Goal: Participate in discussion: Engage in conversation with other users on a specific topic

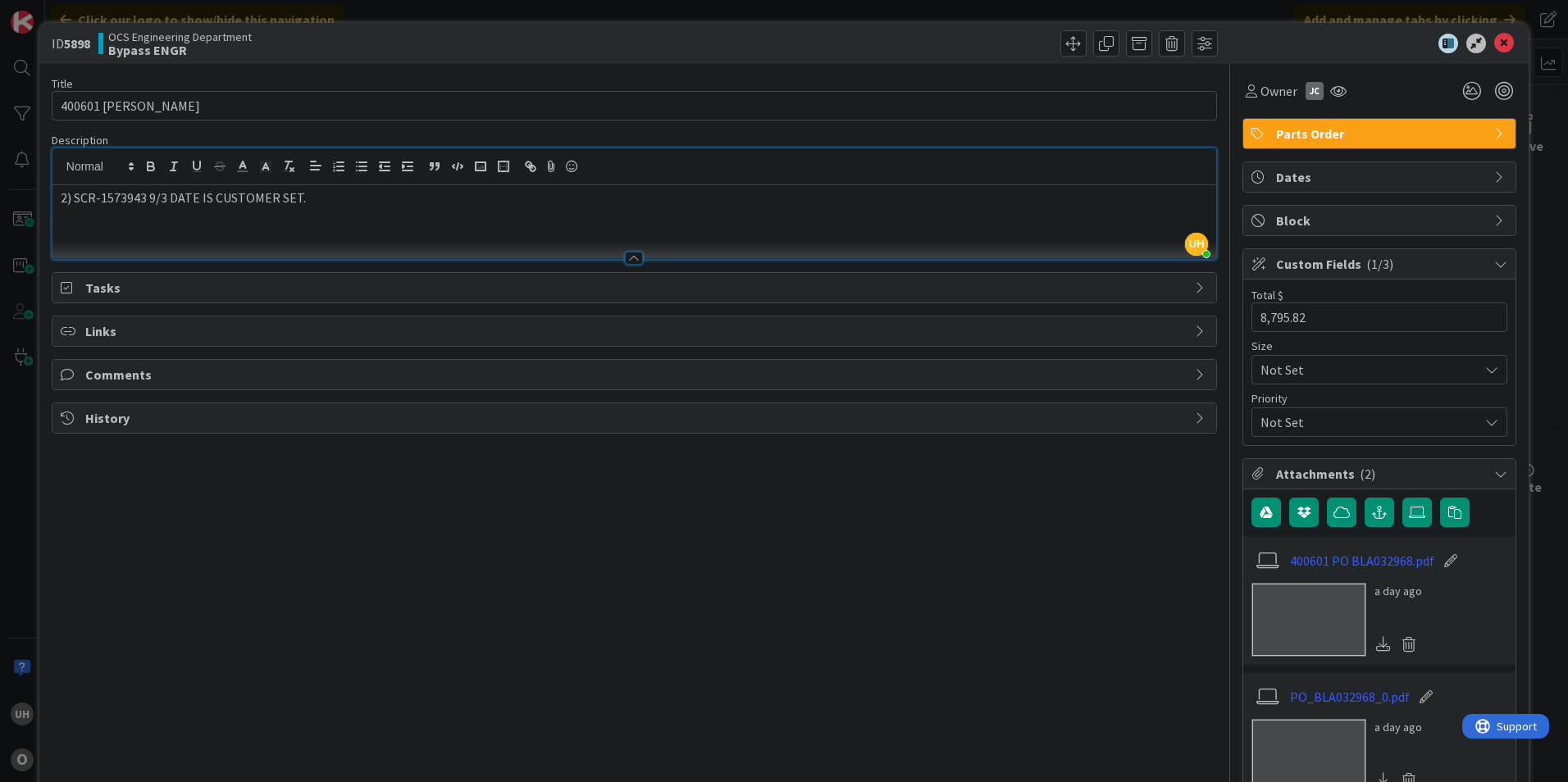
click at [1502, 41] on icon at bounding box center [1504, 44] width 19 height 19
click at [1495, 40] on icon at bounding box center [1504, 44] width 19 height 19
click at [1499, 39] on icon at bounding box center [1504, 44] width 19 height 19
click at [1494, 47] on icon at bounding box center [1504, 44] width 19 height 19
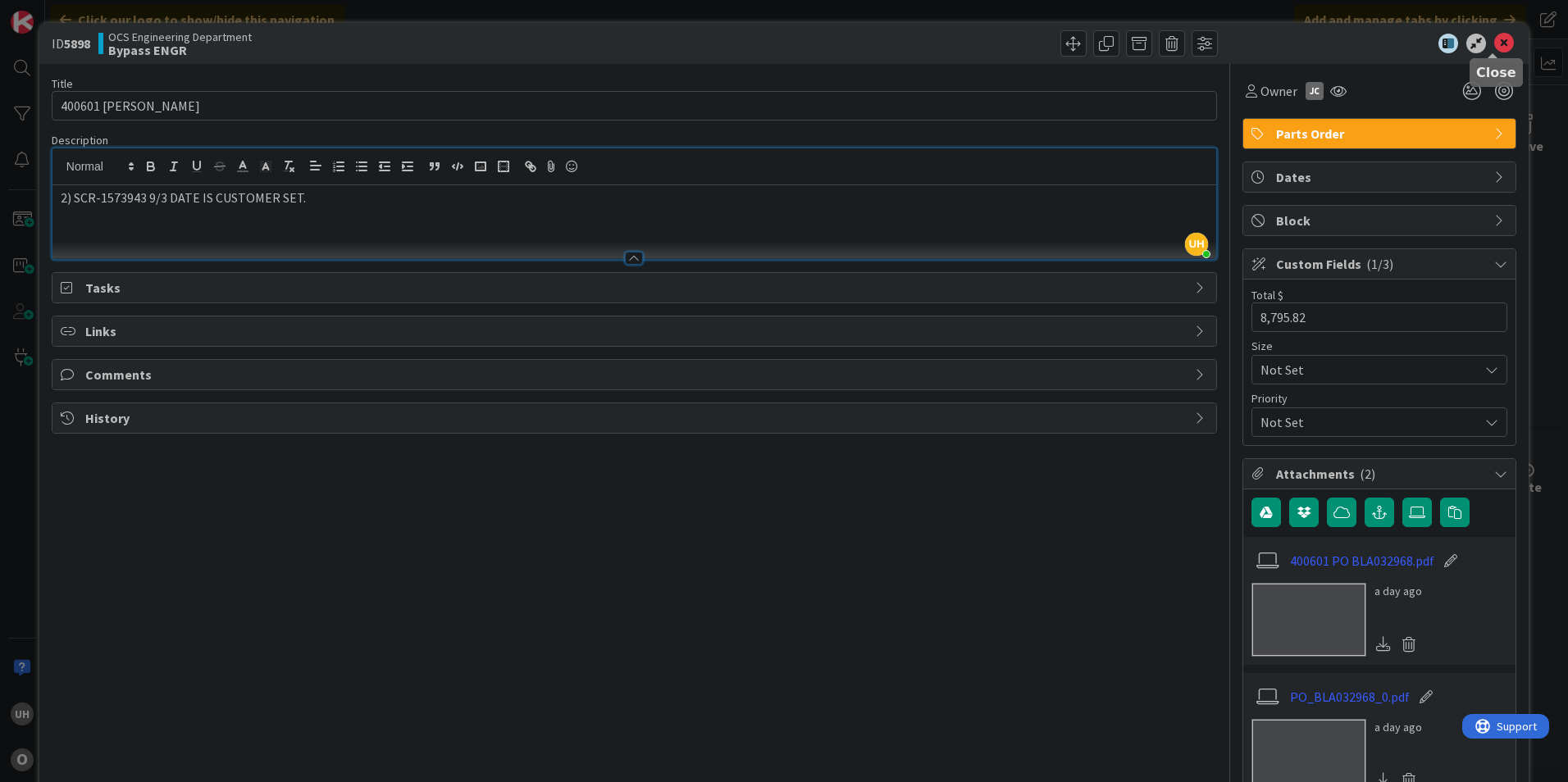
click at [1494, 44] on icon at bounding box center [1504, 44] width 19 height 19
click at [1500, 41] on icon at bounding box center [1504, 44] width 19 height 19
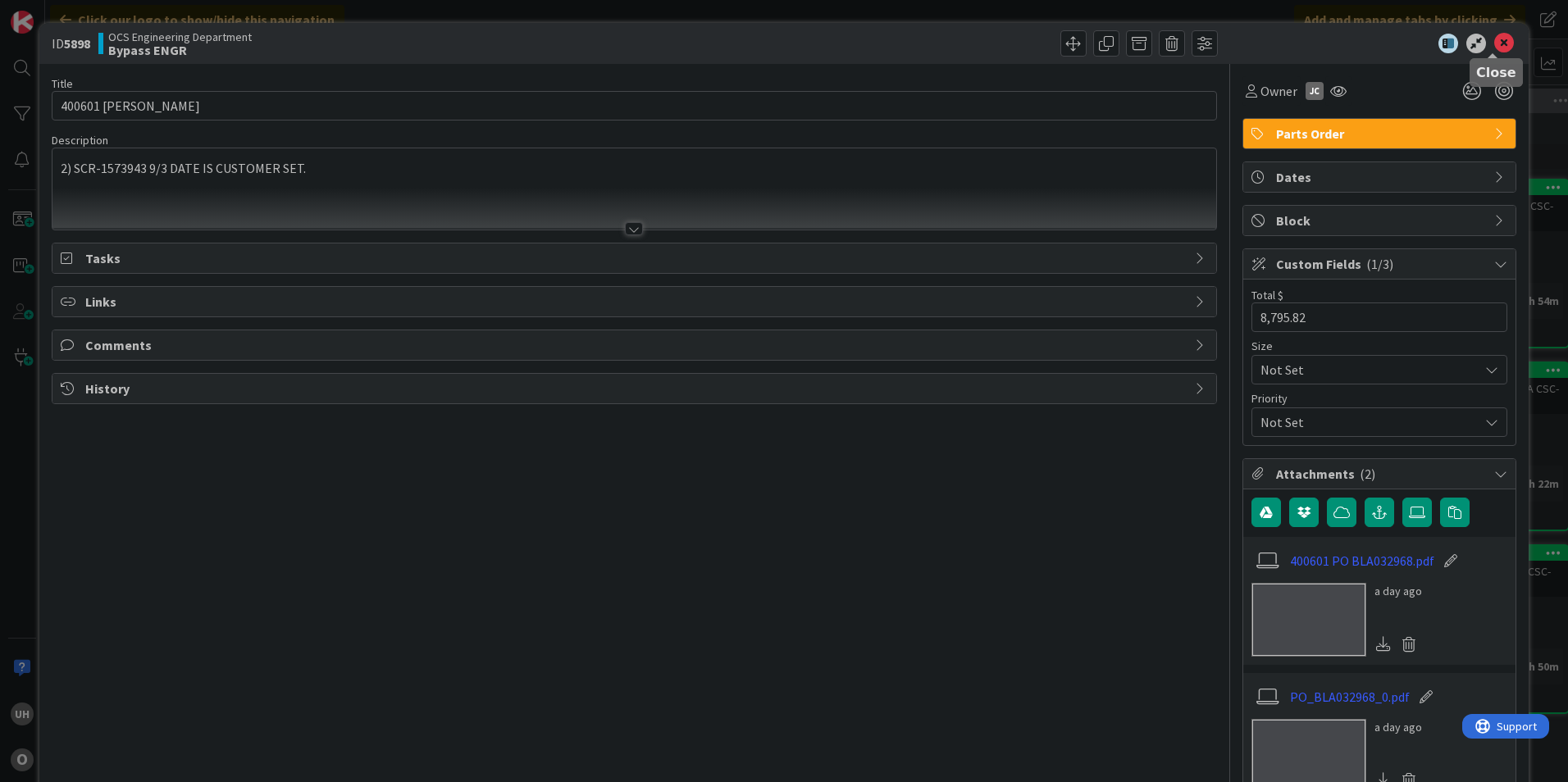
click at [1498, 46] on icon at bounding box center [1504, 44] width 19 height 19
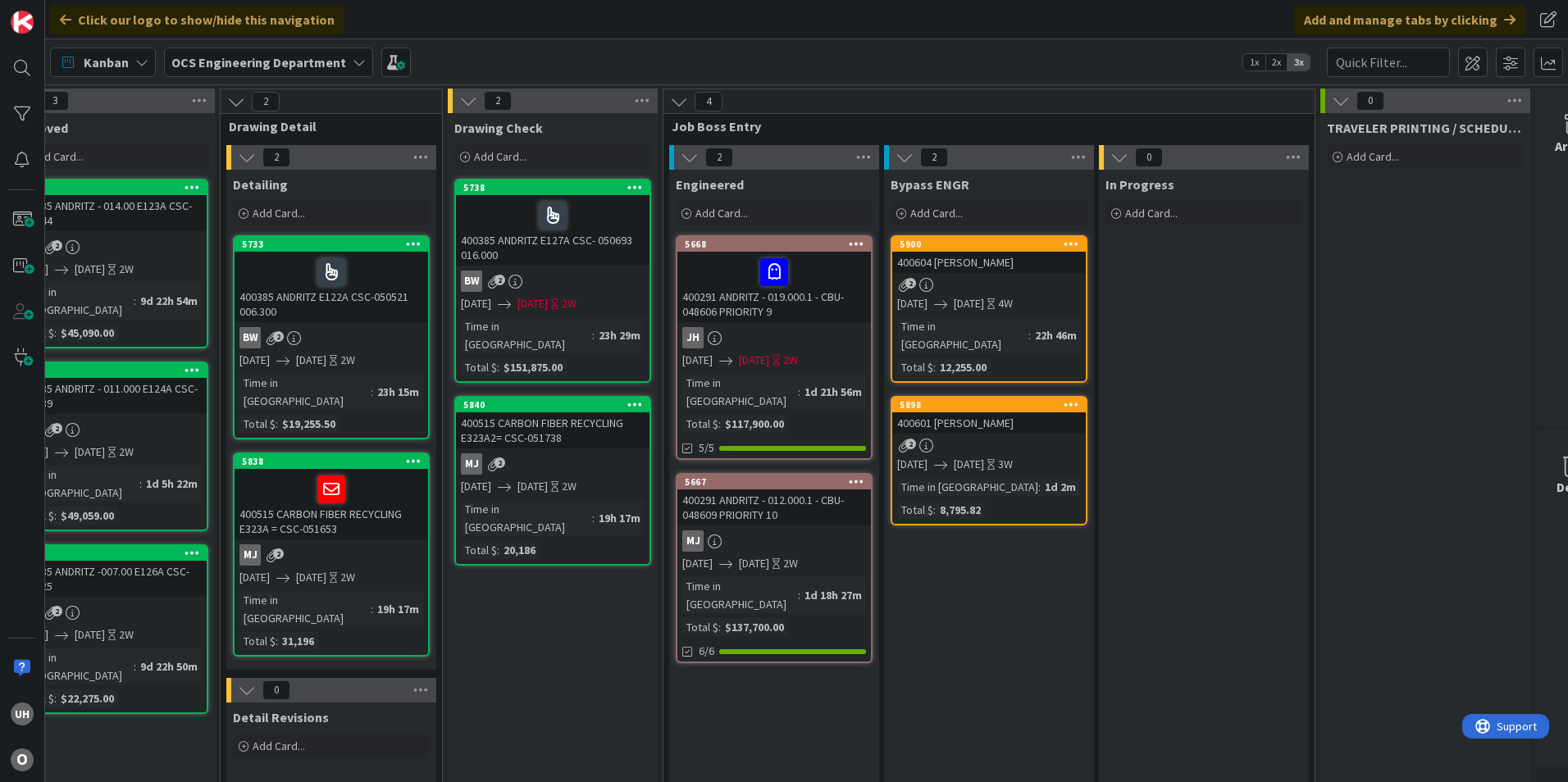
scroll to position [0, 1363]
click at [982, 282] on div "2" at bounding box center [987, 284] width 194 height 14
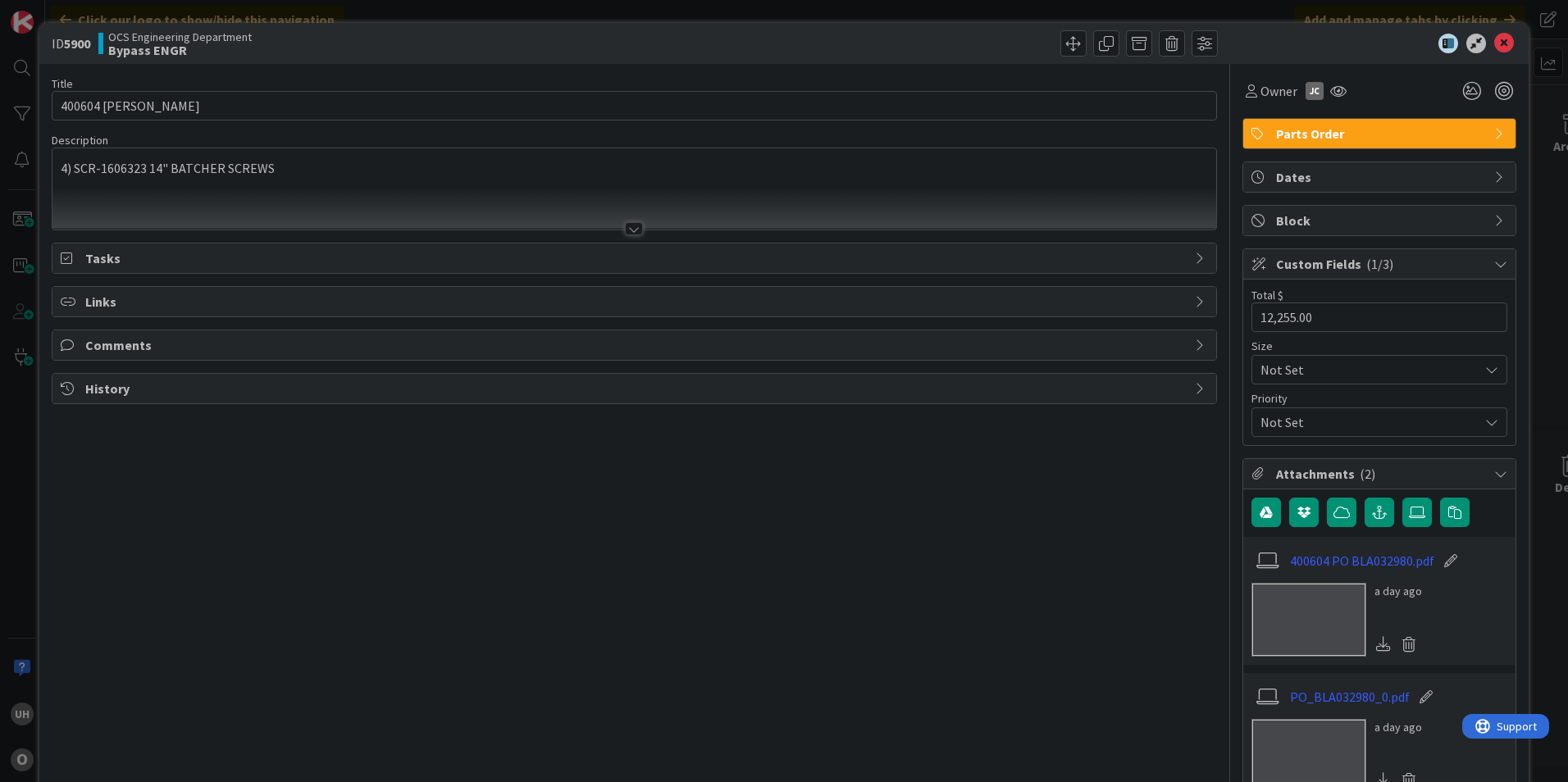
click at [629, 231] on div at bounding box center [634, 228] width 19 height 13
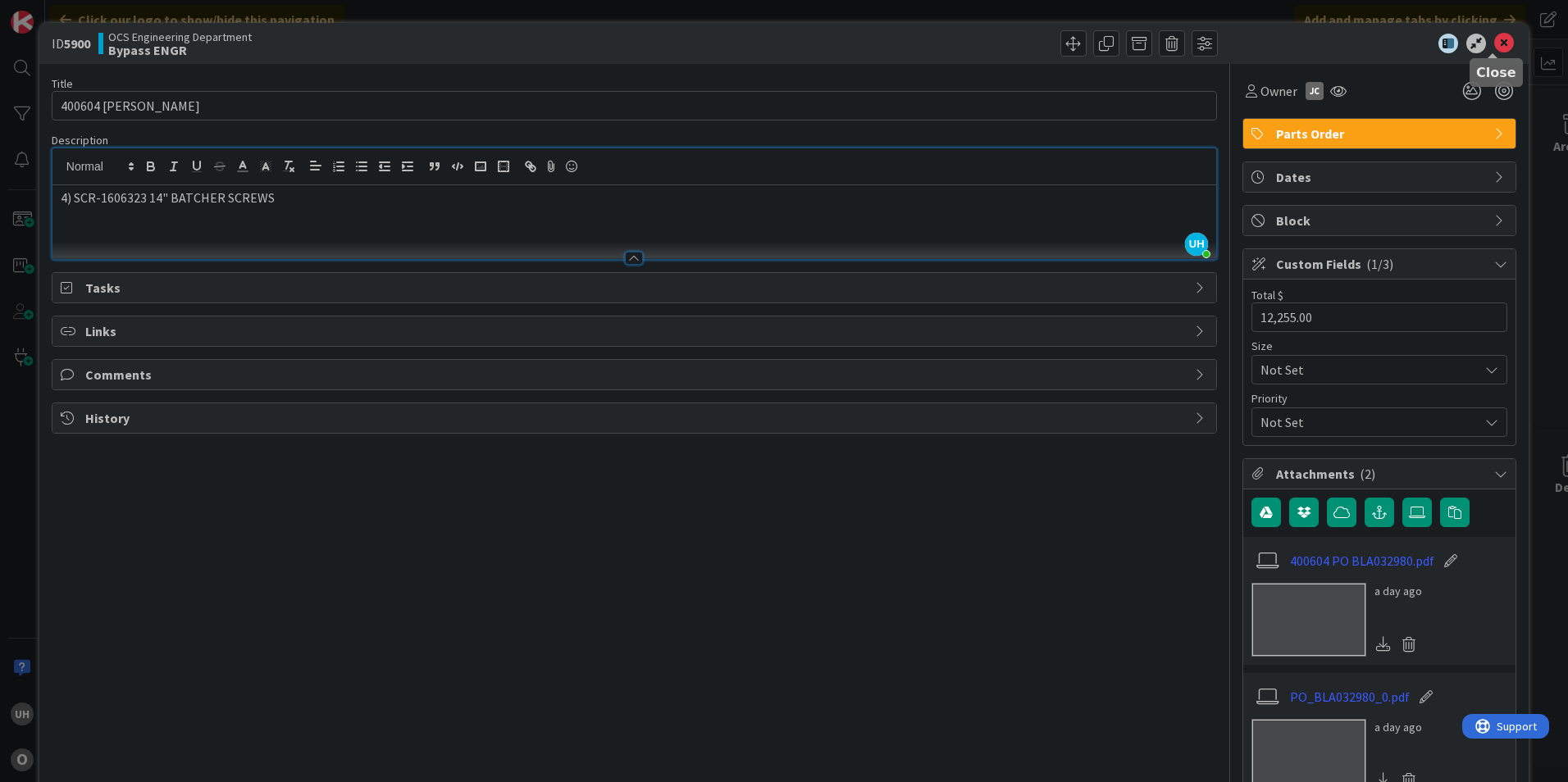
click at [1500, 44] on icon at bounding box center [1504, 44] width 19 height 19
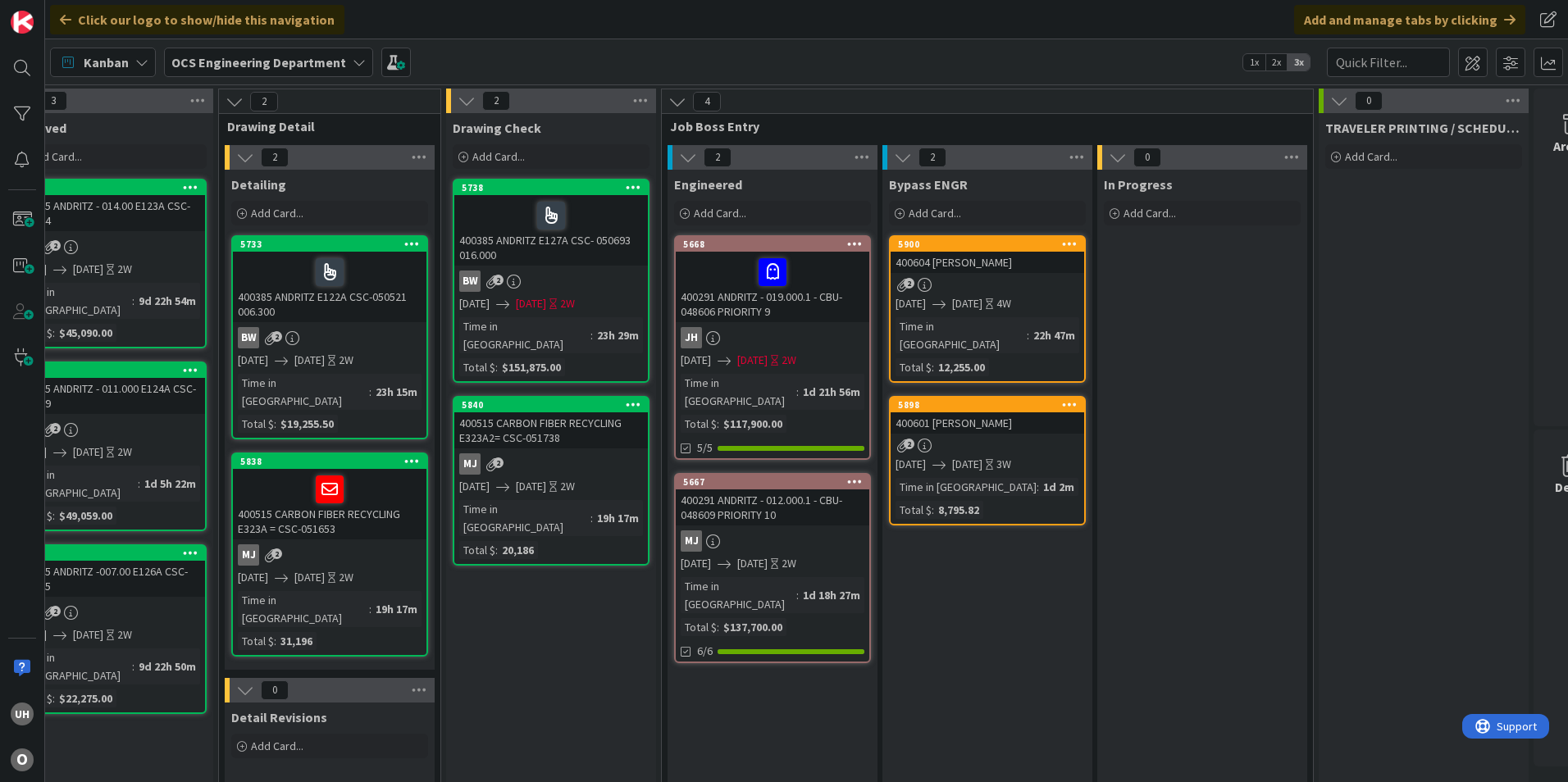
click at [1009, 438] on div "2" at bounding box center [987, 445] width 194 height 14
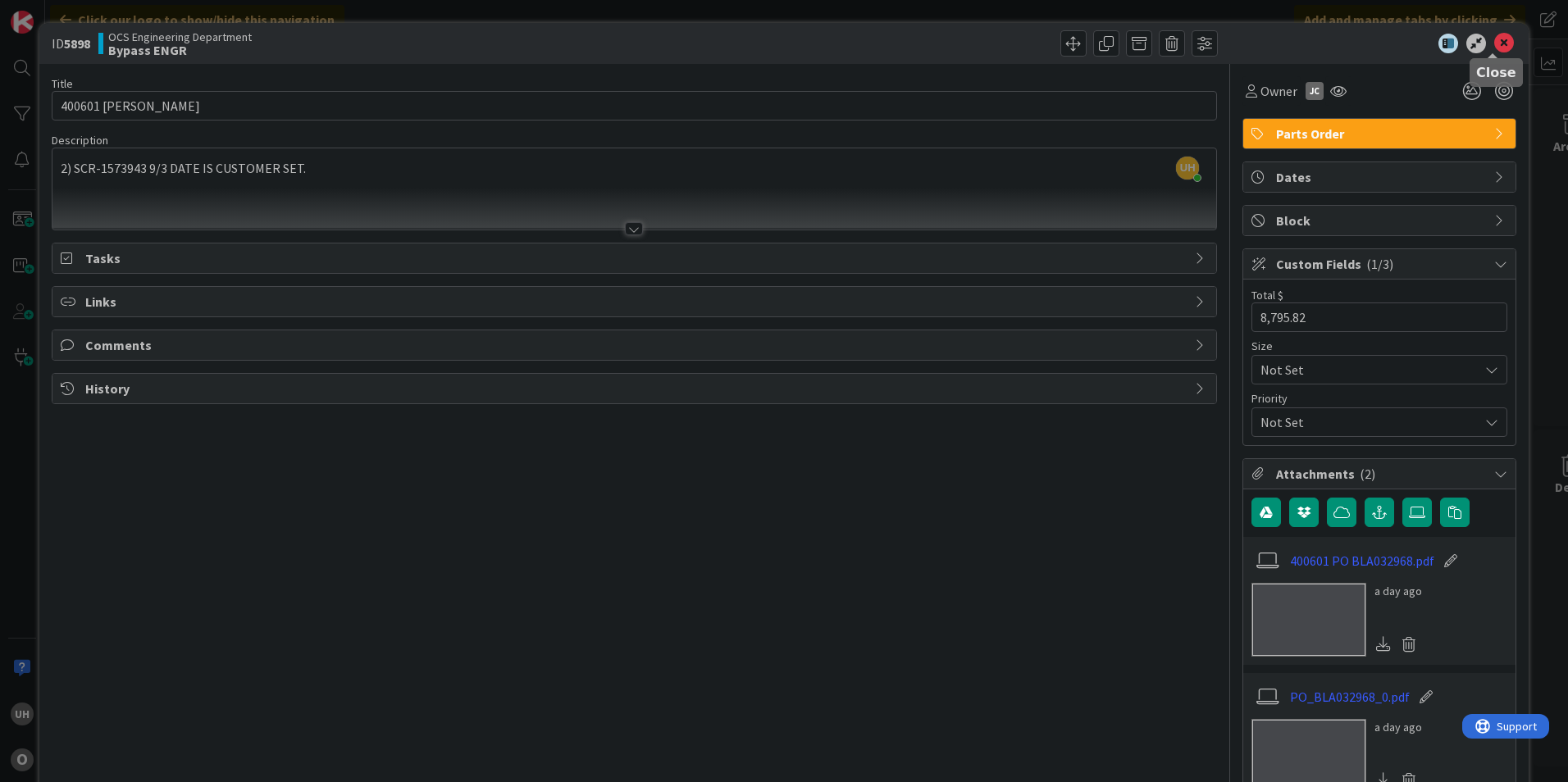
click at [1498, 44] on icon at bounding box center [1504, 44] width 19 height 19
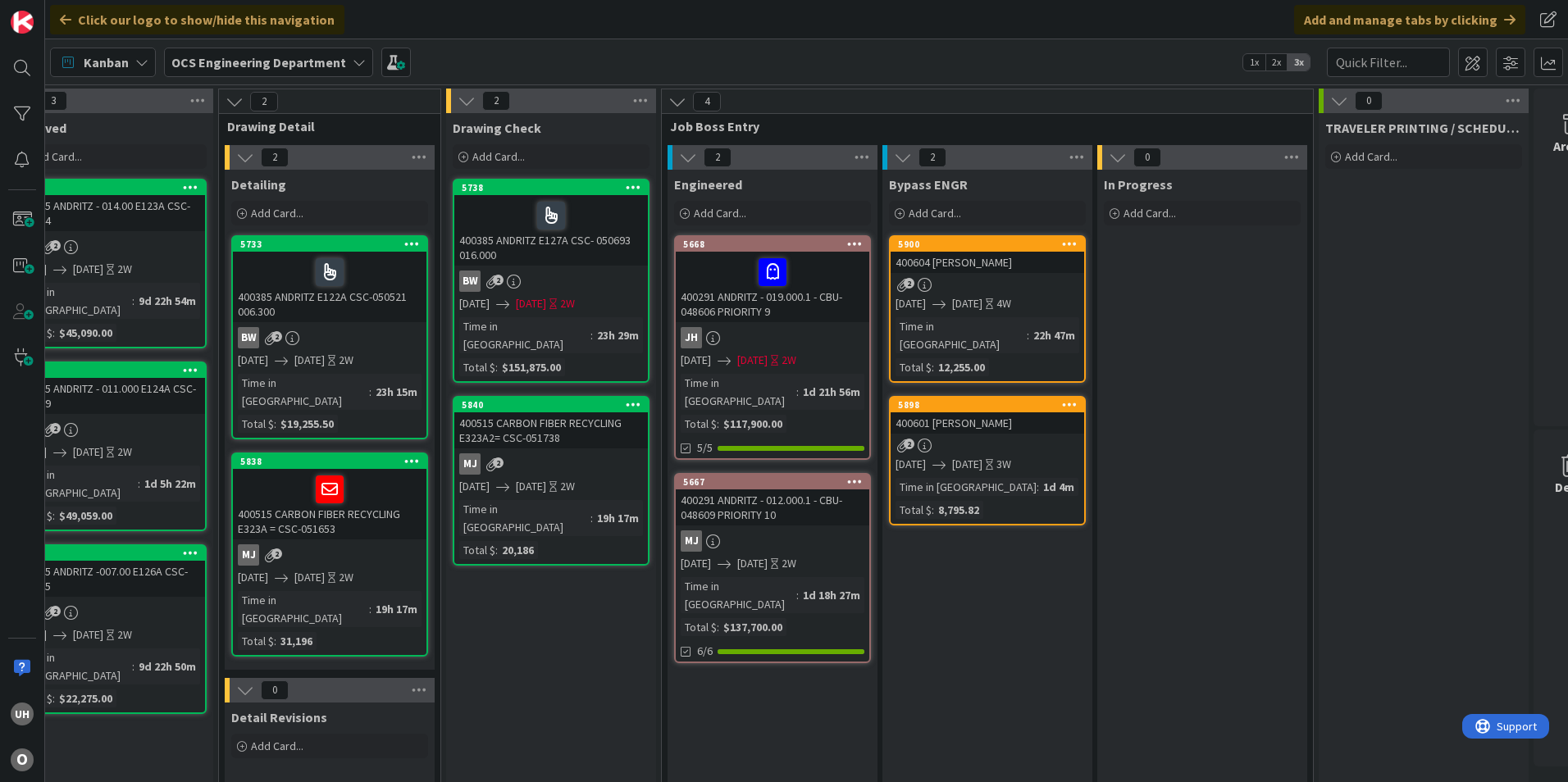
click at [944, 418] on link "5898 400601 ASTEC BLAIR 2 08/14/2025 09/03/2025 3W Time in Column : 1d 4m Total…" at bounding box center [988, 461] width 197 height 130
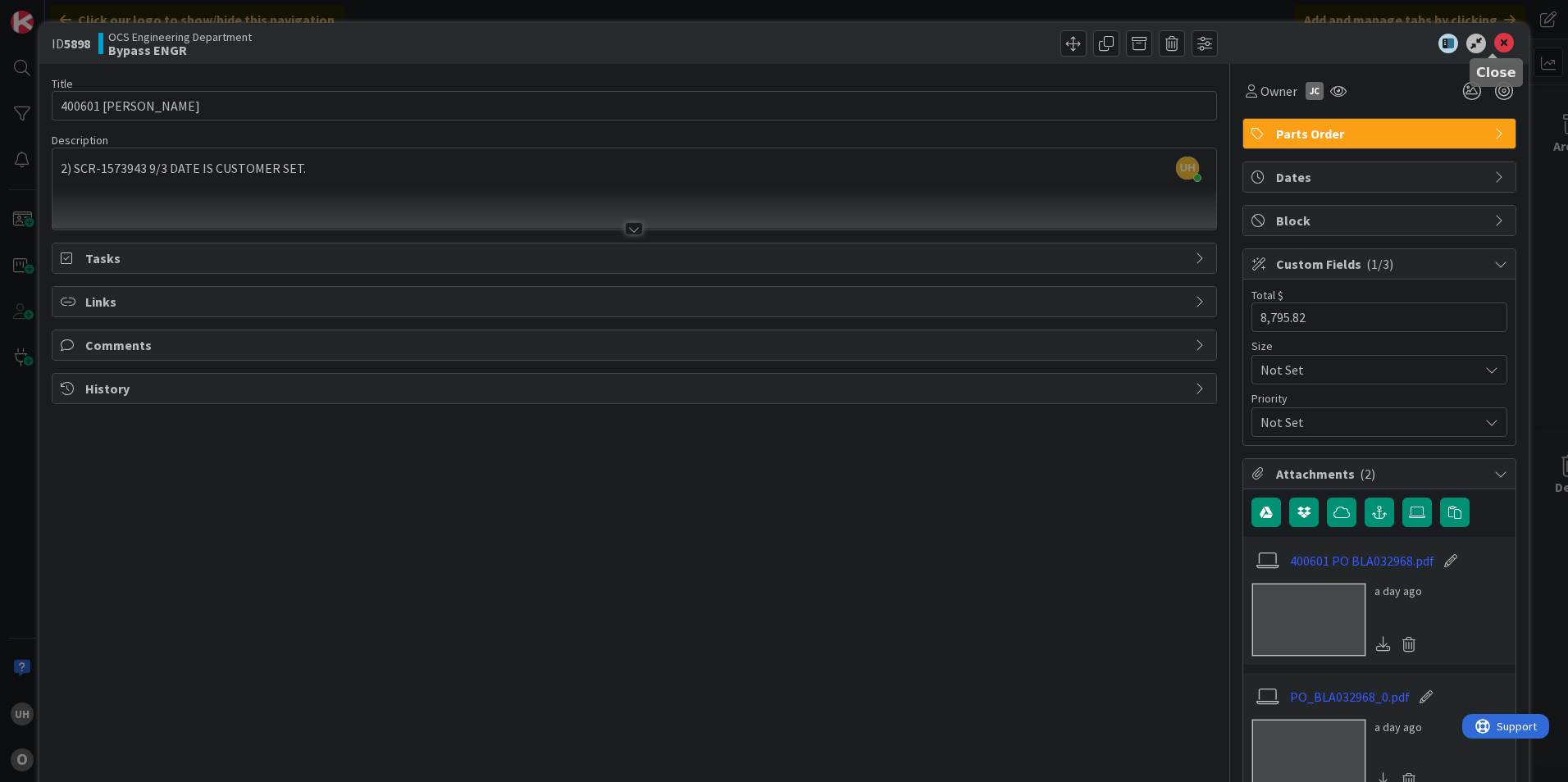
click at [1498, 37] on icon at bounding box center [1504, 44] width 19 height 19
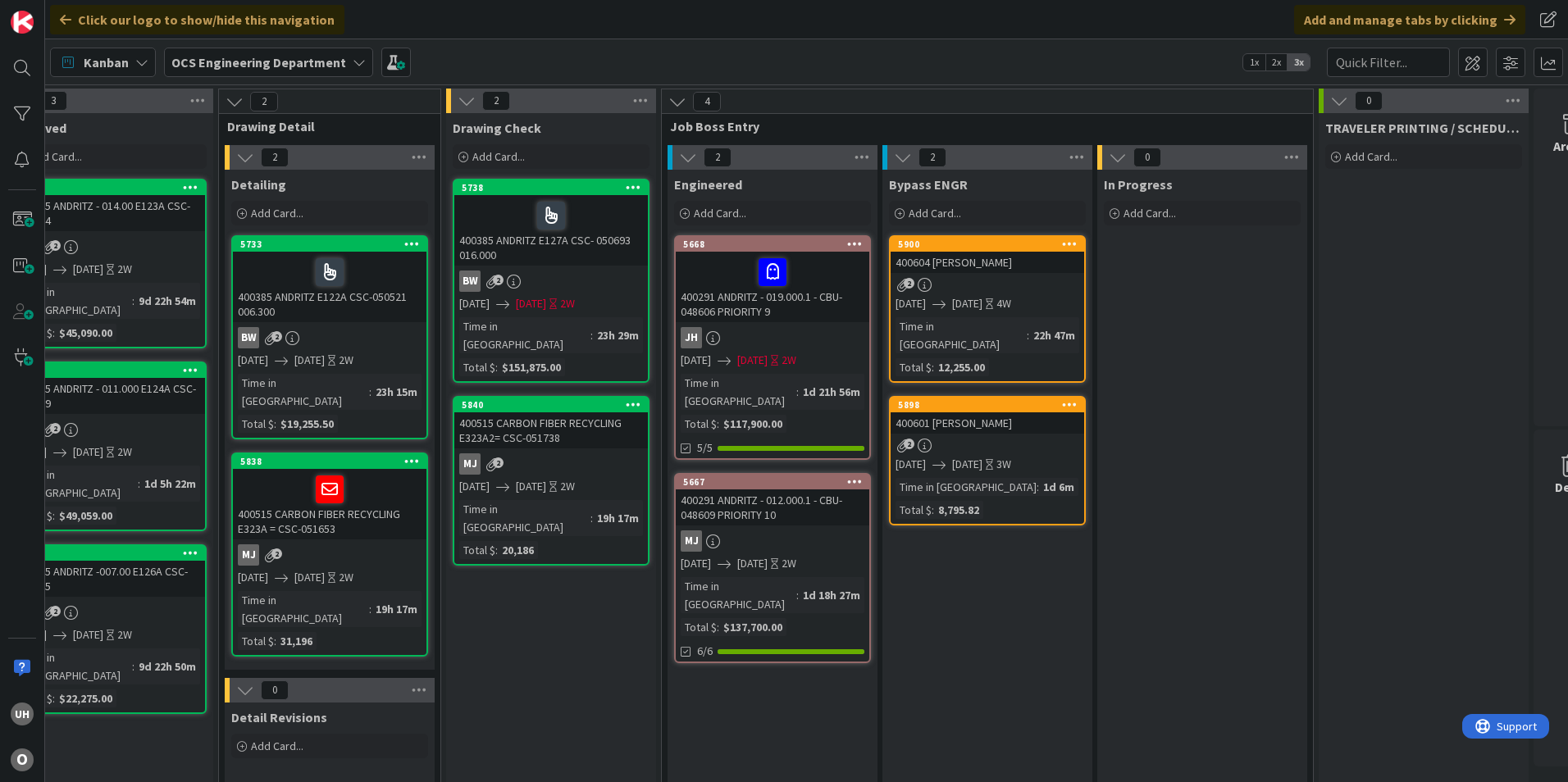
click at [960, 438] on div "2" at bounding box center [987, 445] width 194 height 14
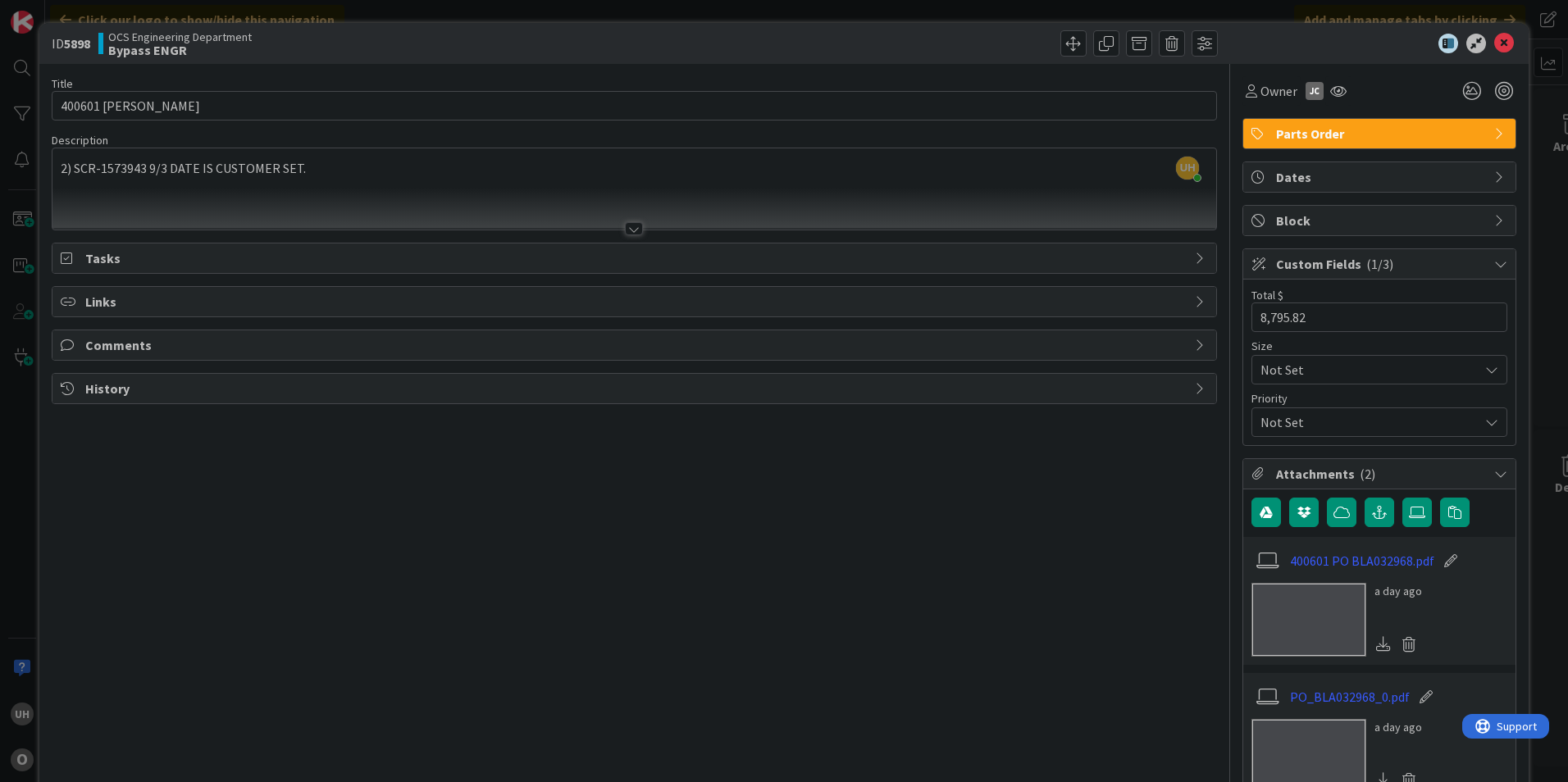
click at [1503, 41] on div at bounding box center [1371, 44] width 290 height 19
click at [1496, 41] on icon at bounding box center [1504, 44] width 19 height 19
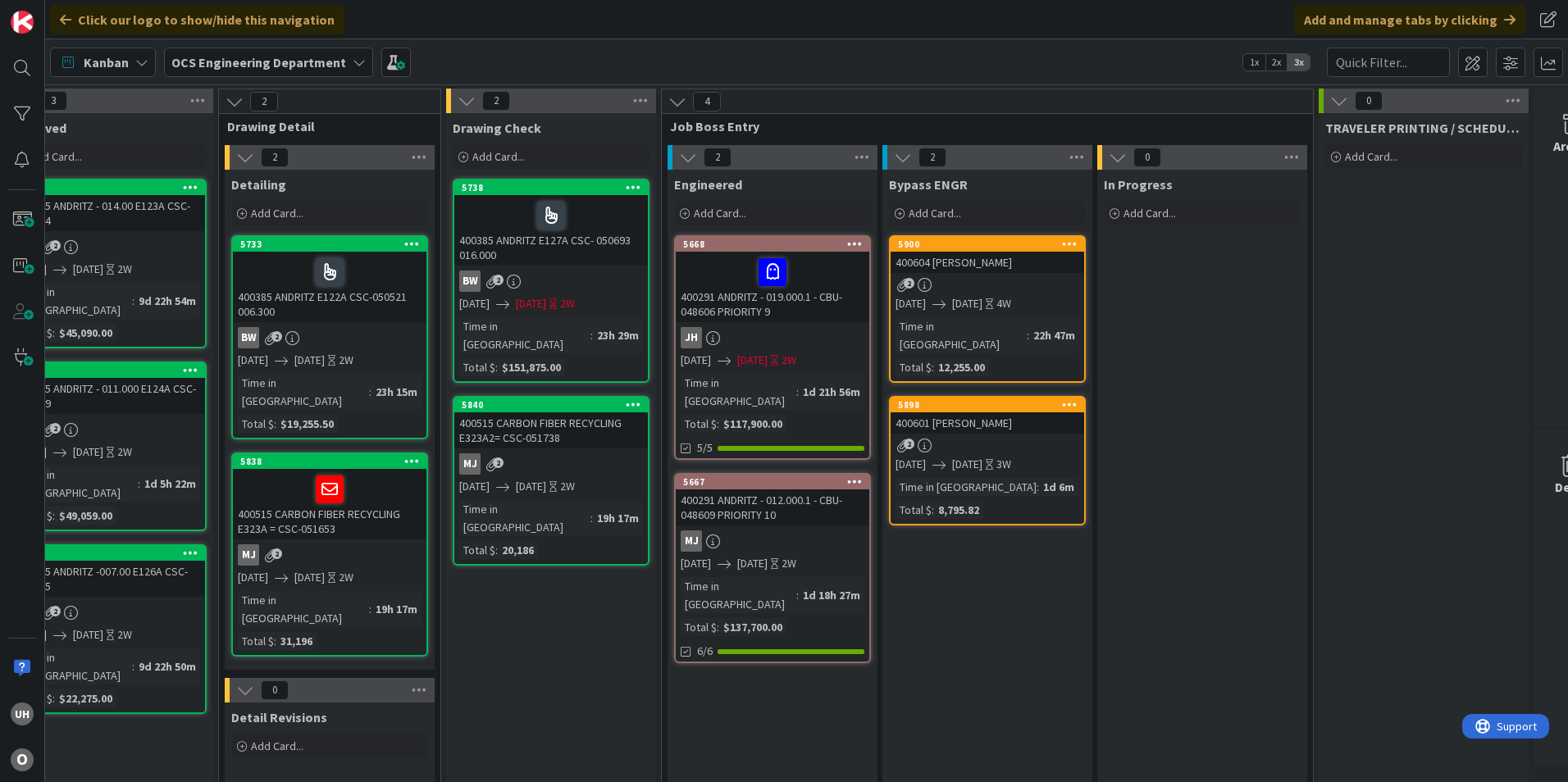
click at [964, 278] on link "5900 400604 ASTEC BLAIR 2 08/14/2025 09/08/2025 4W Time in Column : 22h 47m Tot…" at bounding box center [988, 310] width 197 height 148
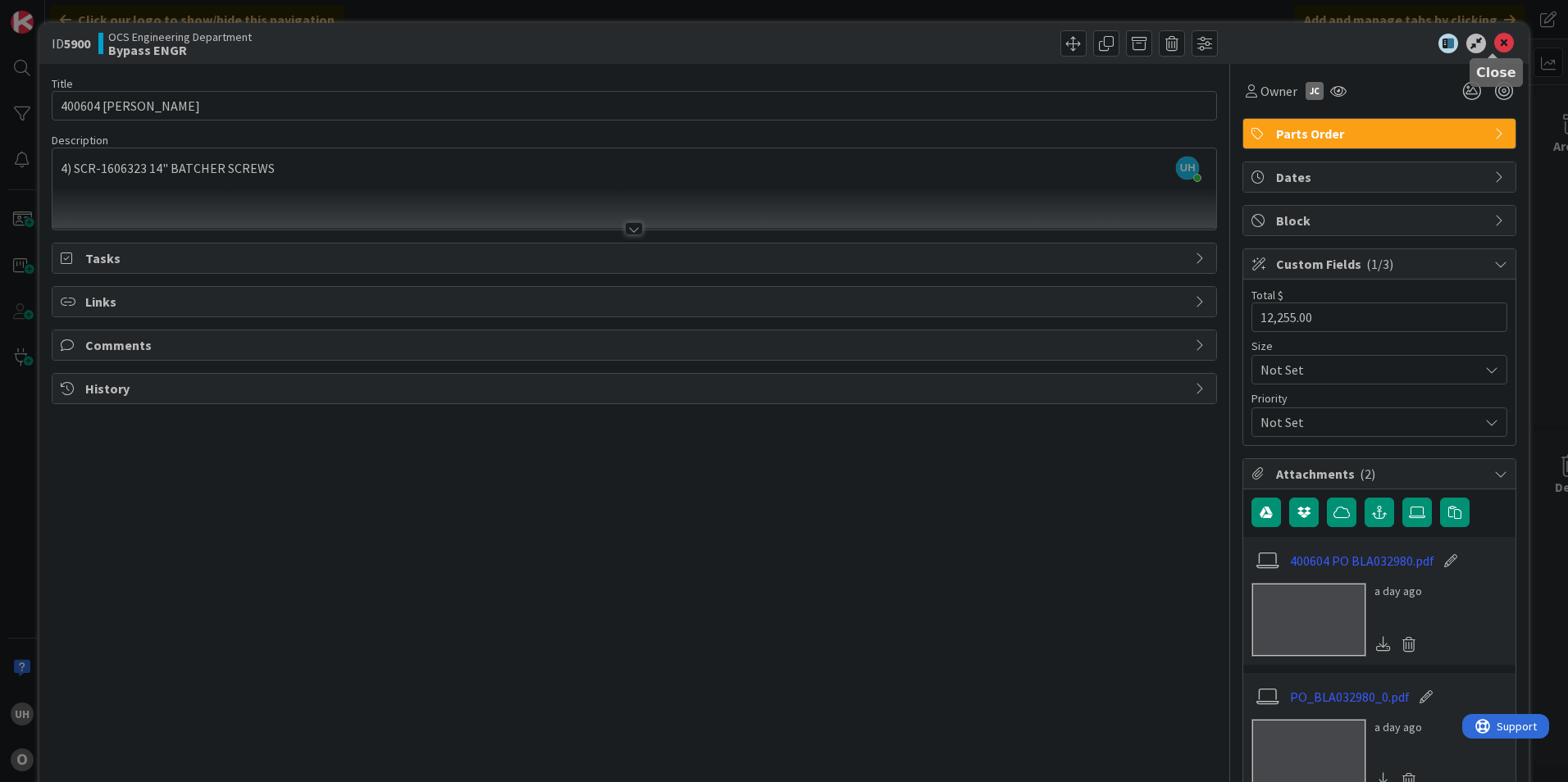
click at [1480, 46] on div at bounding box center [1371, 44] width 290 height 19
click at [1494, 43] on icon at bounding box center [1504, 44] width 19 height 19
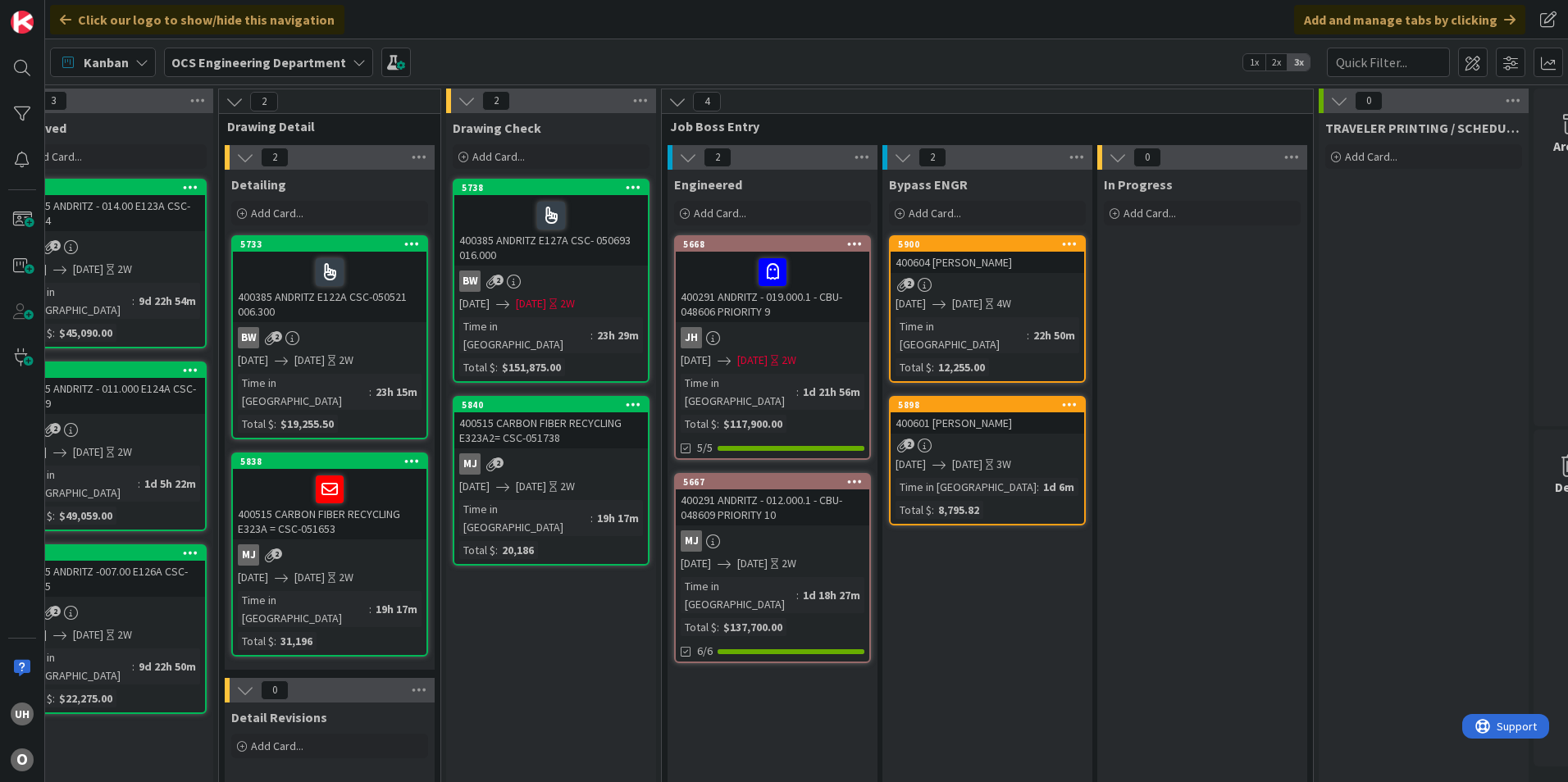
click at [1017, 282] on div "2" at bounding box center [987, 284] width 194 height 14
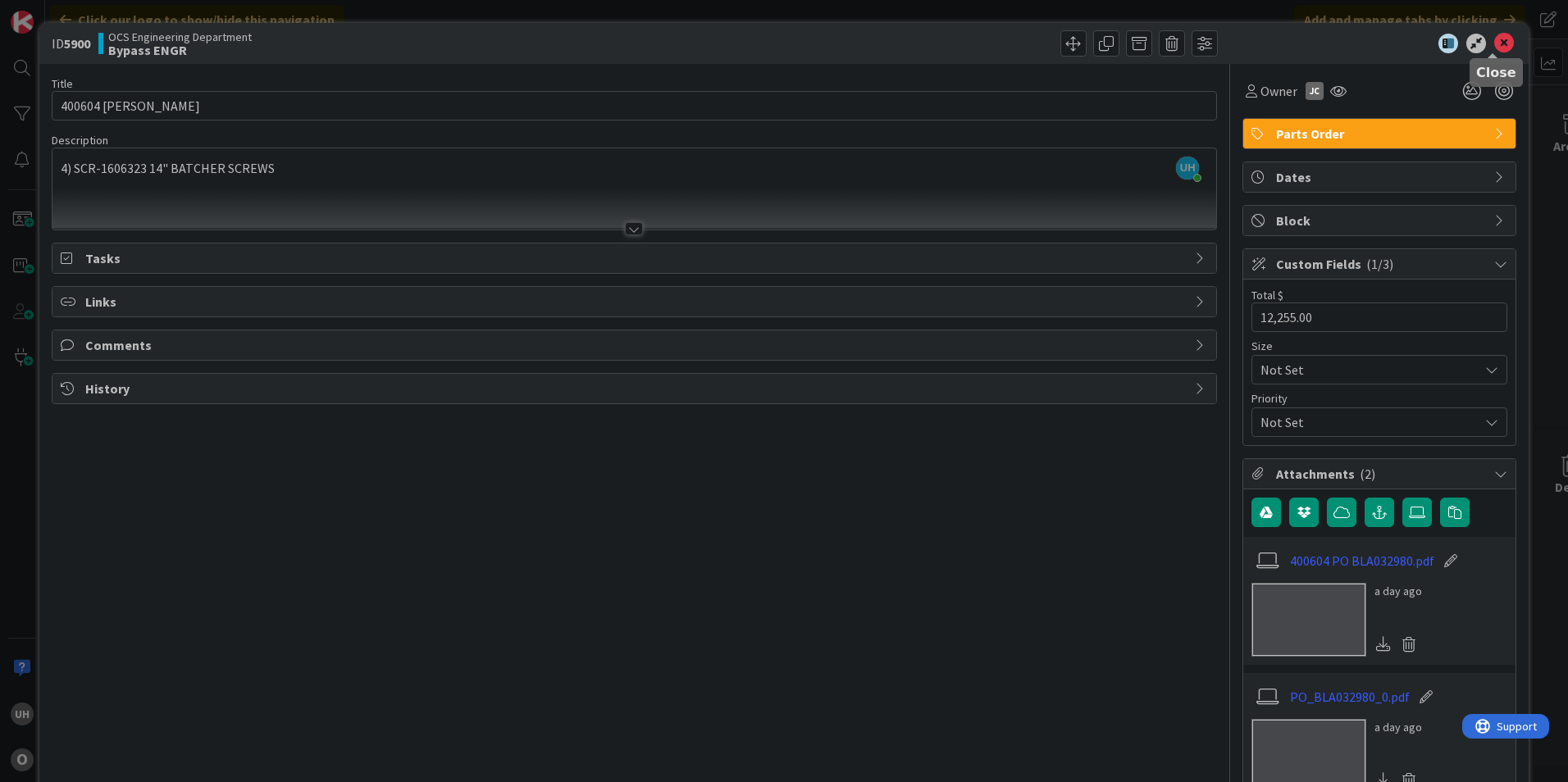
click at [1495, 38] on icon at bounding box center [1504, 44] width 19 height 19
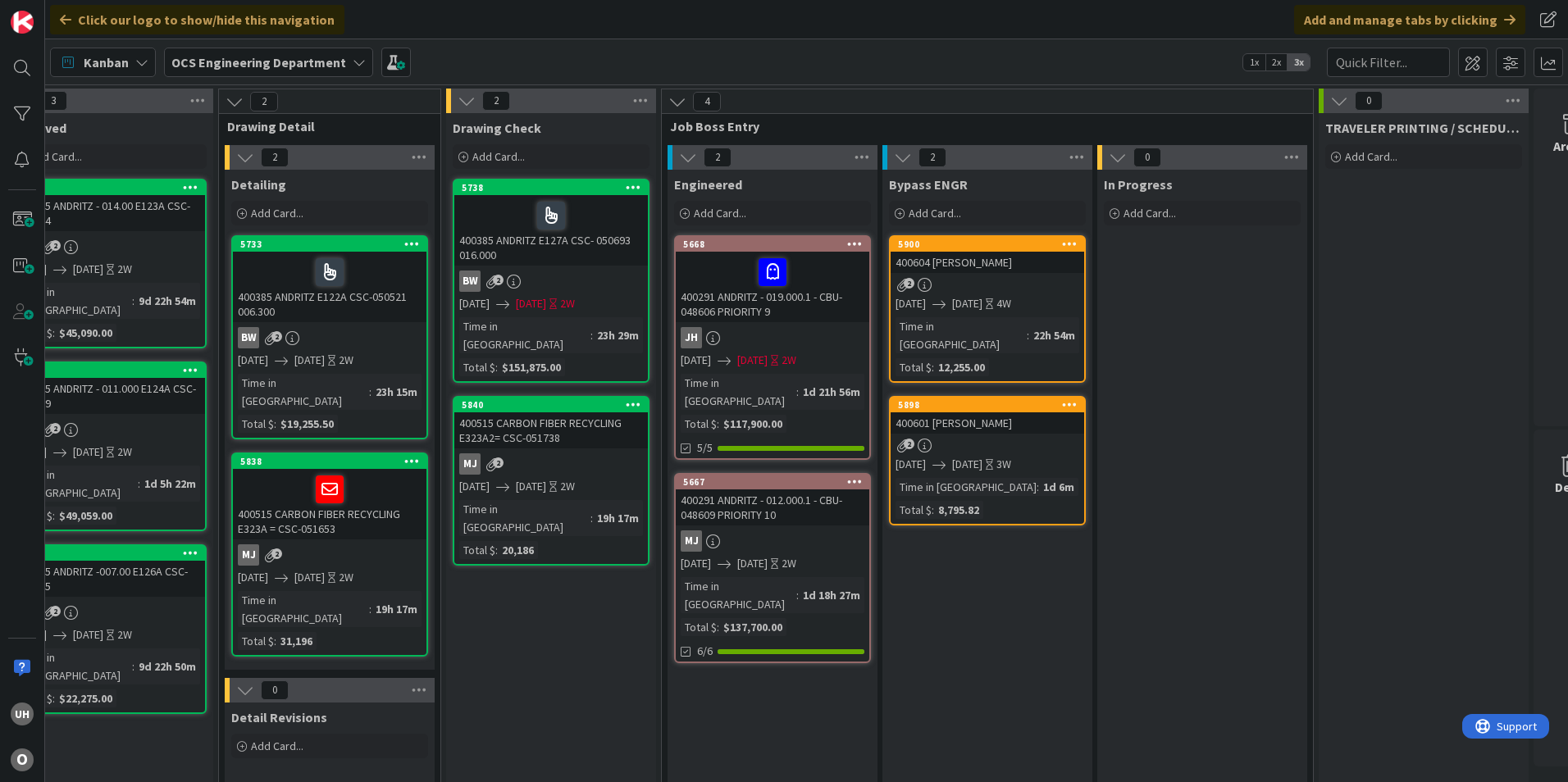
click at [969, 260] on div "400604 ASTEC BLAIR" at bounding box center [987, 263] width 194 height 21
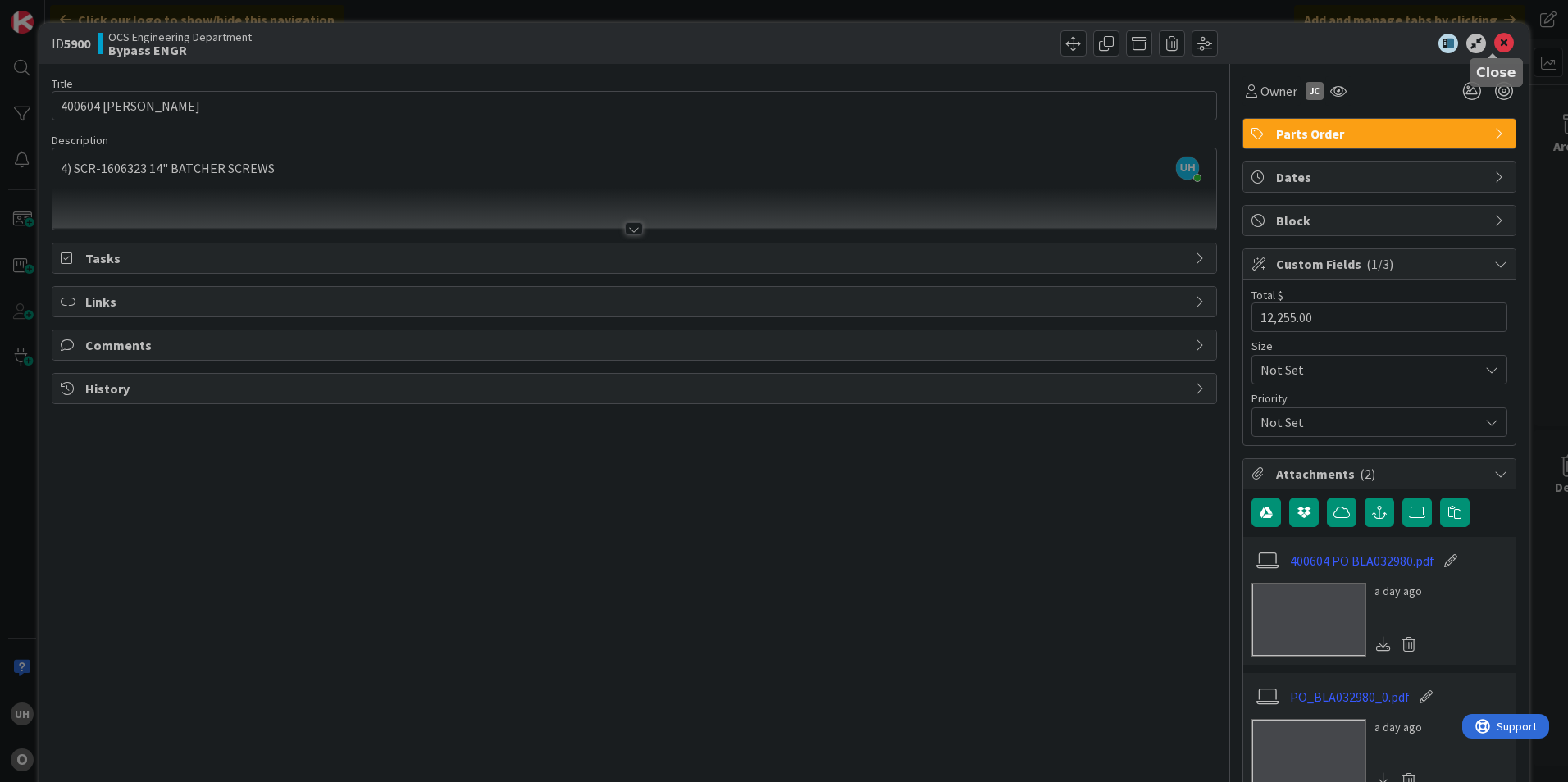
click at [1497, 44] on icon at bounding box center [1504, 44] width 19 height 19
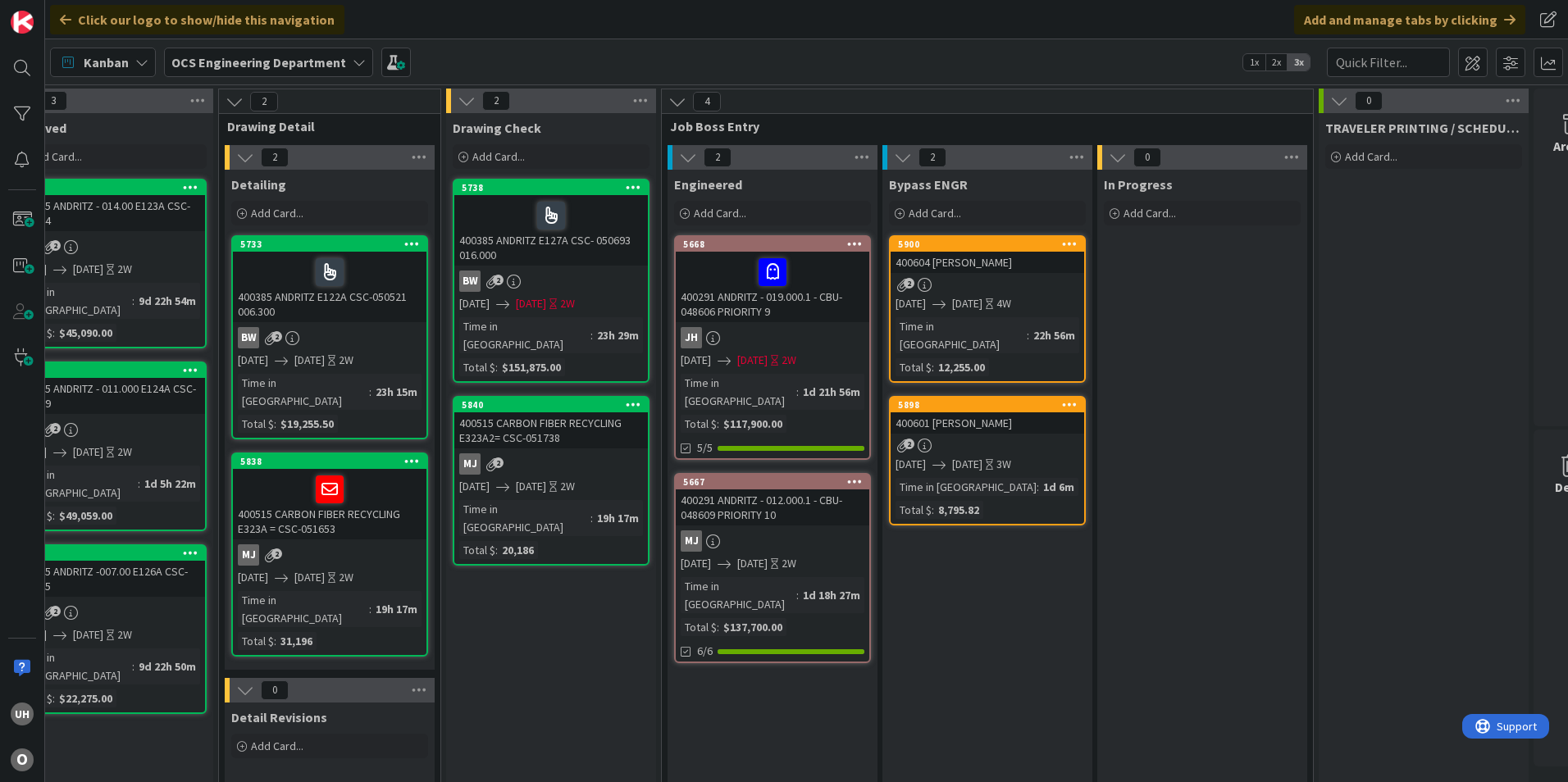
click at [1010, 275] on link "5900 400604 ASTEC BLAIR 2 08/14/2025 09/08/2025 4W Time in Column : 22h 56m Tot…" at bounding box center [988, 310] width 197 height 148
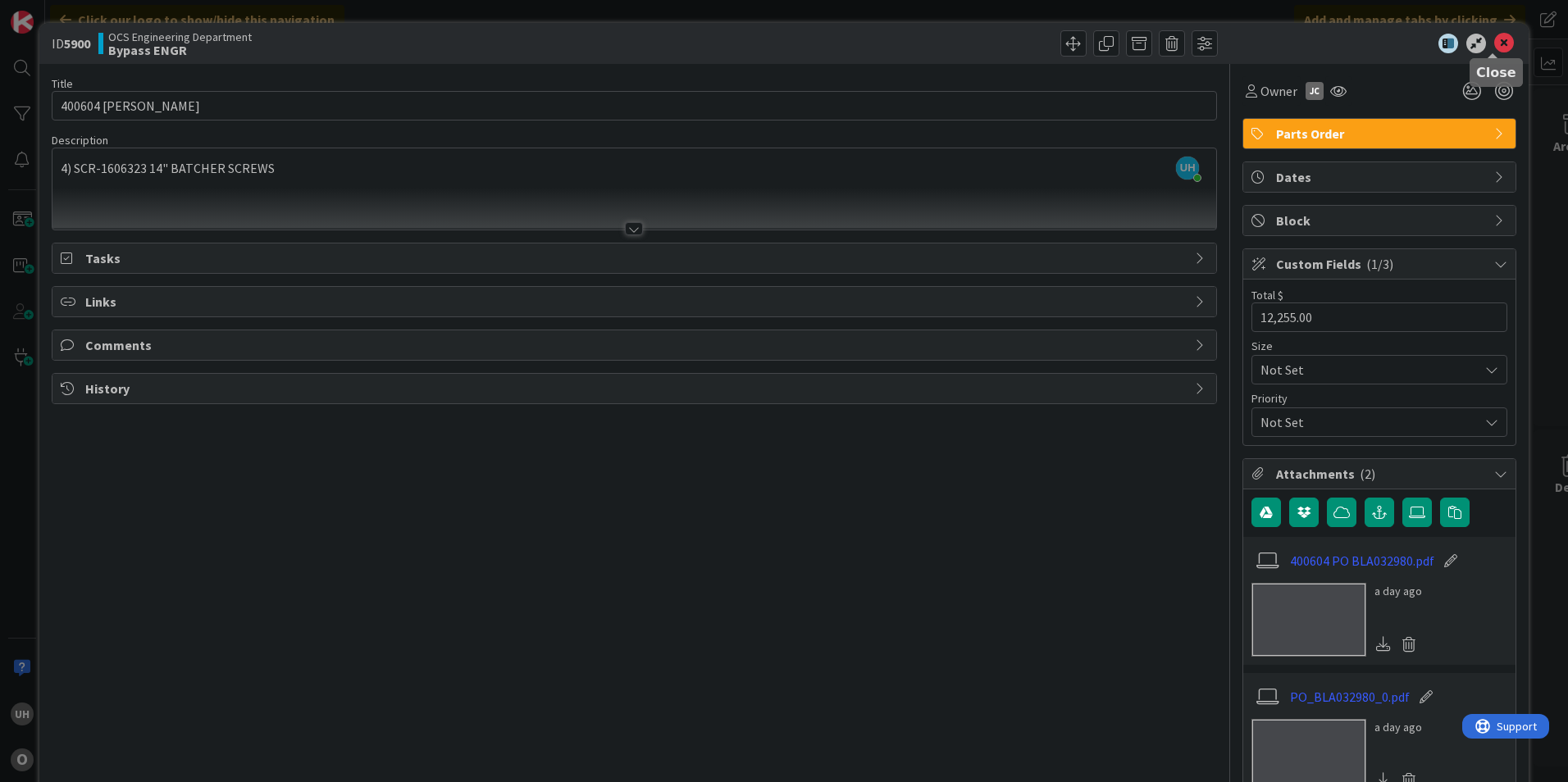
click at [1503, 42] on div at bounding box center [1371, 44] width 290 height 19
click at [1495, 41] on icon at bounding box center [1504, 44] width 19 height 19
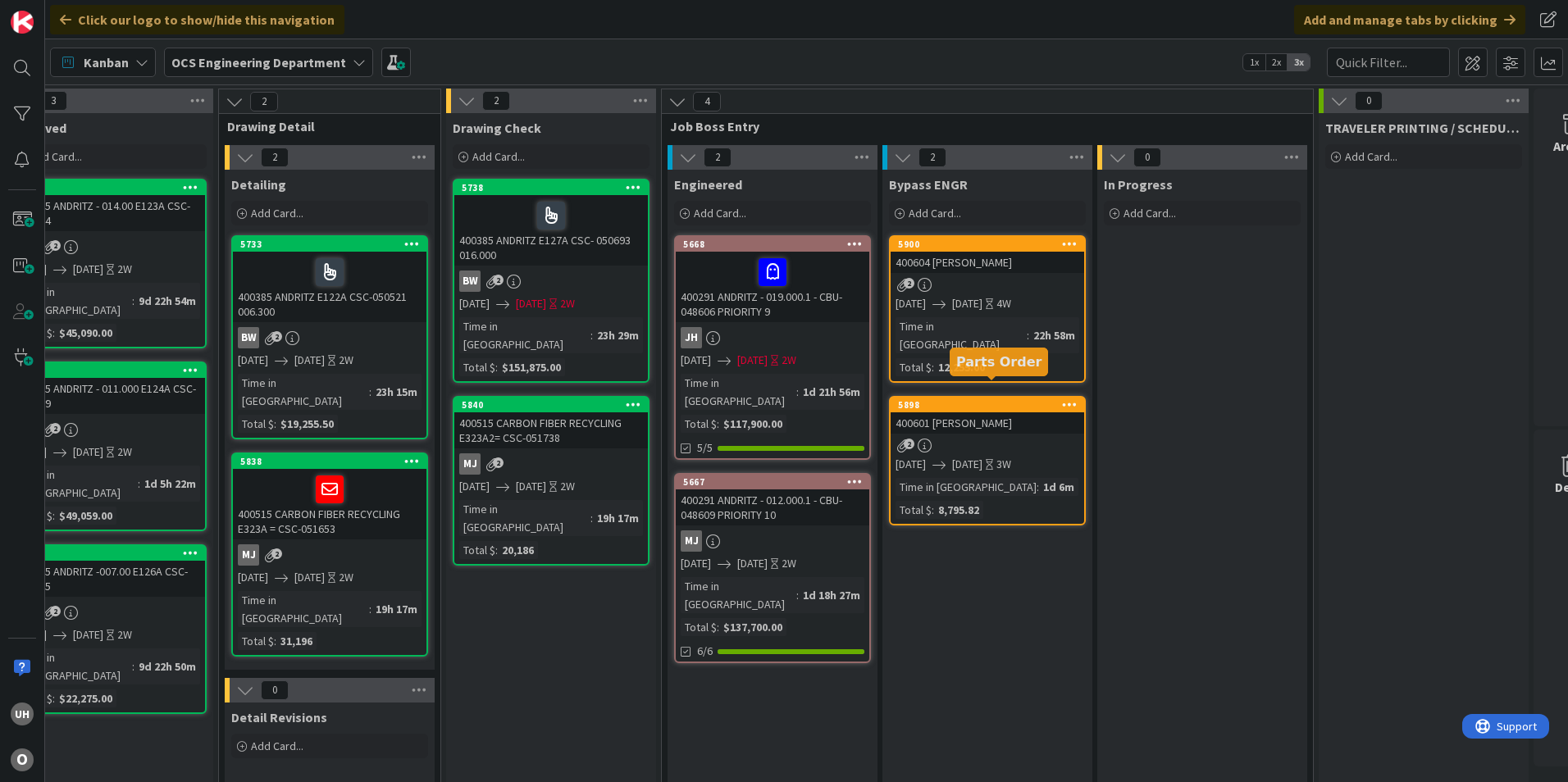
click at [1002, 434] on link "5898 400601 ASTEC BLAIR 2 08/14/2025 09/03/2025 3W Time in Column : 1d 6m Total…" at bounding box center [988, 461] width 197 height 130
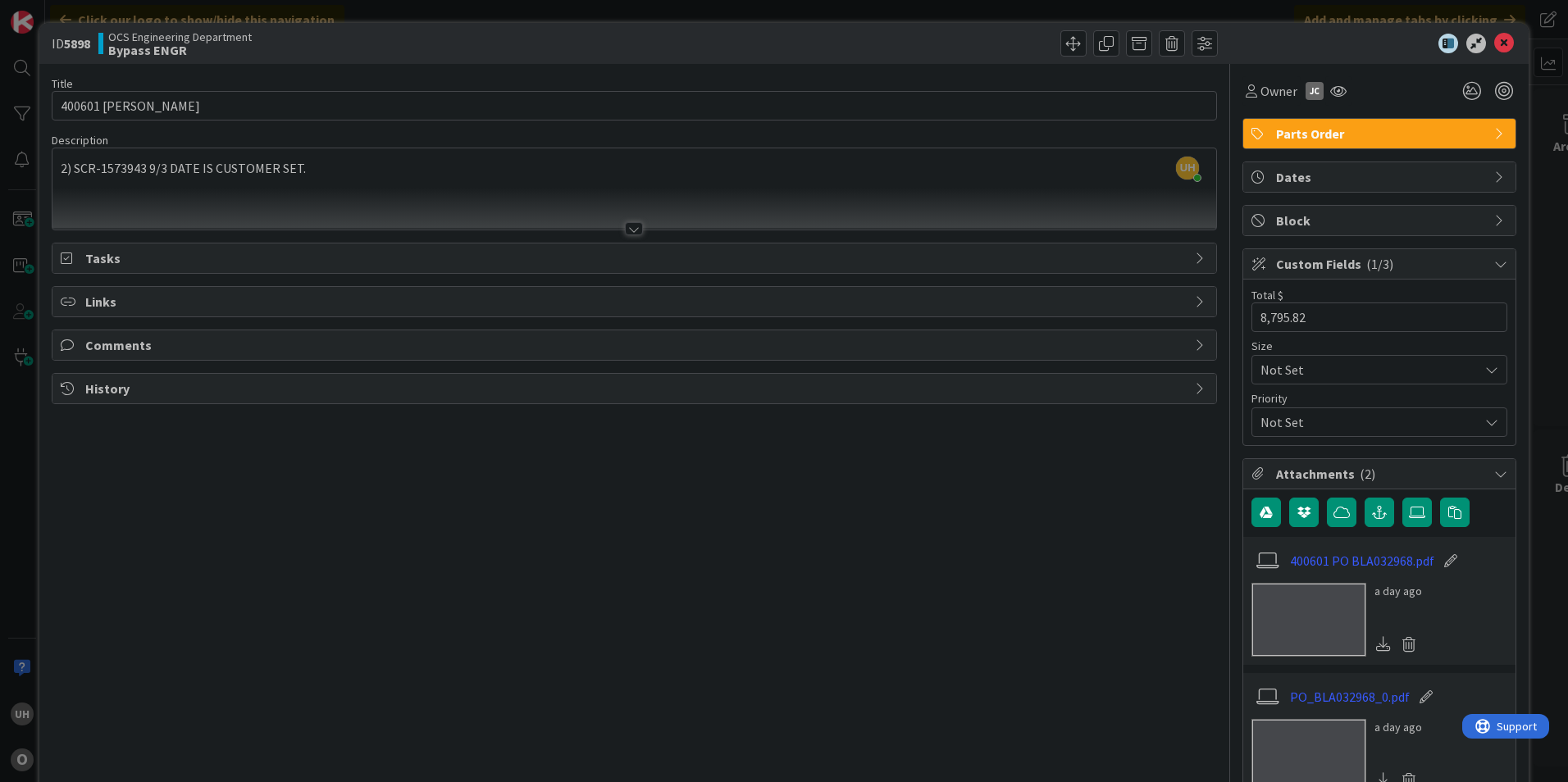
click at [1504, 46] on div at bounding box center [1371, 44] width 290 height 19
click at [1498, 45] on icon at bounding box center [1504, 44] width 19 height 19
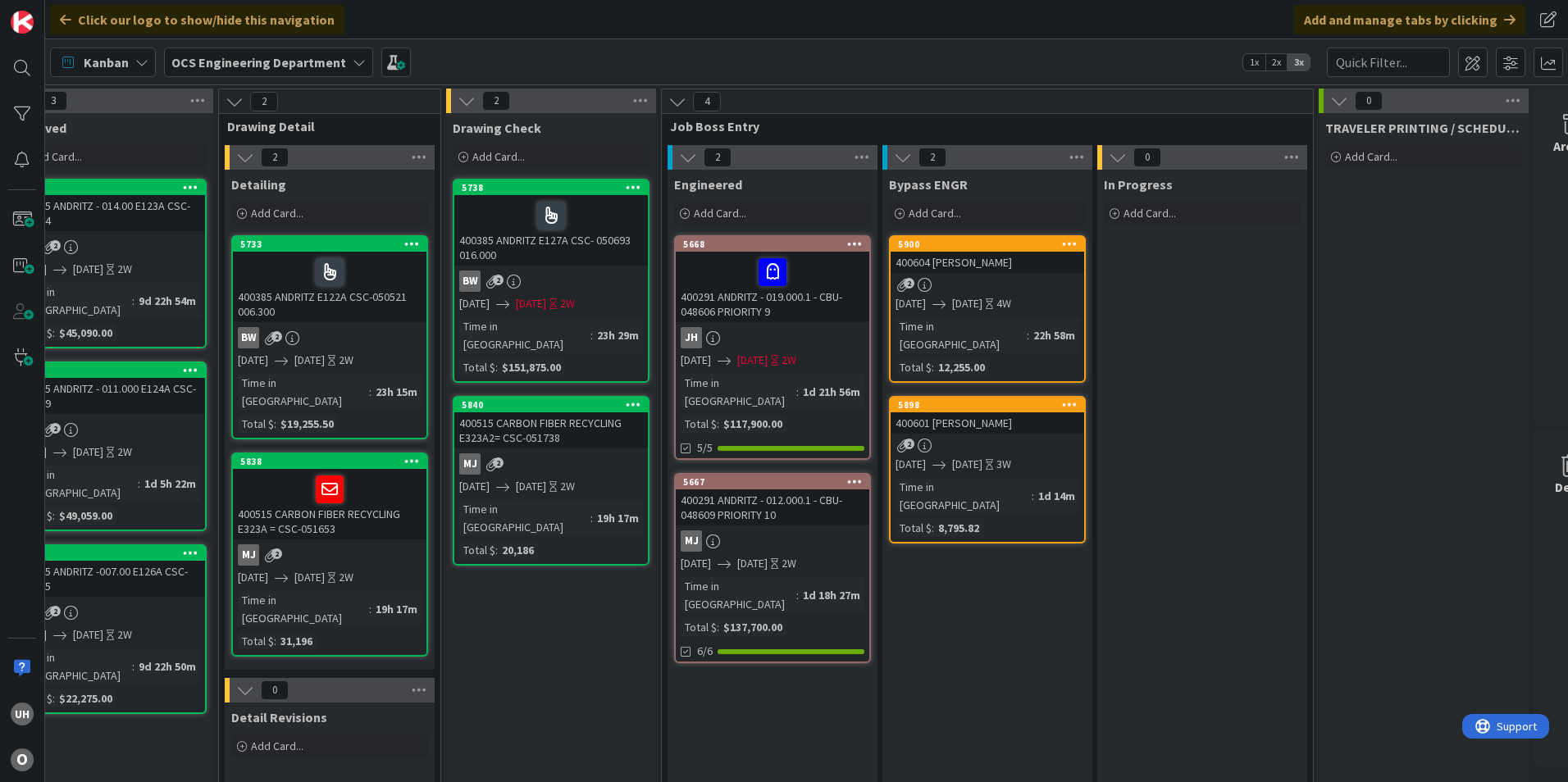
click at [959, 294] on link "5900 400604 ASTEC BLAIR 2 08/14/2025 09/08/2025 4W Time in Column : 22h 58m Tot…" at bounding box center [988, 310] width 197 height 148
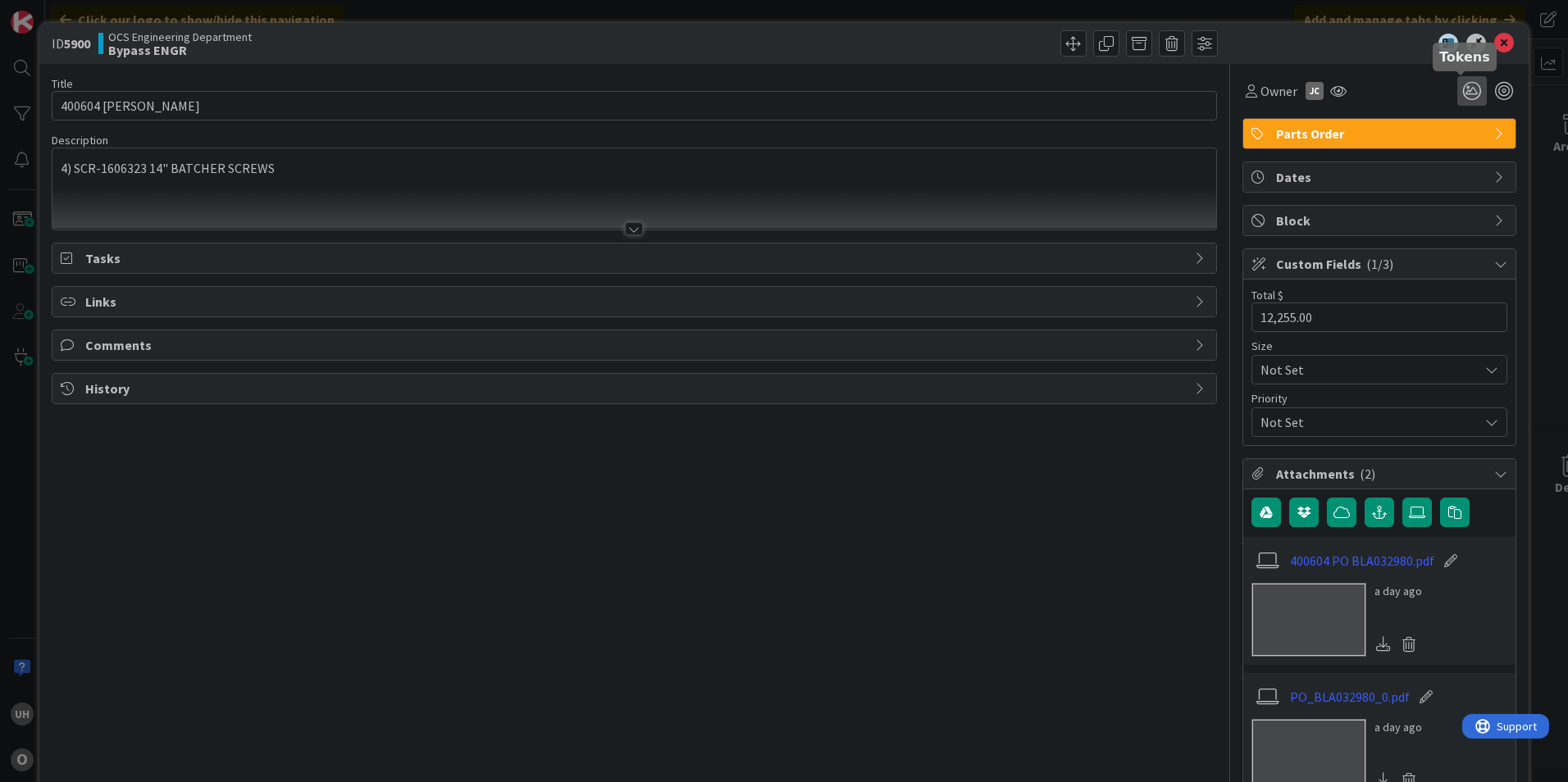
click at [1462, 93] on icon at bounding box center [1472, 91] width 29 height 29
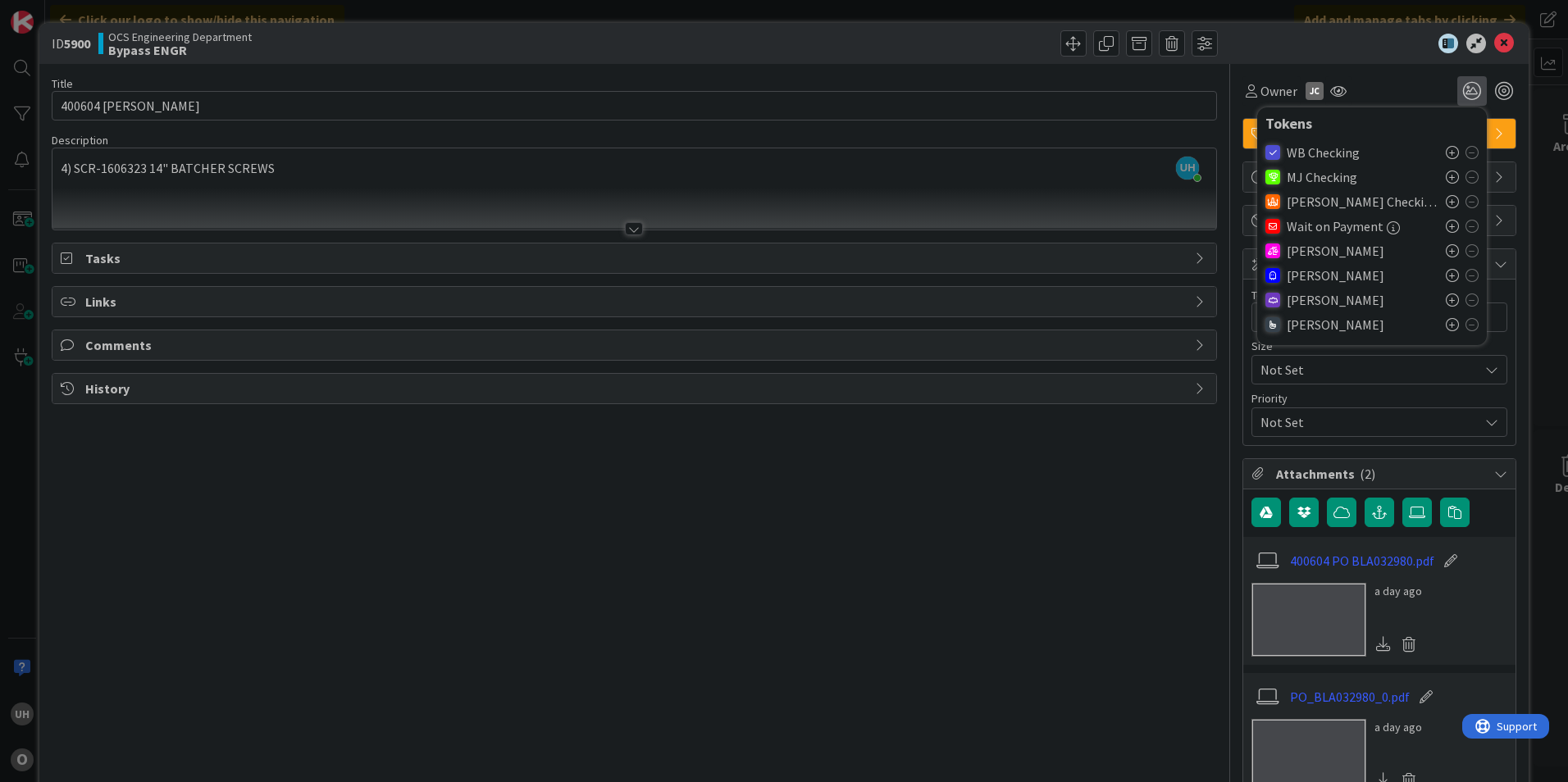
click at [1446, 269] on icon at bounding box center [1452, 275] width 13 height 13
click at [1494, 40] on icon at bounding box center [1504, 44] width 19 height 19
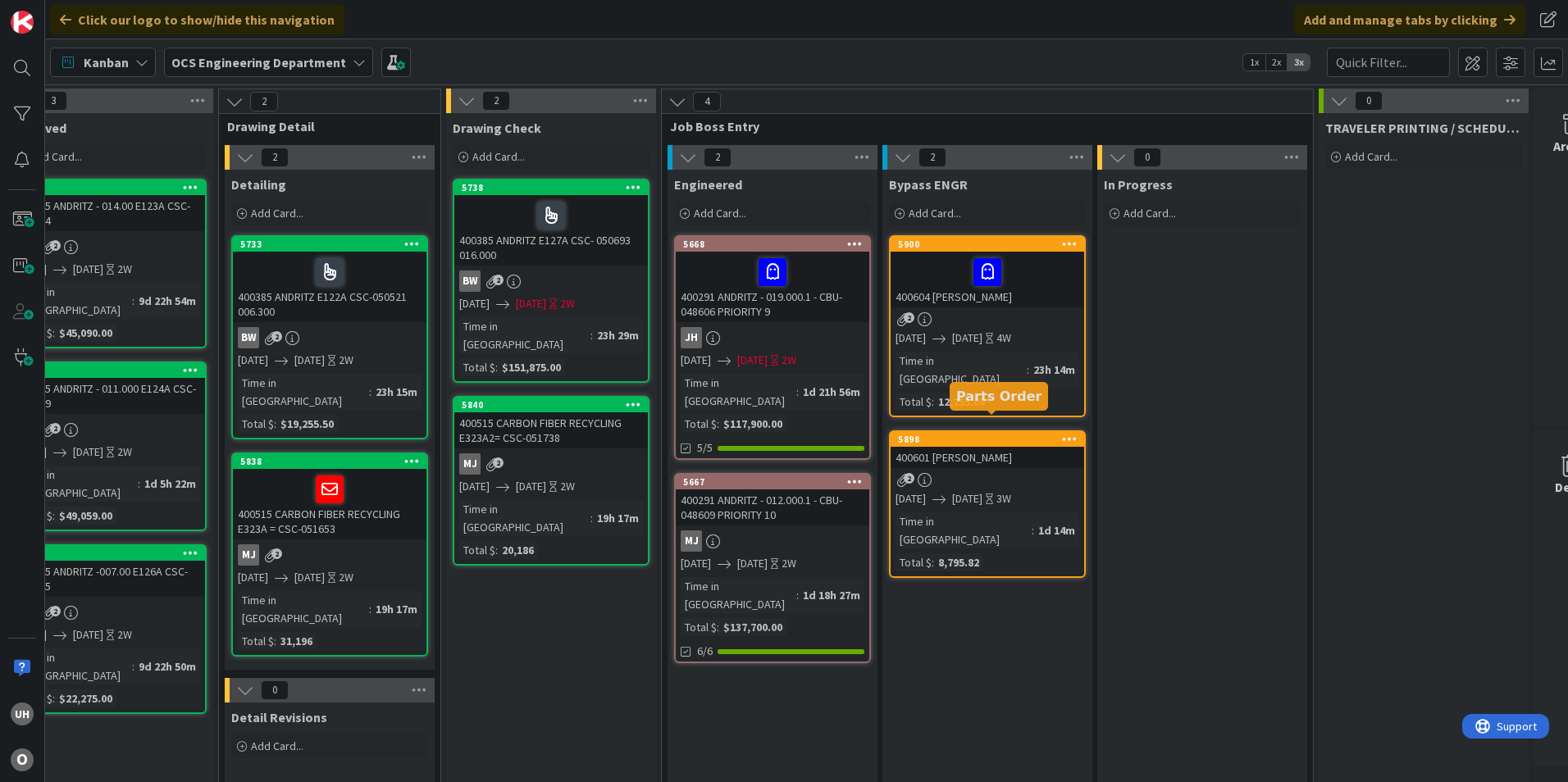
click at [1012, 473] on div "2" at bounding box center [987, 480] width 194 height 14
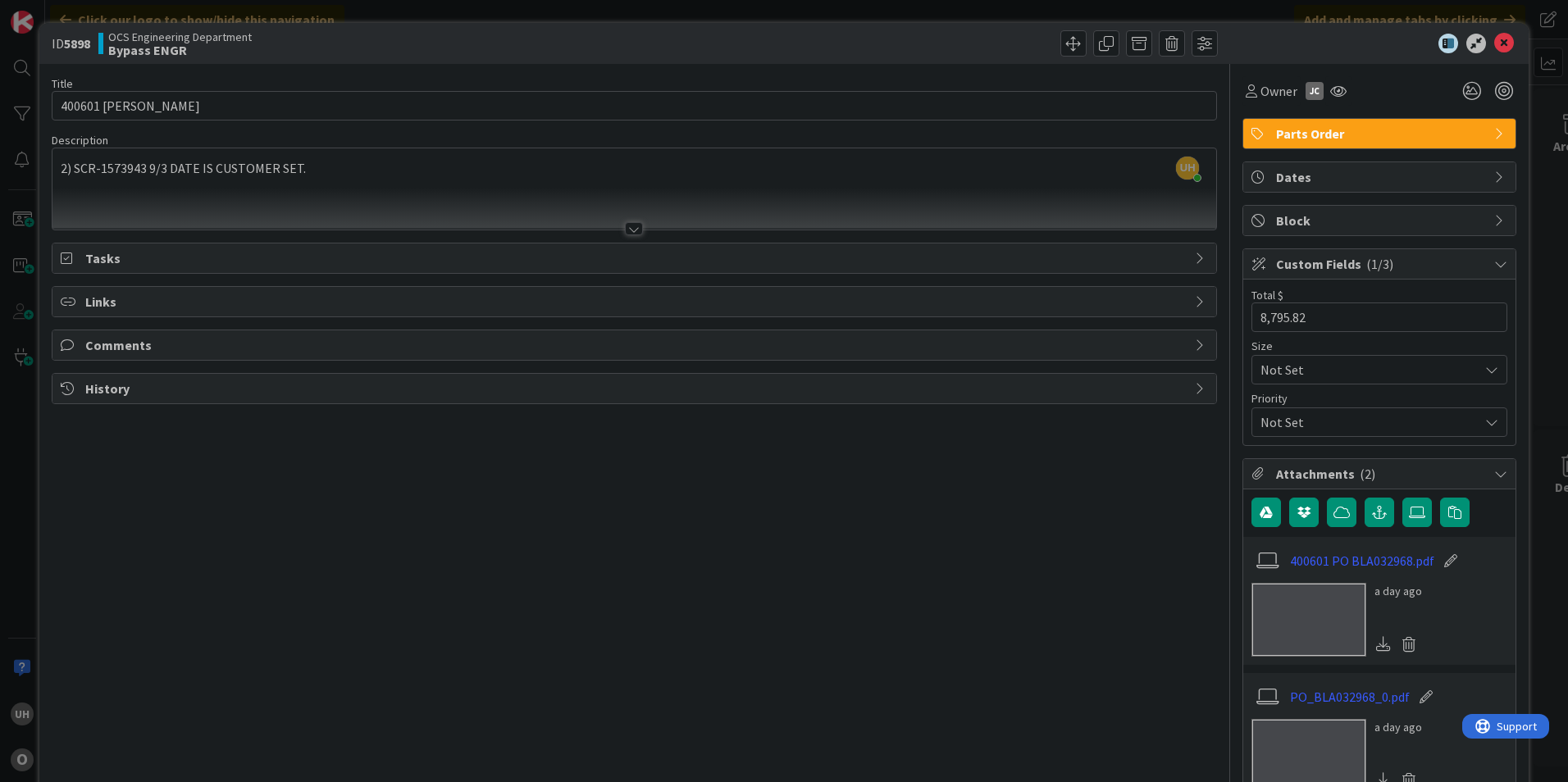
click at [1496, 32] on div "ID 5898 OCS Engineering Department Bypass ENGR" at bounding box center [783, 44] width 1489 height 41
click at [1496, 36] on icon at bounding box center [1504, 44] width 19 height 19
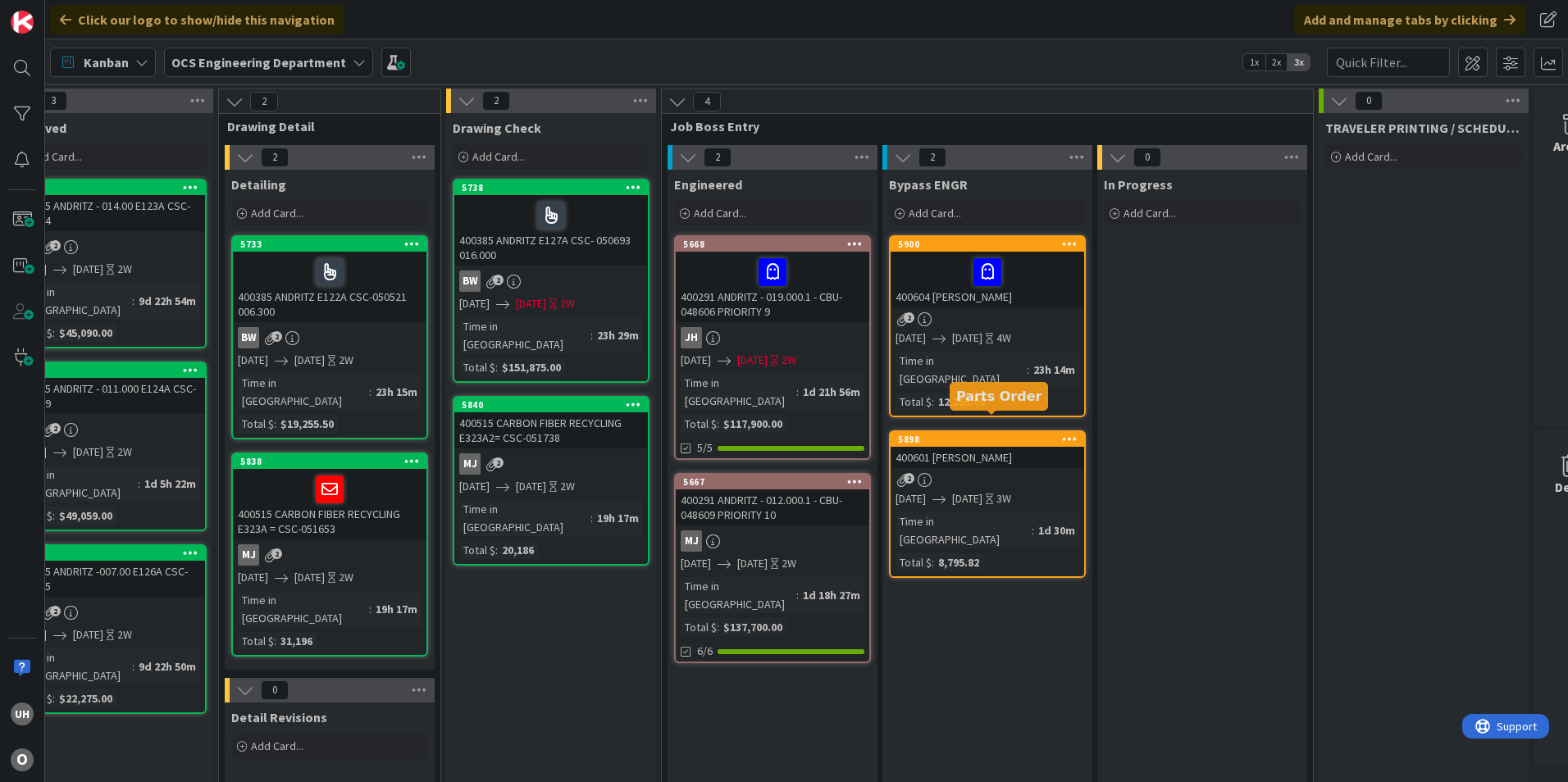
click at [989, 473] on div "2" at bounding box center [987, 480] width 194 height 14
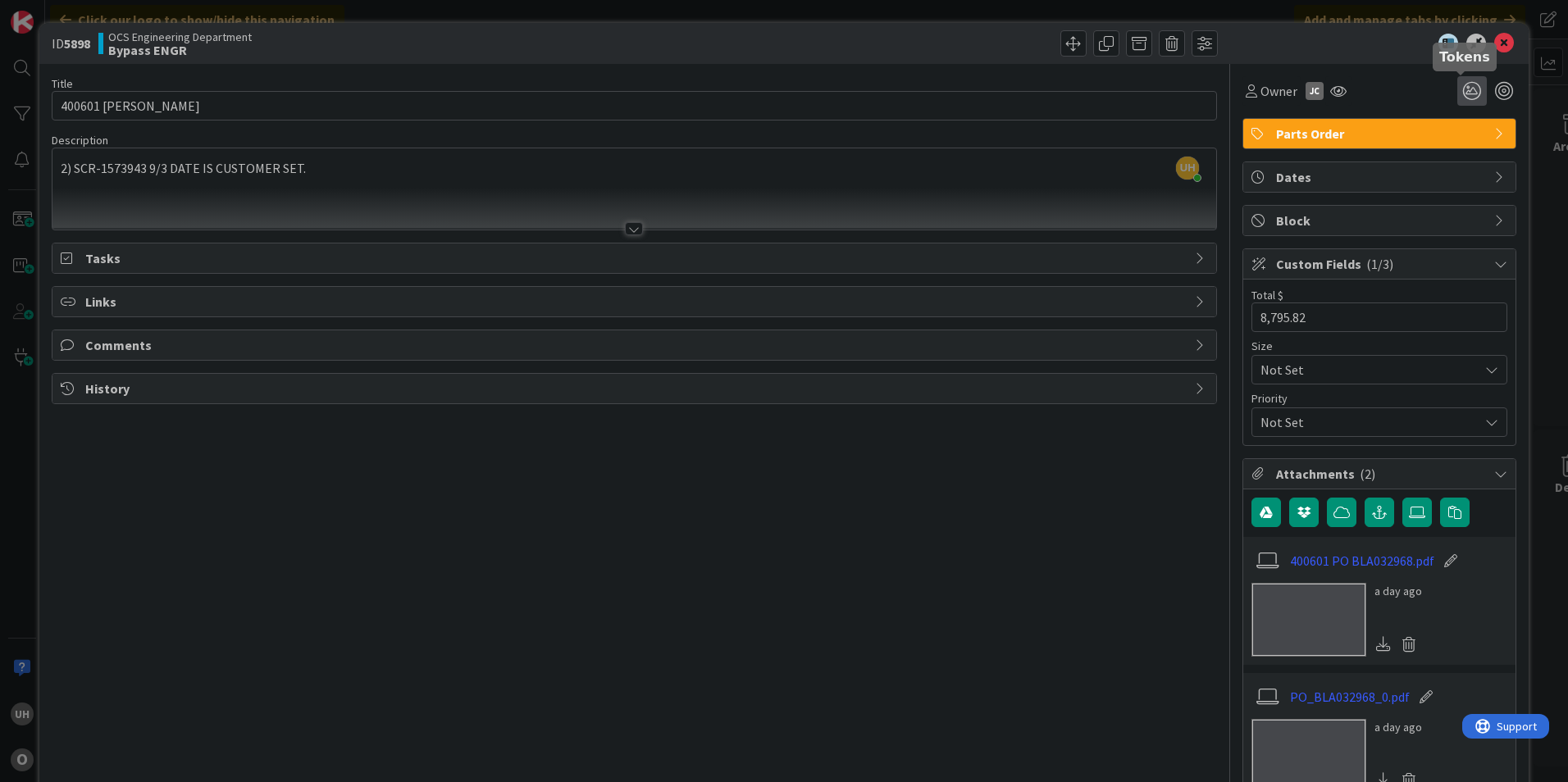
click at [1469, 79] on icon at bounding box center [1472, 91] width 29 height 29
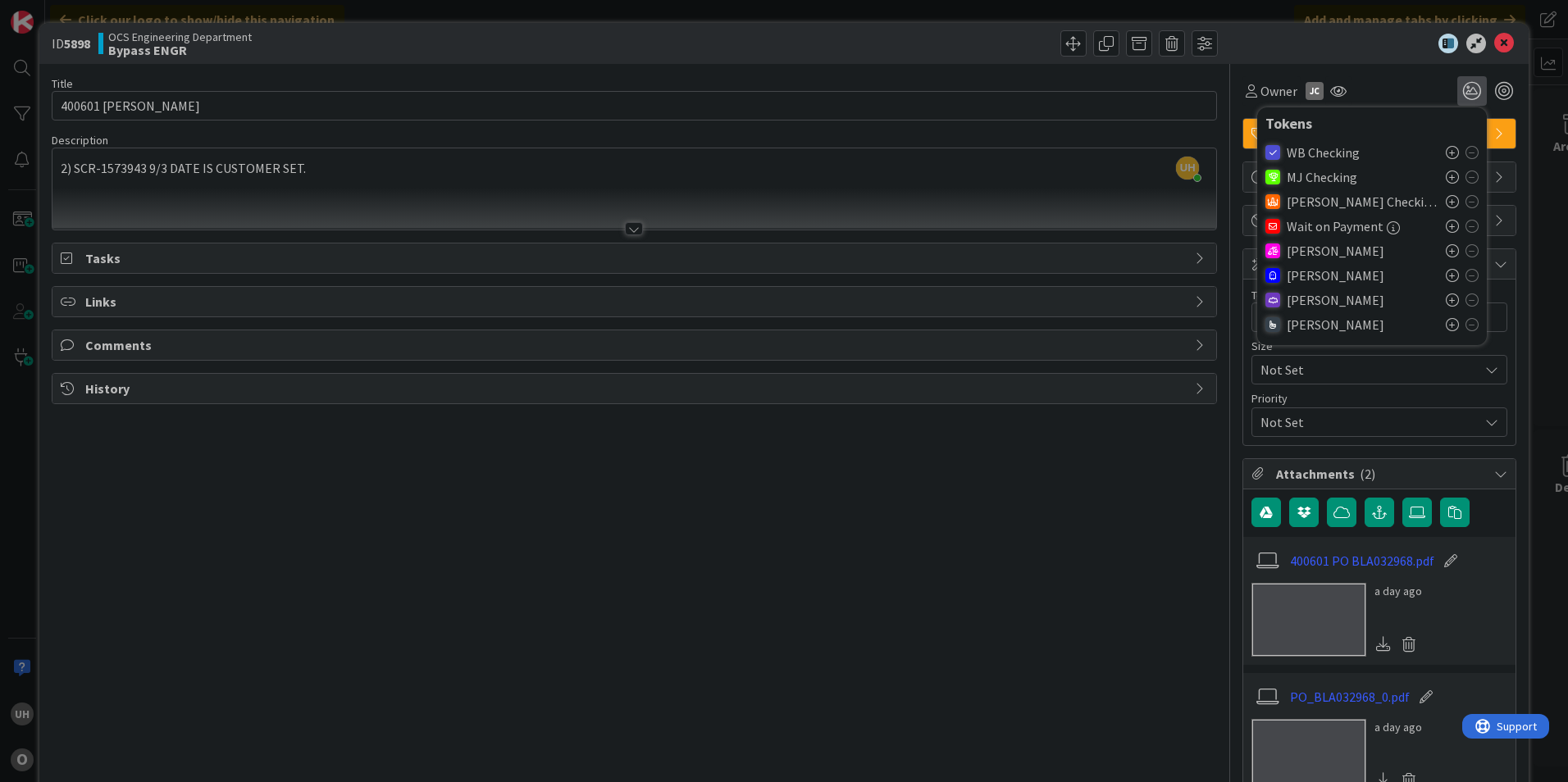
click at [1446, 274] on icon at bounding box center [1452, 275] width 13 height 13
click at [1496, 36] on icon at bounding box center [1504, 44] width 19 height 19
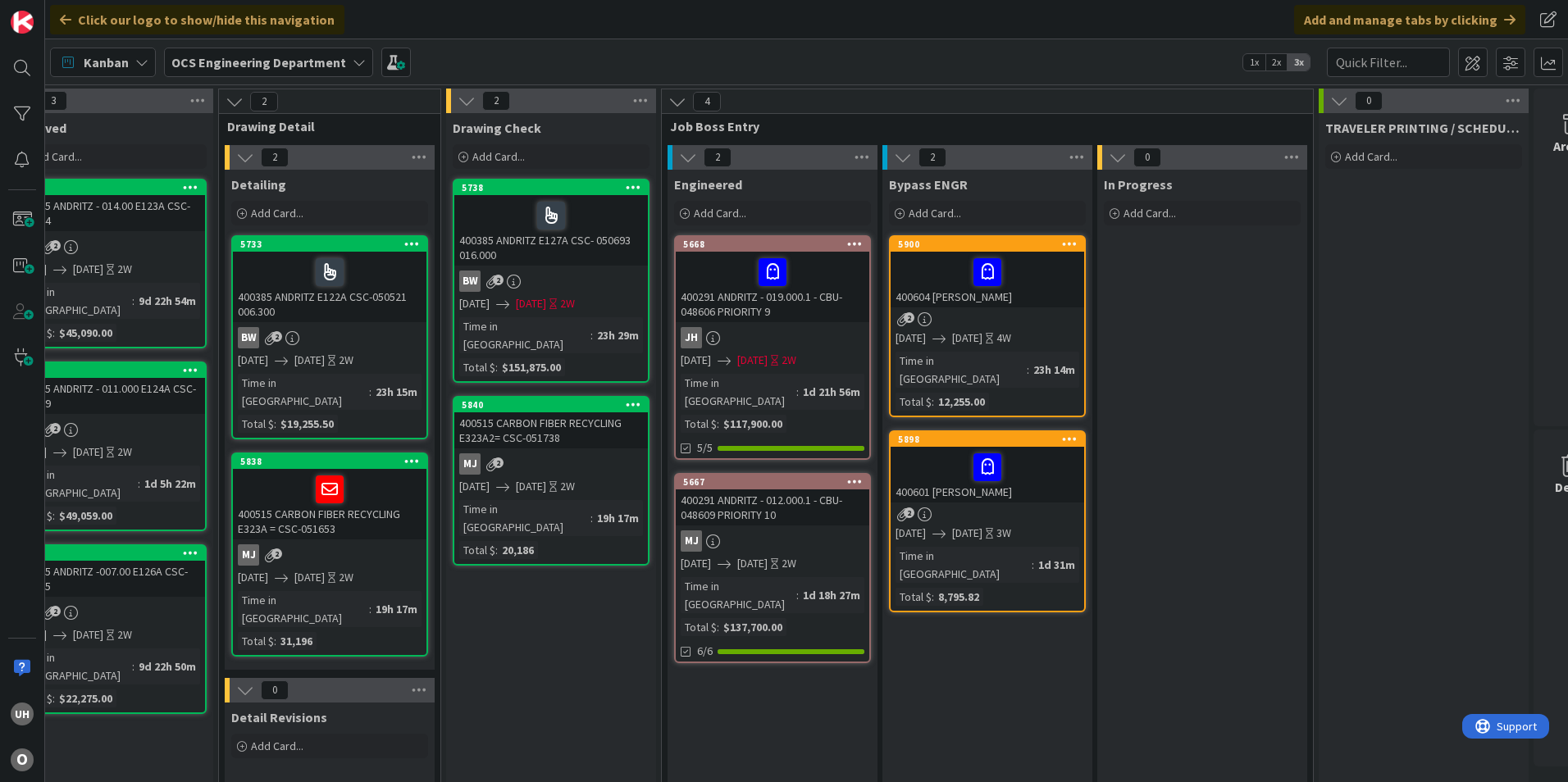
click at [947, 467] on div "400601 ASTEC BLAIR" at bounding box center [987, 474] width 194 height 56
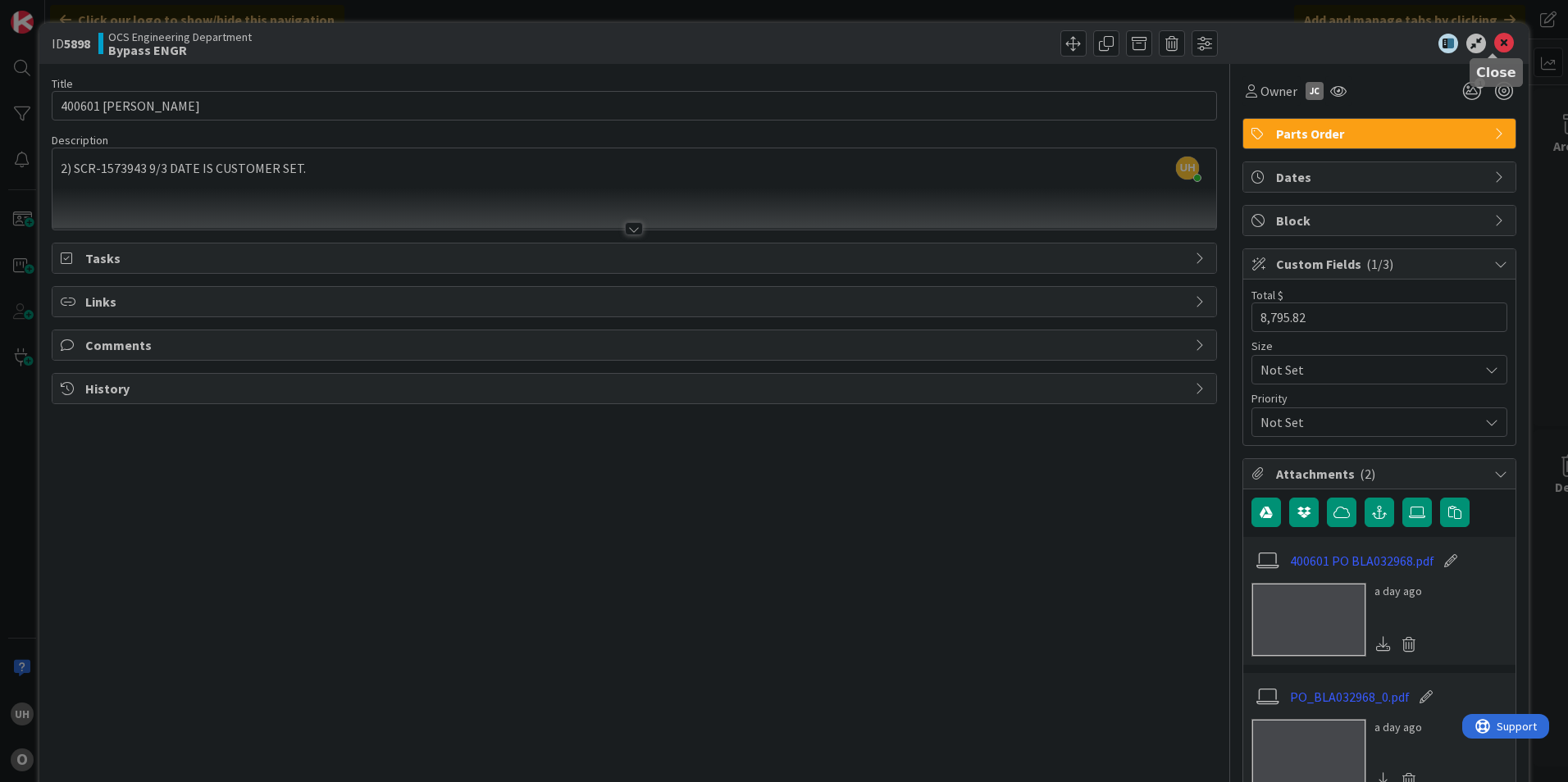
click at [1494, 44] on icon at bounding box center [1504, 44] width 19 height 19
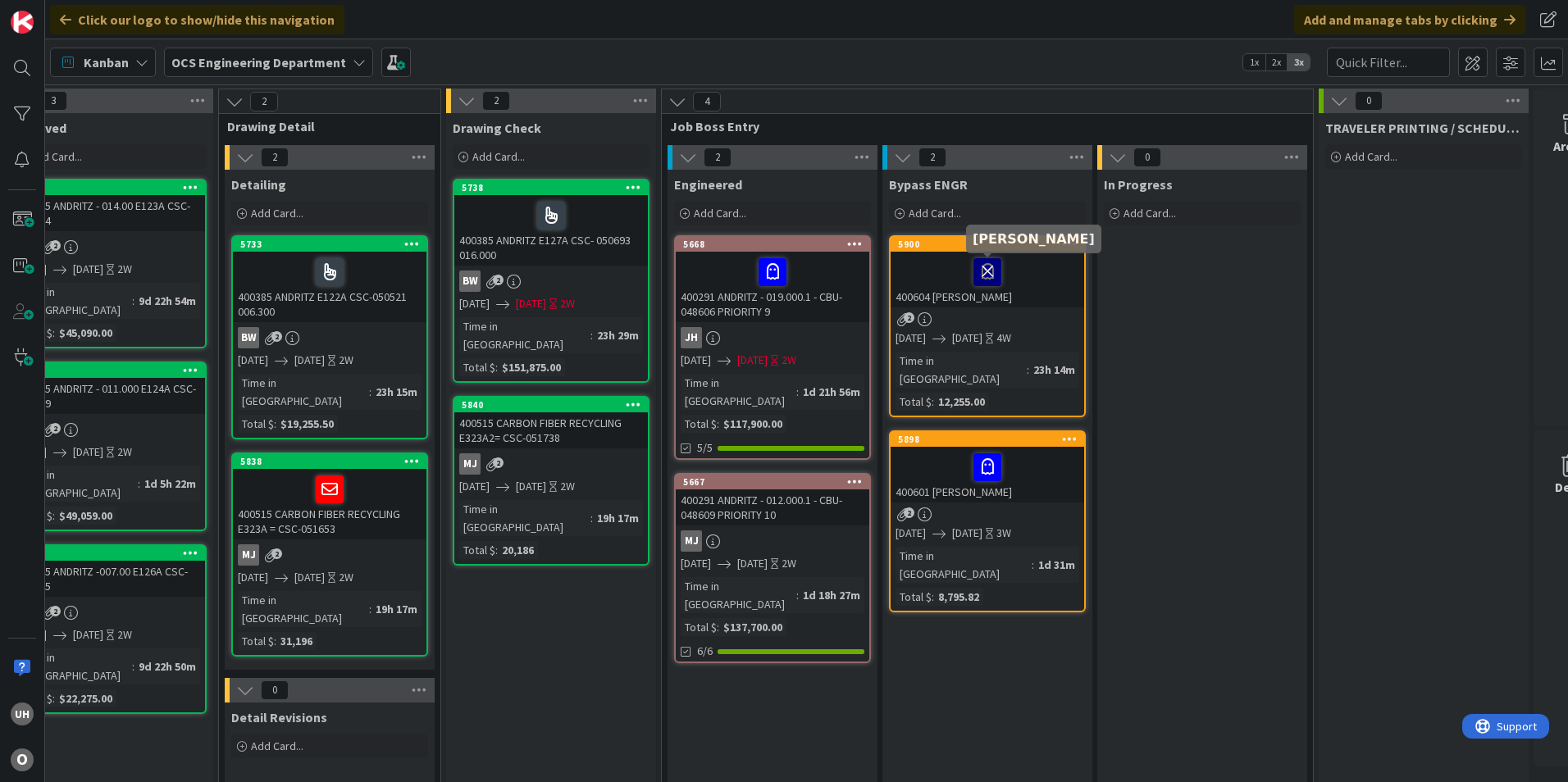
click at [989, 283] on icon at bounding box center [988, 271] width 28 height 26
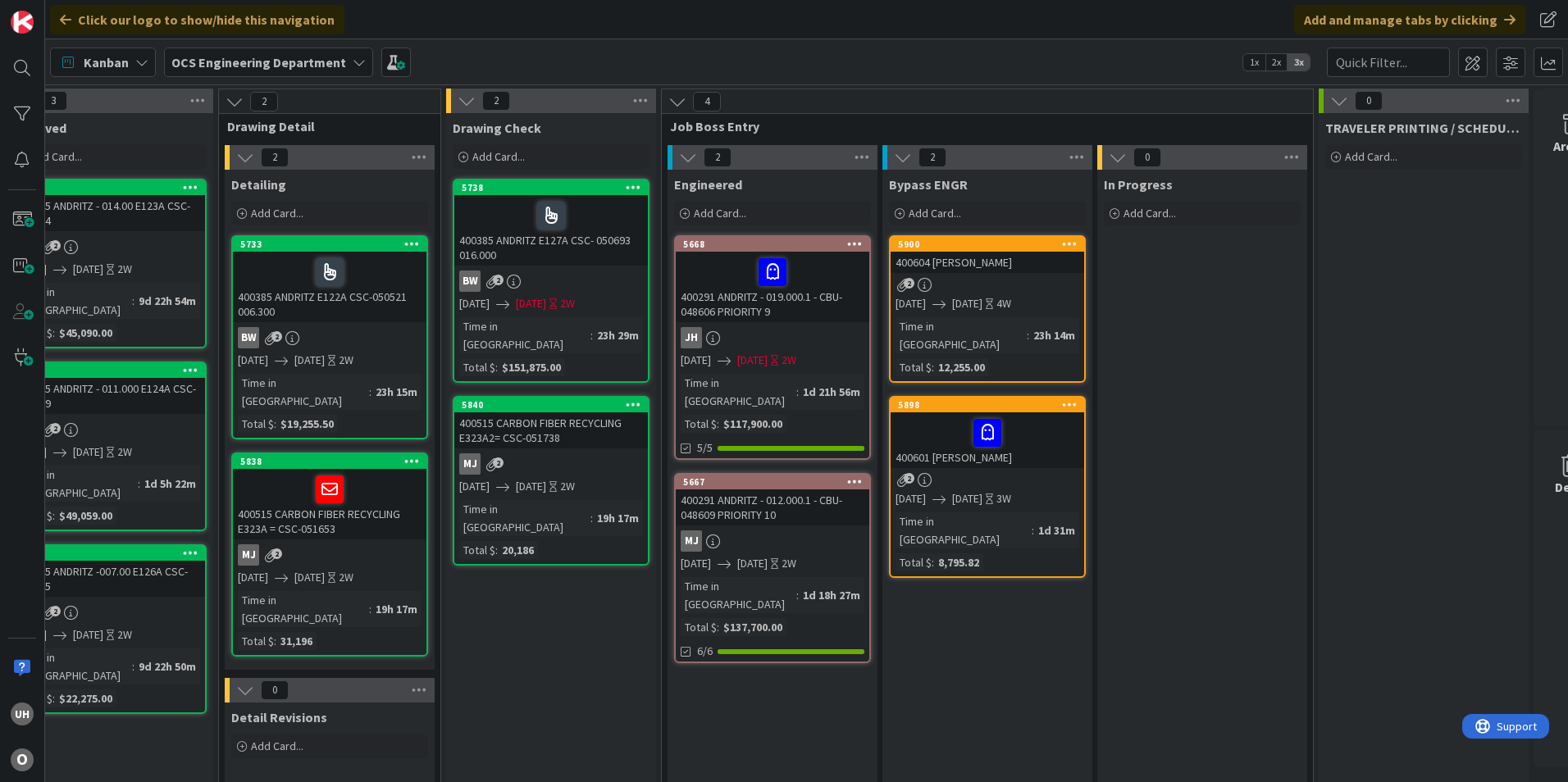
click at [989, 283] on div "2" at bounding box center [987, 284] width 194 height 14
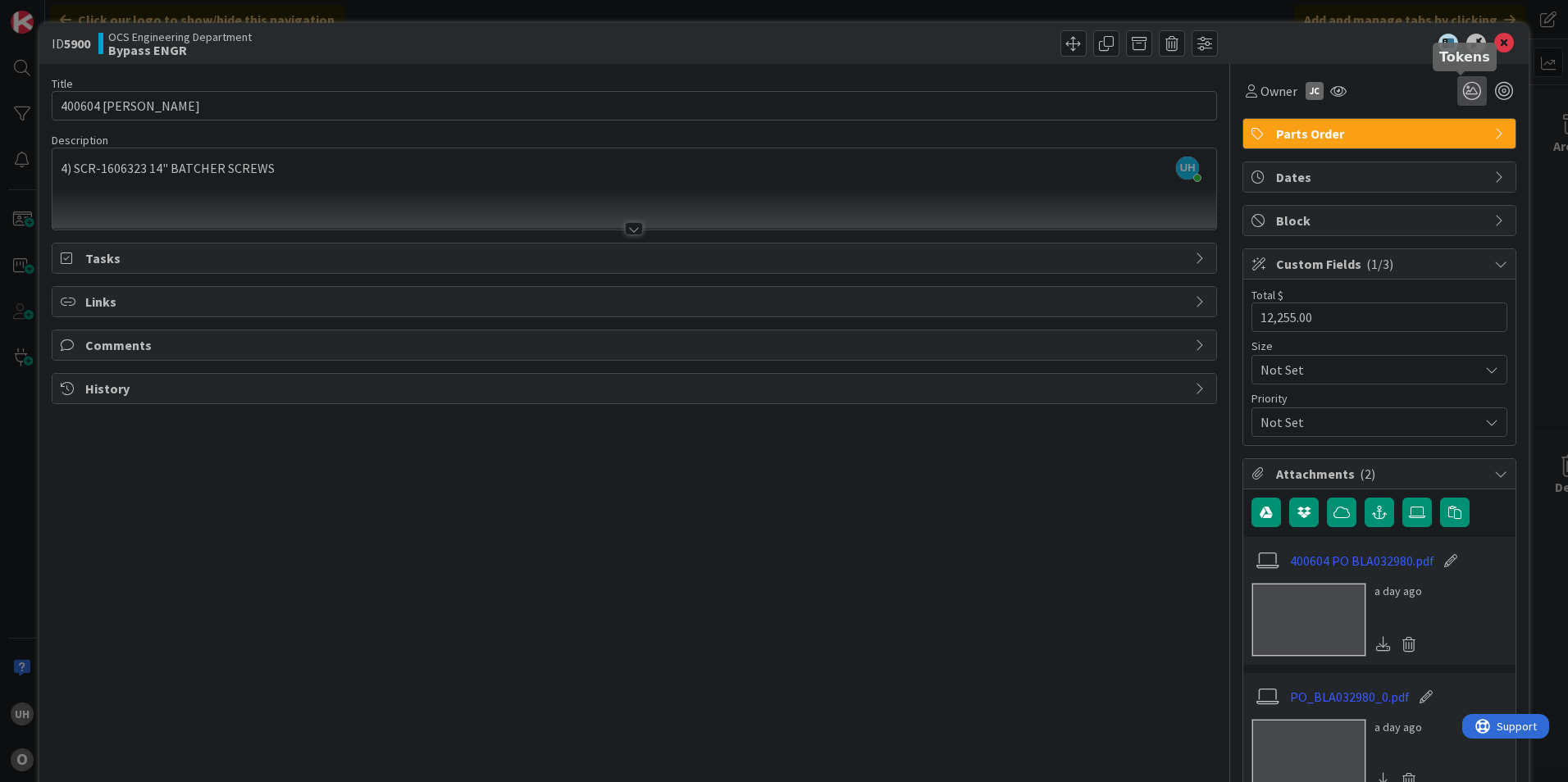
click at [1460, 93] on icon at bounding box center [1472, 91] width 29 height 29
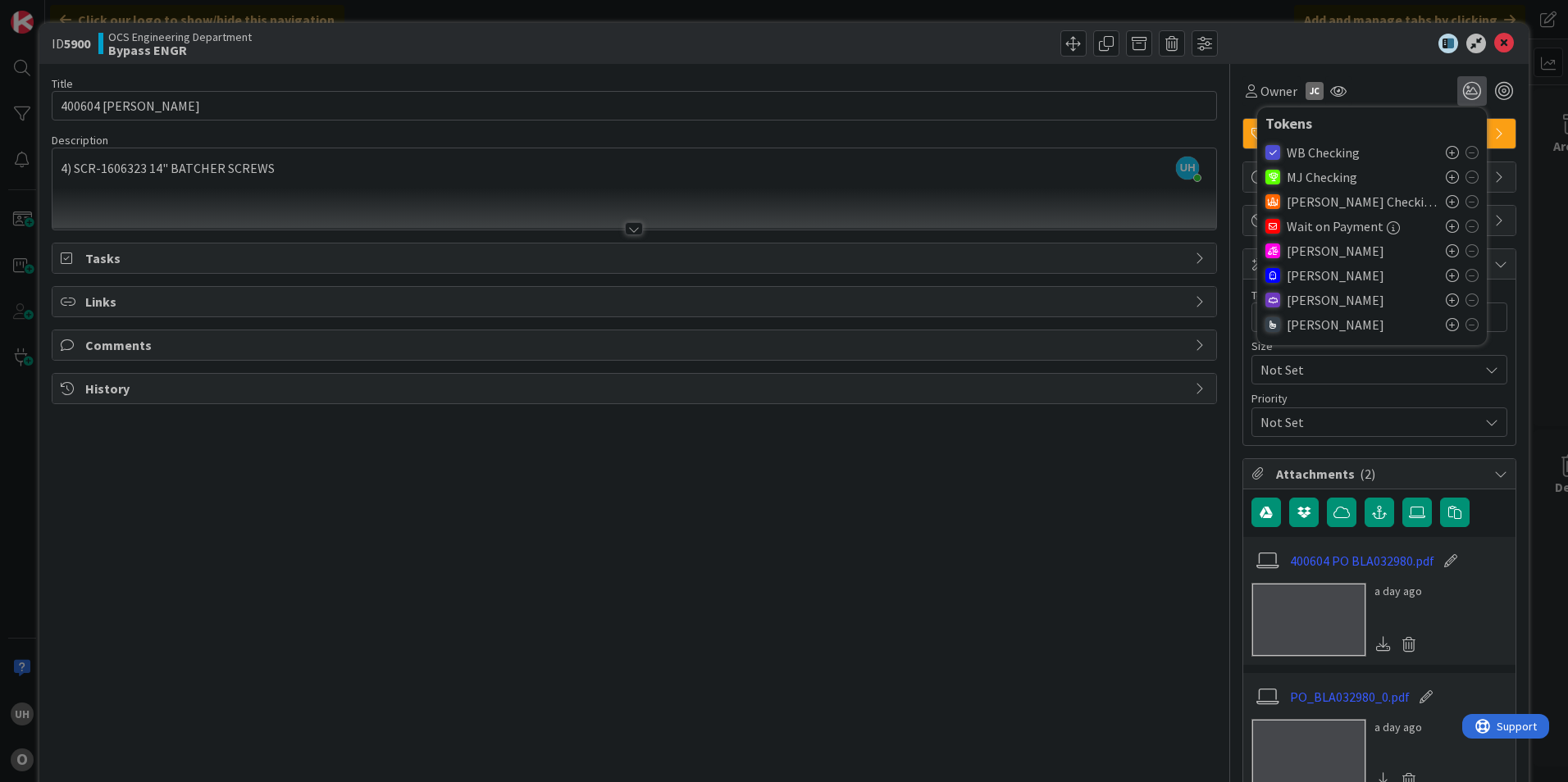
click at [1446, 277] on icon at bounding box center [1452, 275] width 13 height 13
click at [1494, 40] on icon at bounding box center [1504, 44] width 19 height 19
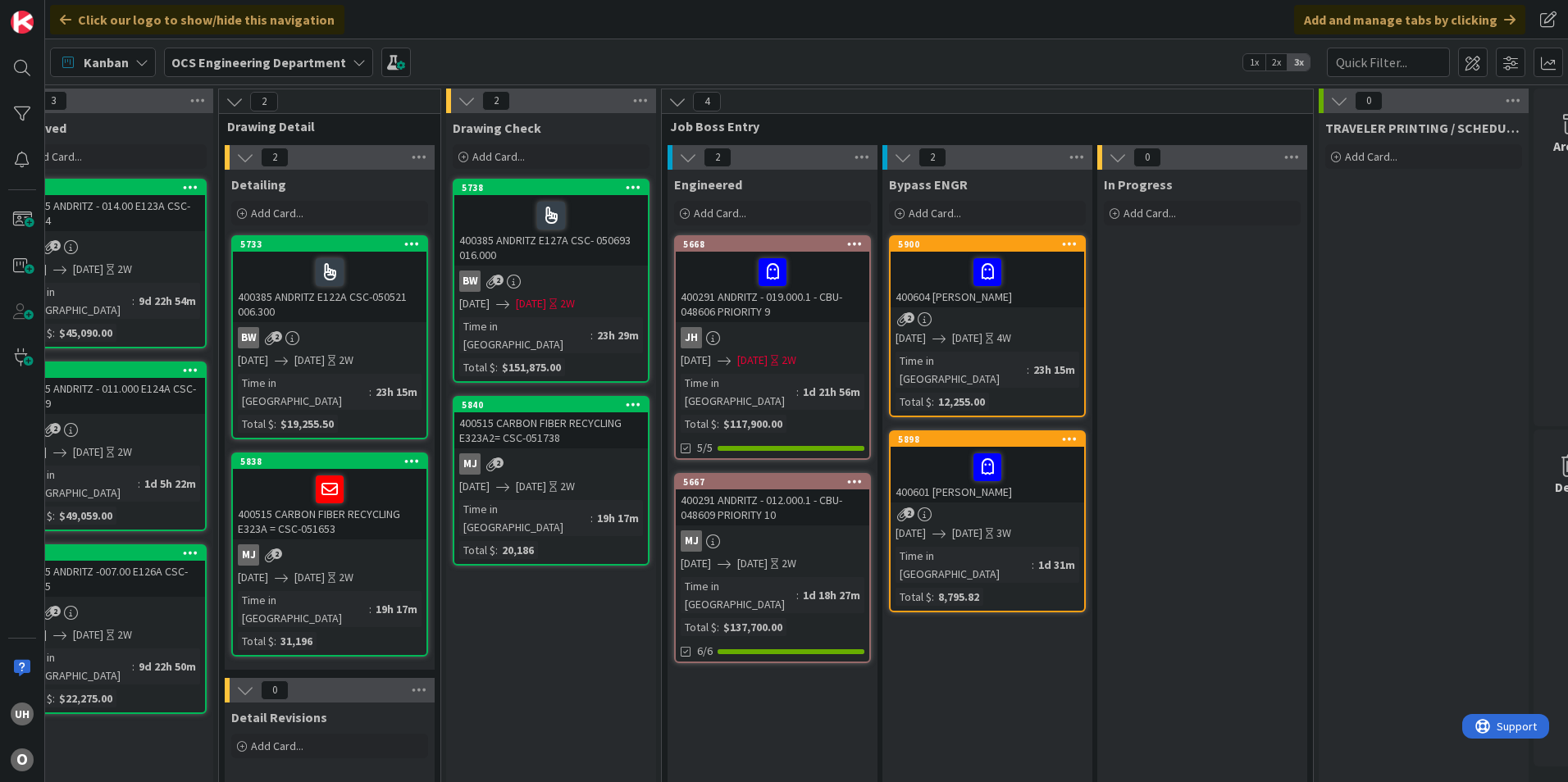
click at [1045, 295] on div "400604 ASTEC BLAIR" at bounding box center [987, 279] width 194 height 56
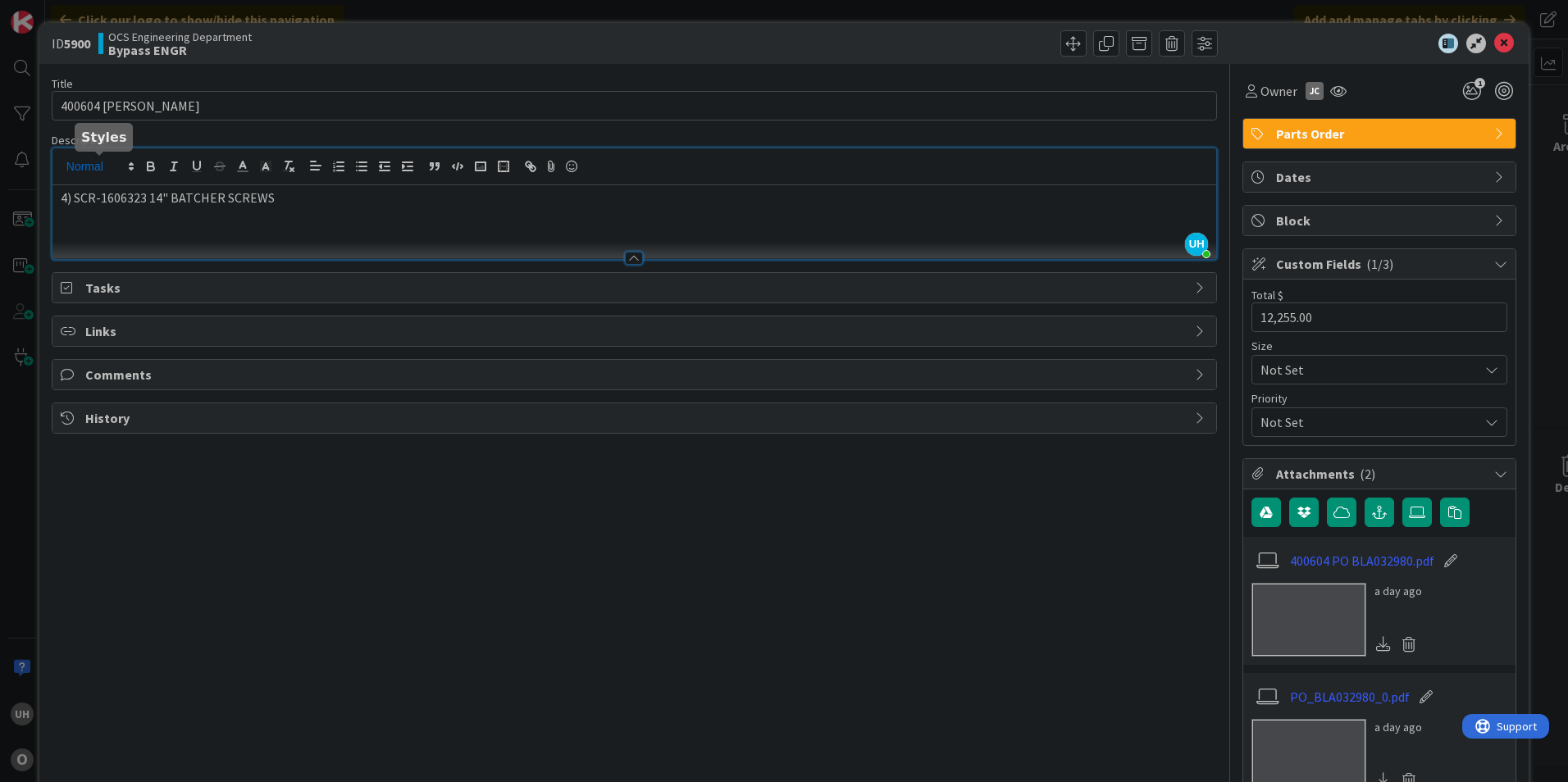
click at [80, 168] on div "UH uriel hernandez just joined 4) SCR-1606323 14" BATCHER SCREWS" at bounding box center [634, 204] width 1164 height 111
drag, startPoint x: 75, startPoint y: 200, endPoint x: 142, endPoint y: 205, distance: 67.2
click at [142, 205] on p "4) SCR-1606323 14" BATCHER SCREWS" at bounding box center [634, 198] width 1147 height 19
copy p "SCR-1606323"
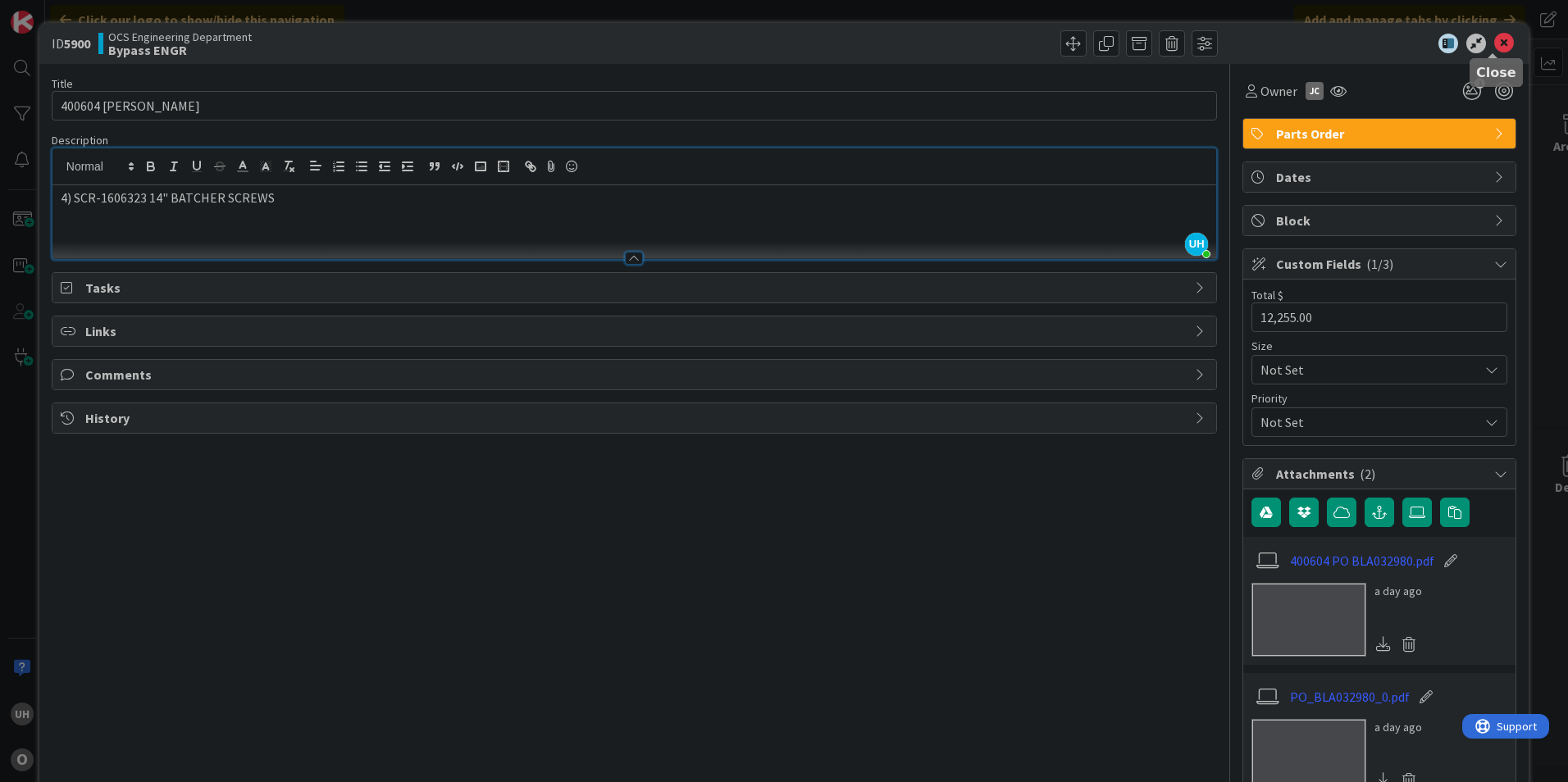
click at [1494, 50] on icon at bounding box center [1504, 44] width 19 height 19
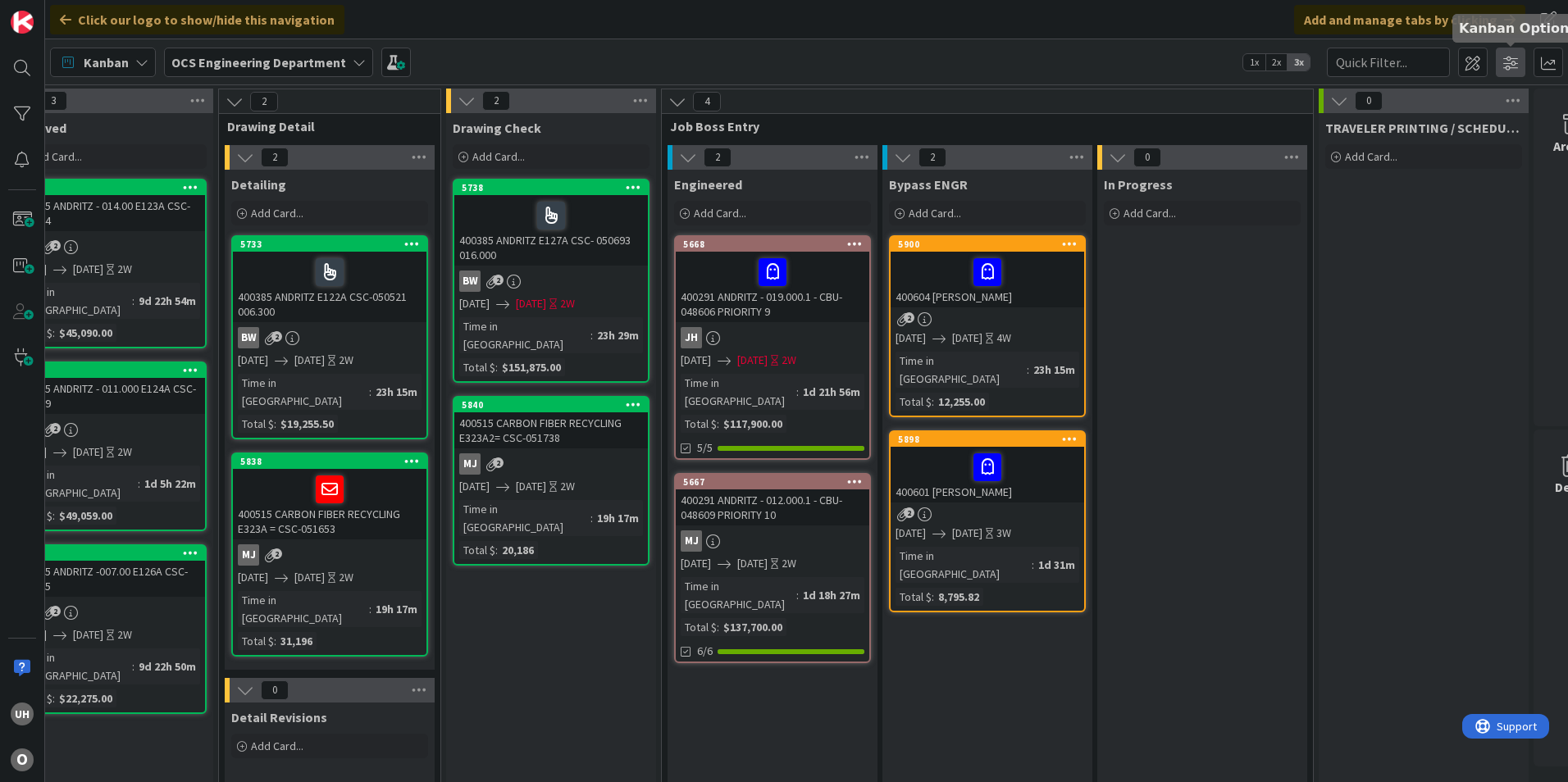
click at [1503, 56] on span at bounding box center [1511, 62] width 29 height 29
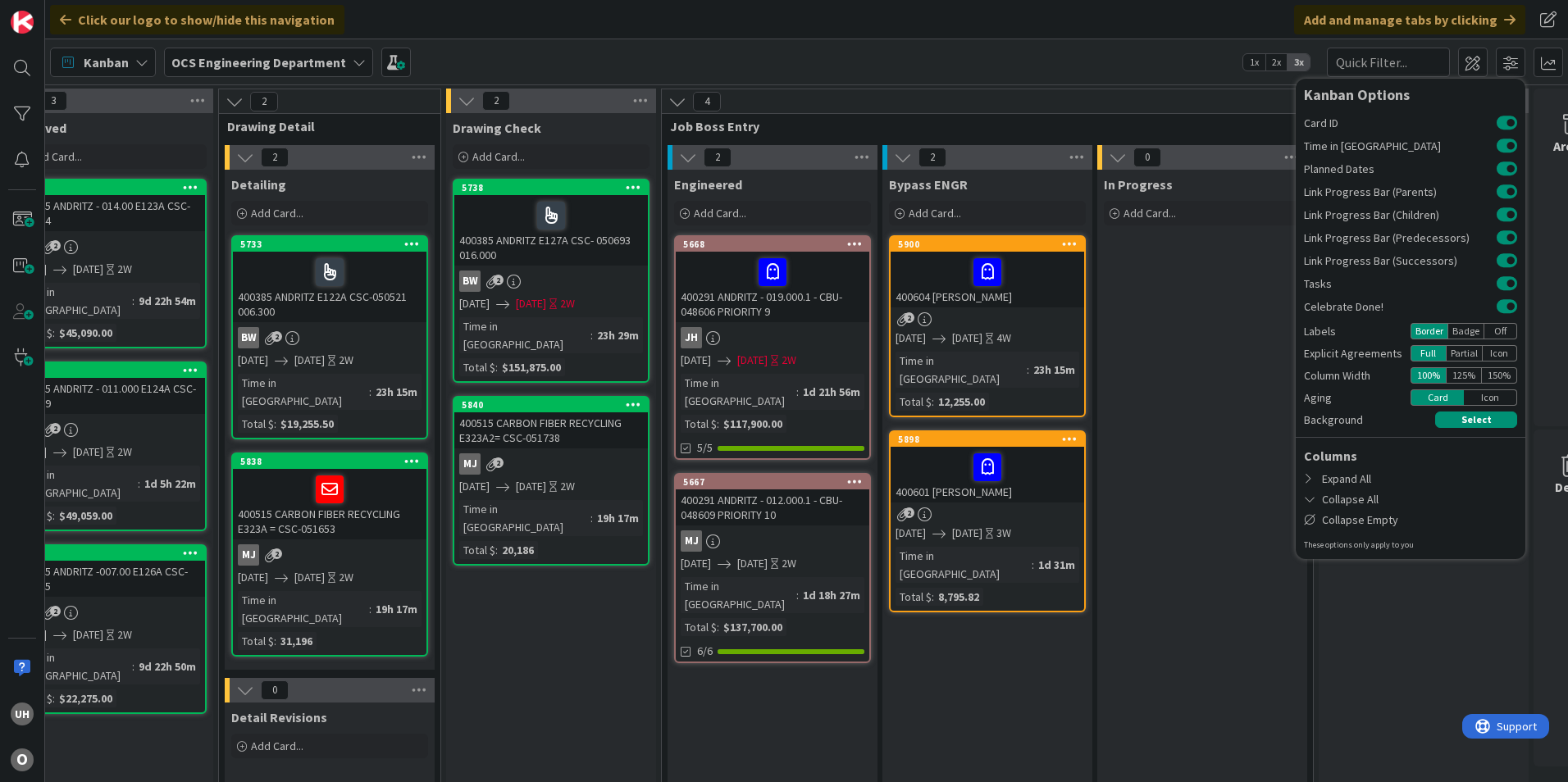
click at [1315, 55] on div "Kanban OCS Engineering Department 1x 2x 3x Kanban Options Card ID Time in Colum…" at bounding box center [806, 61] width 1523 height 45
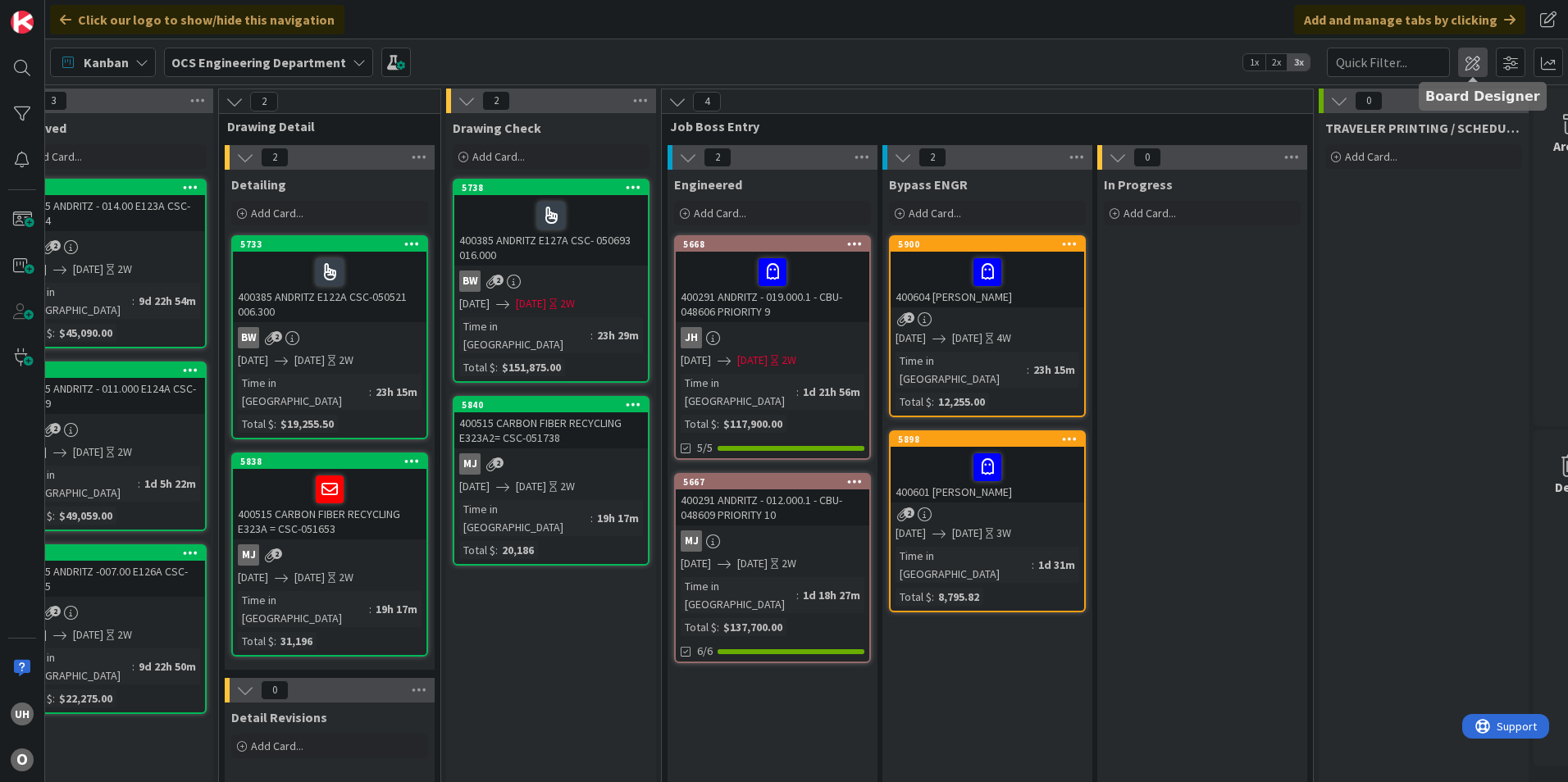
click at [1469, 65] on span at bounding box center [1473, 62] width 29 height 29
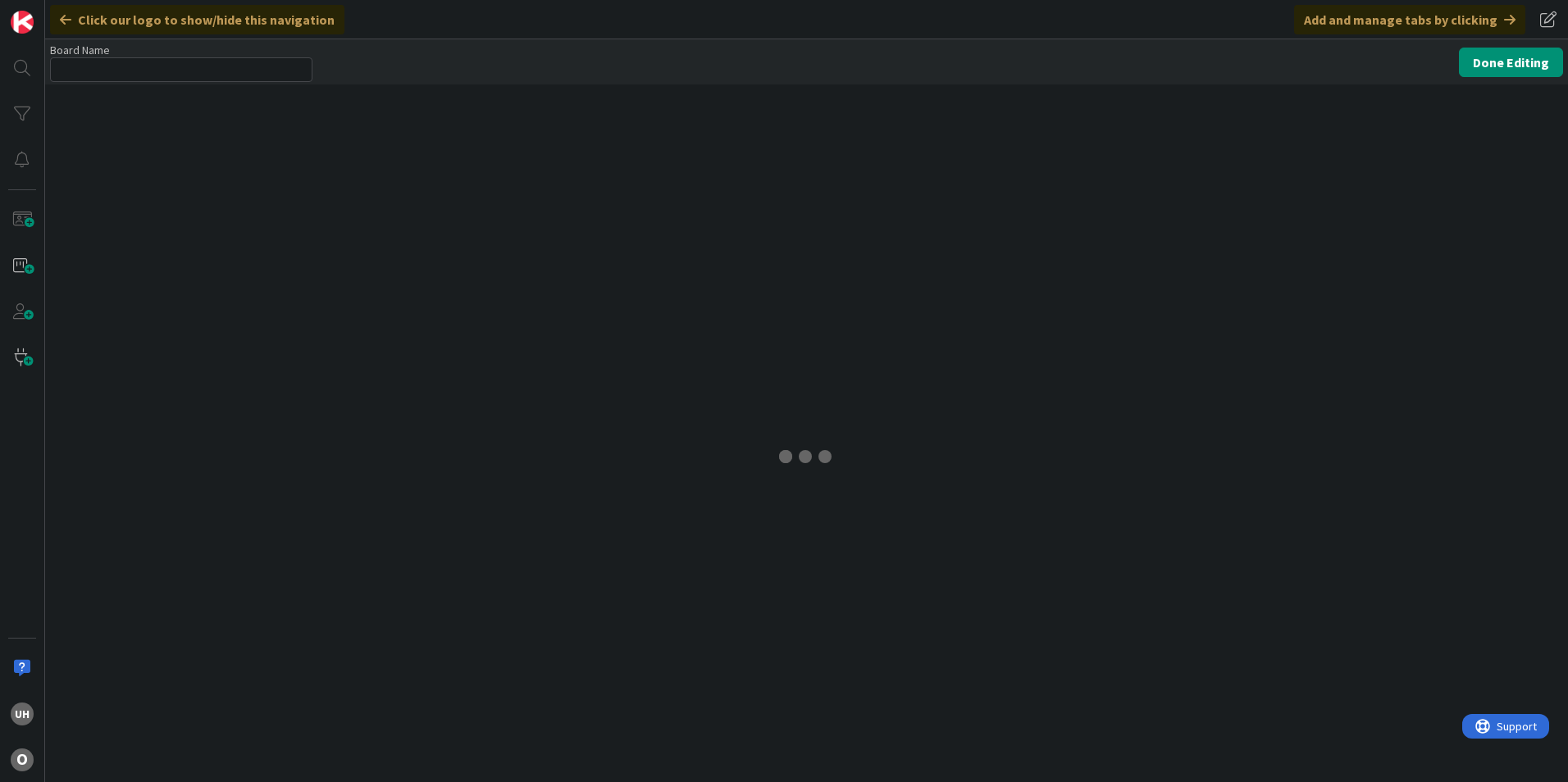
type input "OCS Engineering Department"
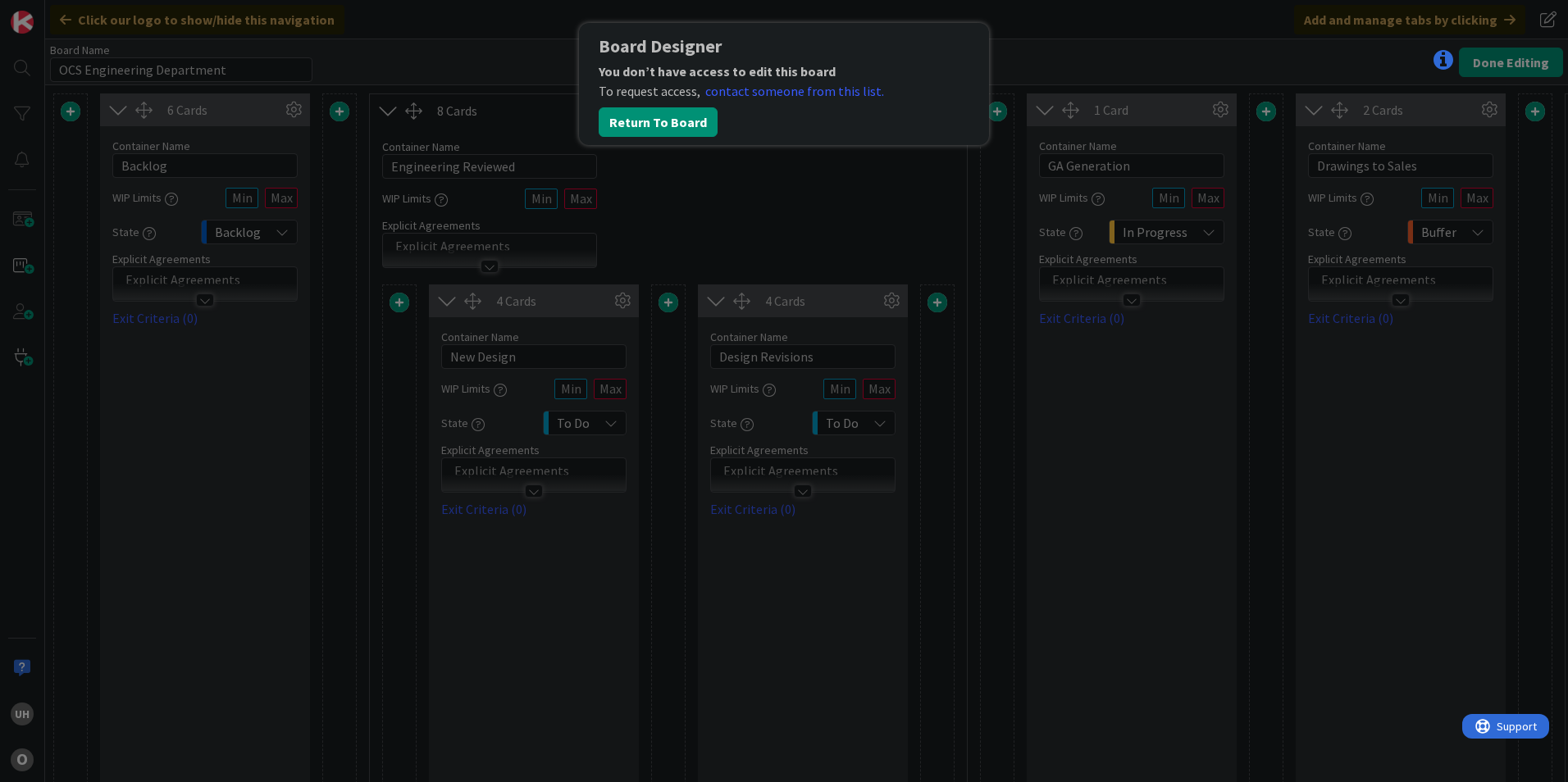
click at [830, 199] on div "Board Designer You don’t have access to edit this board To request access, cont…" at bounding box center [784, 391] width 1568 height 782
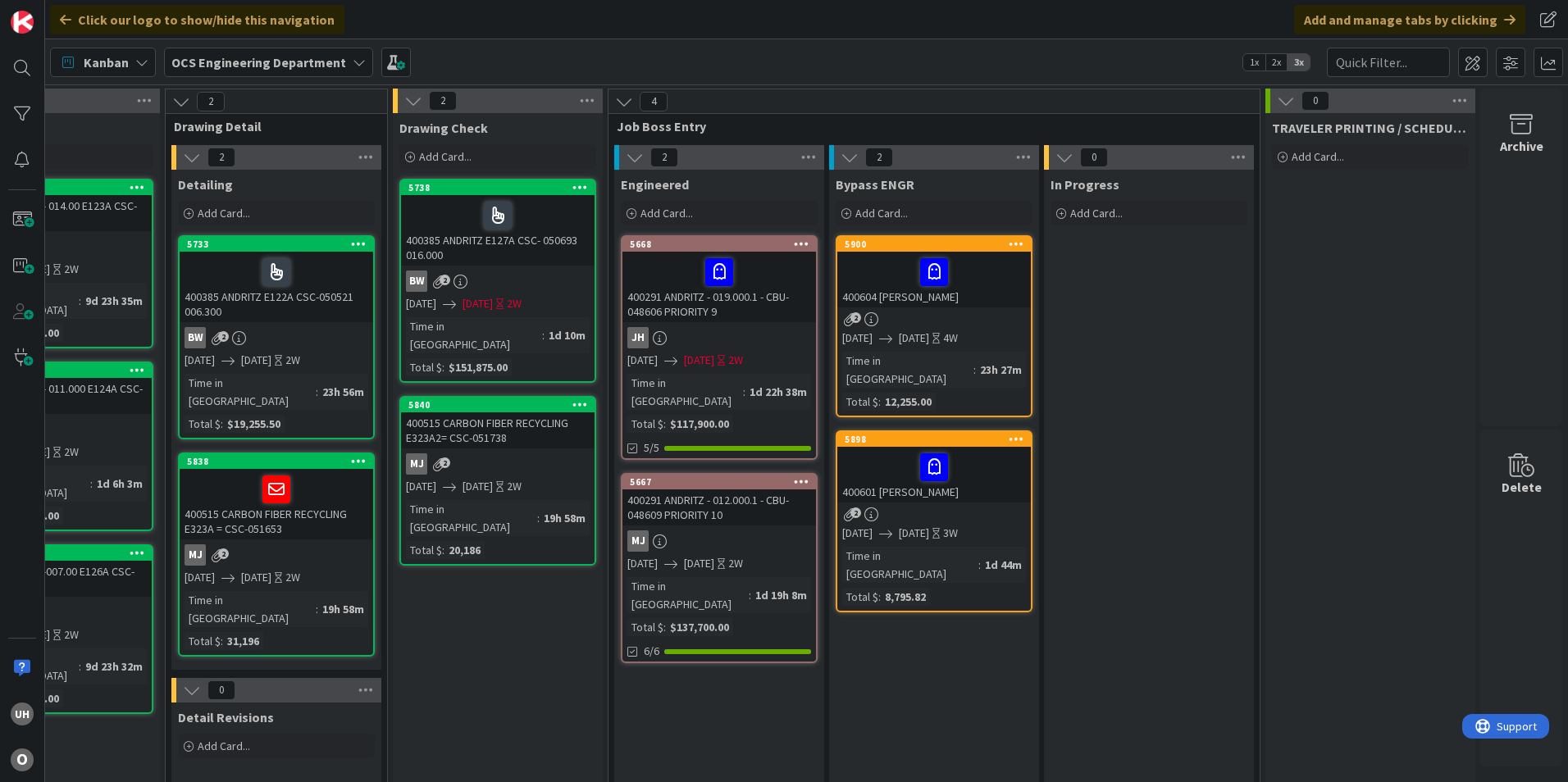
scroll to position [0, 1429]
click at [921, 324] on div "2" at bounding box center [934, 319] width 194 height 14
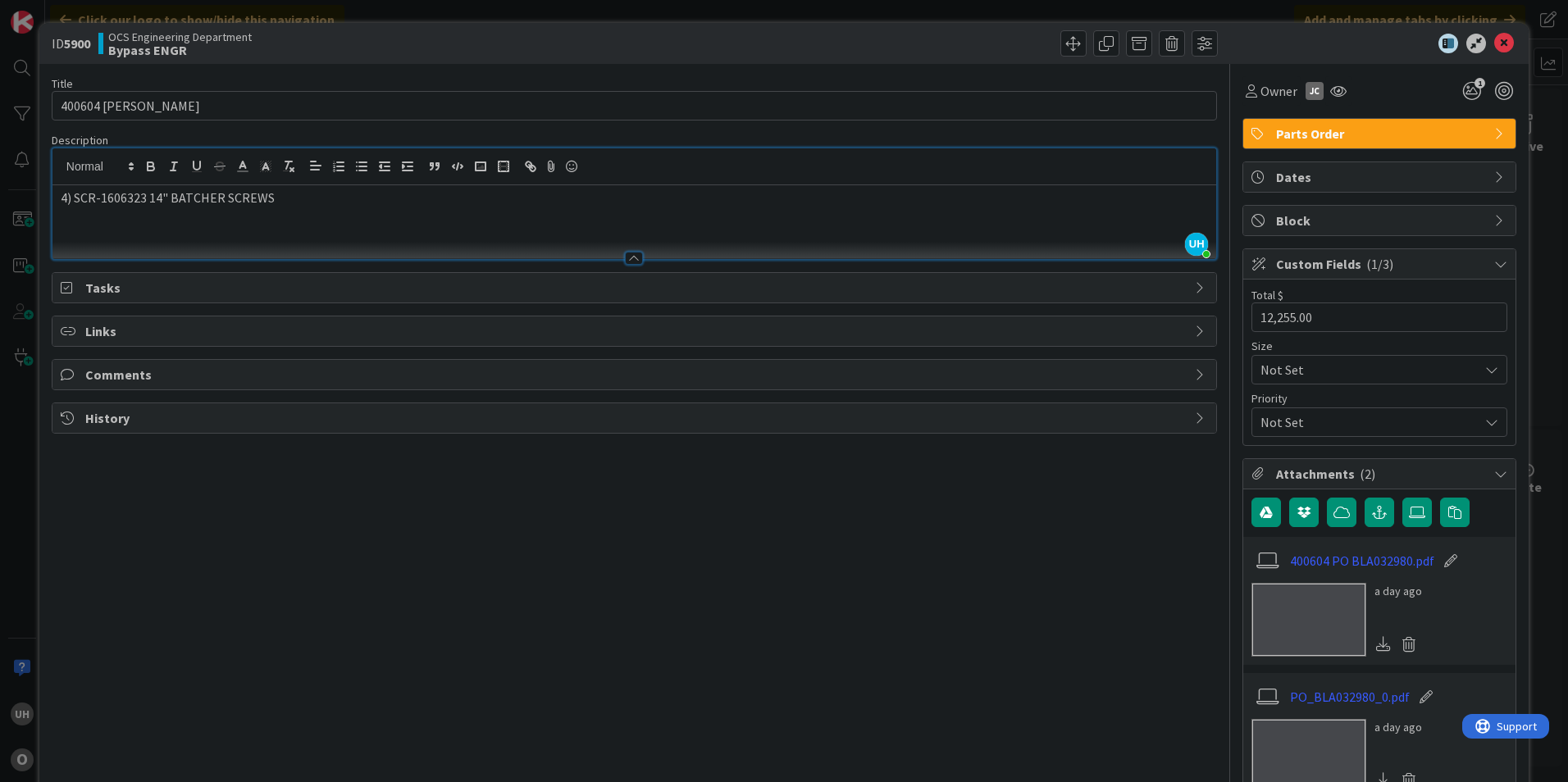
click at [481, 181] on div "UH uriel hernandez just joined 4) SCR-1606323 14" BATCHER SCREWS" at bounding box center [634, 204] width 1164 height 111
click at [144, 380] on span "Comments" at bounding box center [636, 375] width 1101 height 19
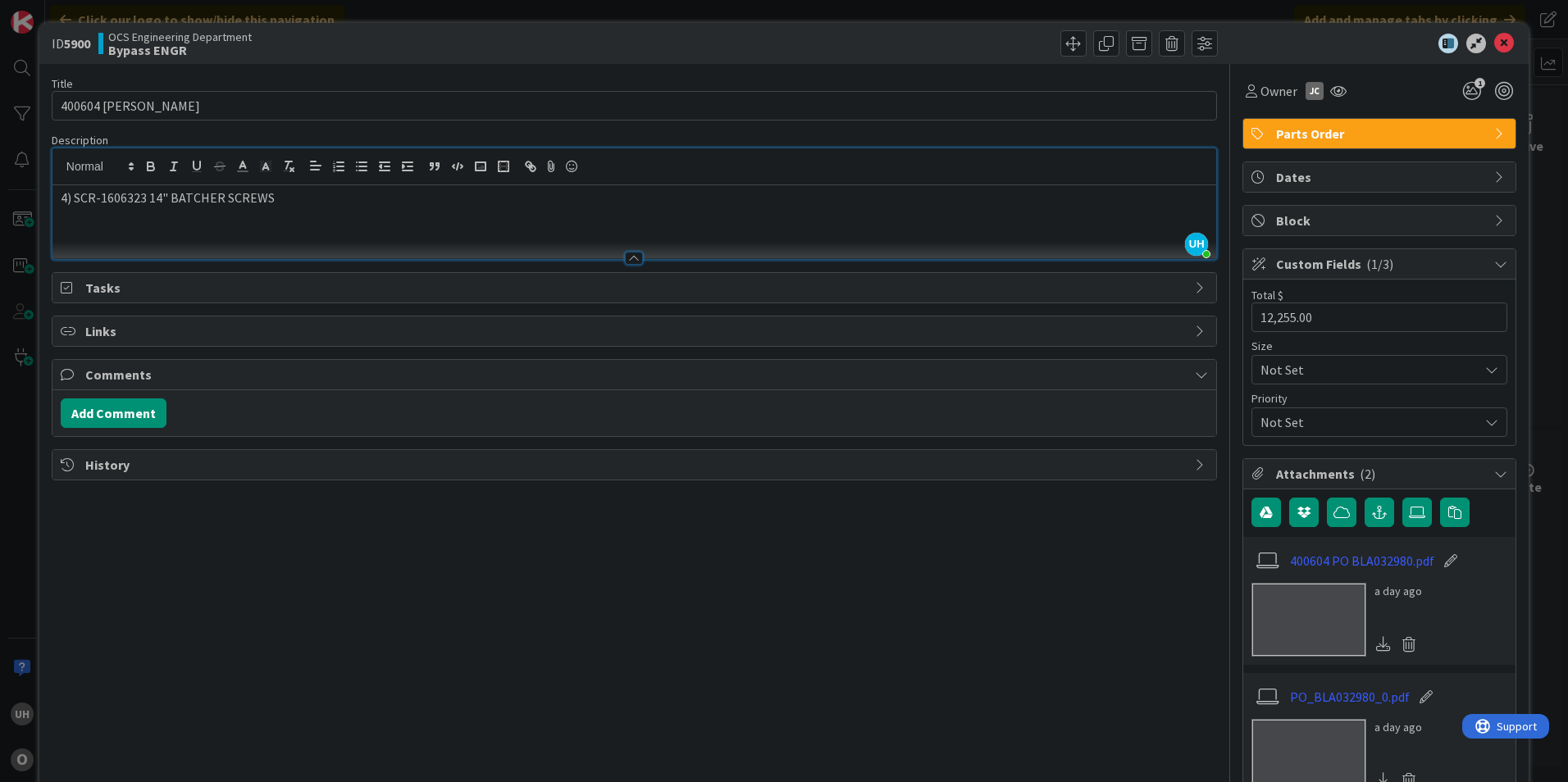
click at [257, 413] on div "Add Comment" at bounding box center [634, 413] width 1147 height 29
click at [128, 413] on button "Add Comment" at bounding box center [113, 413] width 106 height 29
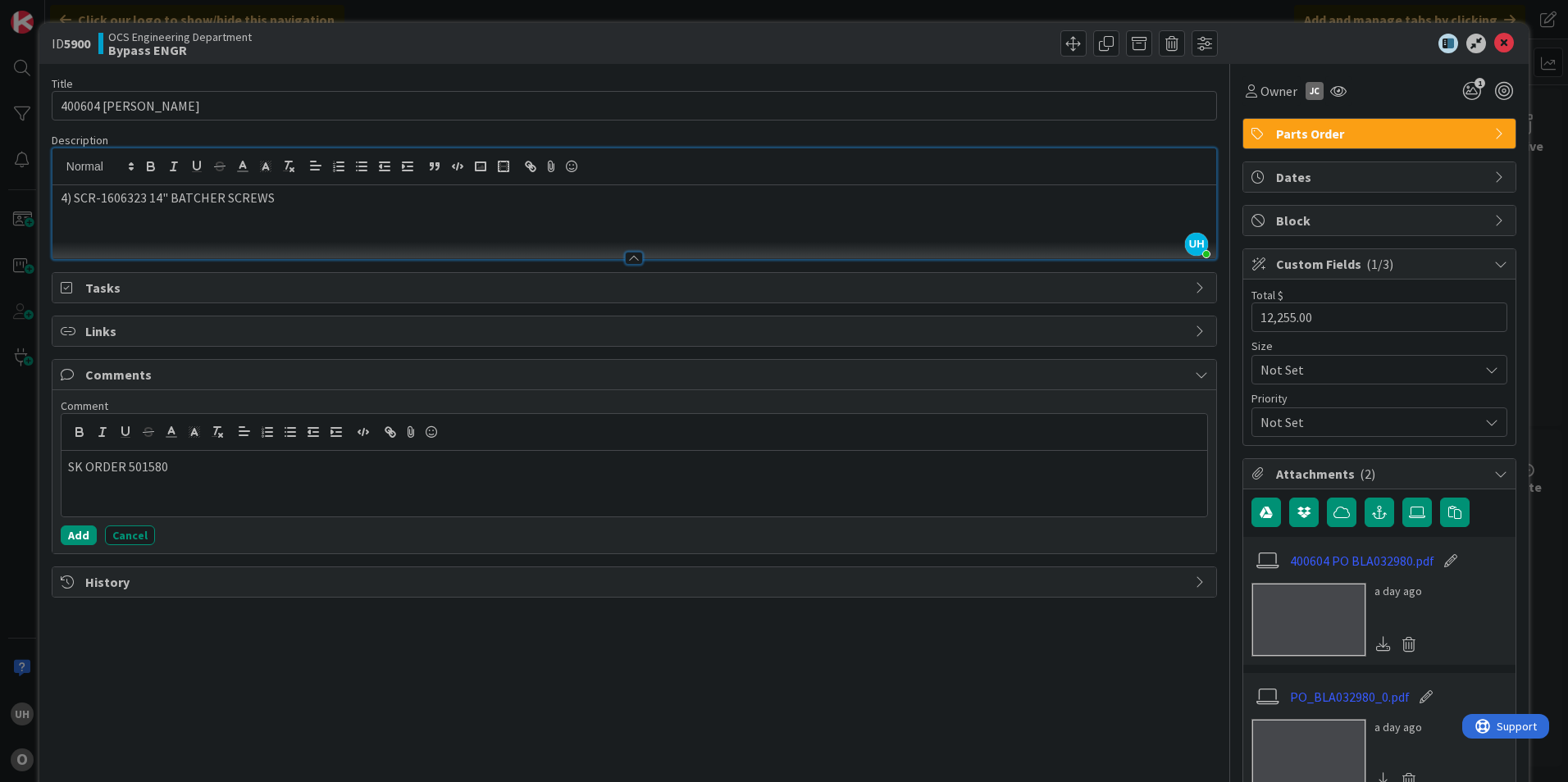
click at [75, 469] on p "SK ORDER 501580" at bounding box center [634, 466] width 1133 height 19
click at [217, 468] on p "STK ORDER 501580" at bounding box center [634, 466] width 1133 height 19
click at [81, 536] on button "Add" at bounding box center [78, 536] width 36 height 19
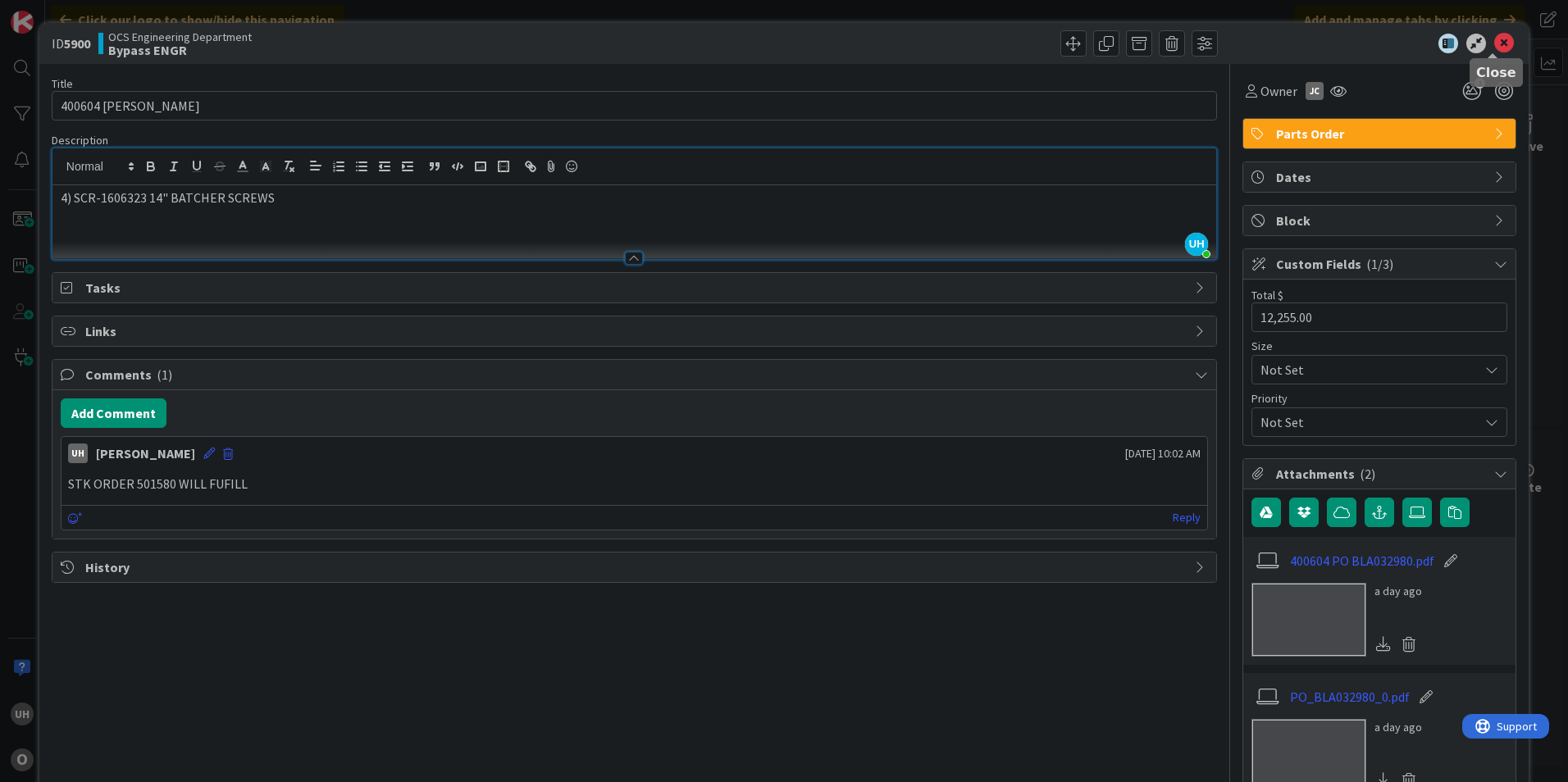
click at [1494, 49] on icon at bounding box center [1504, 44] width 19 height 19
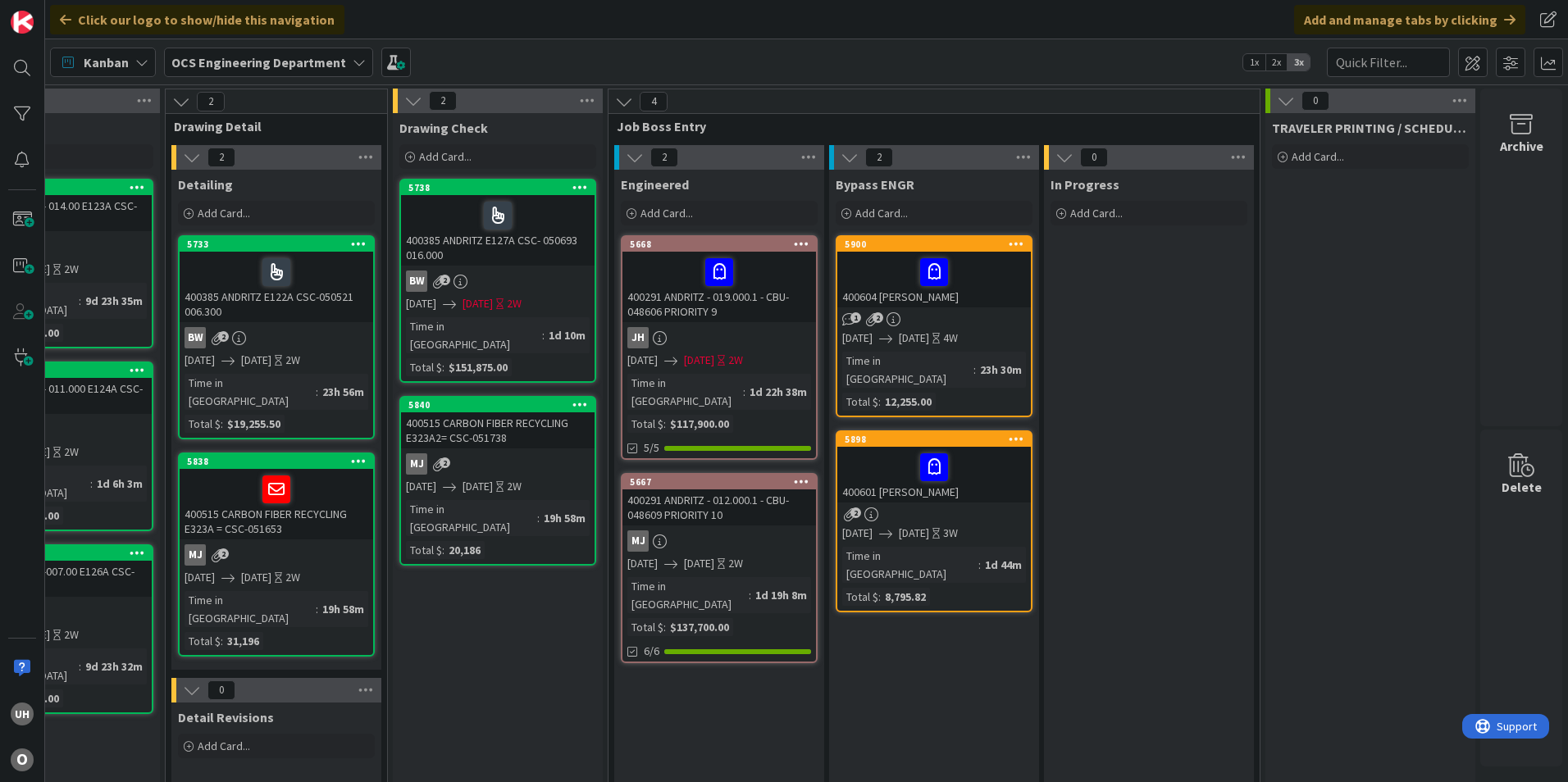
click at [948, 317] on div "1 2" at bounding box center [934, 319] width 194 height 14
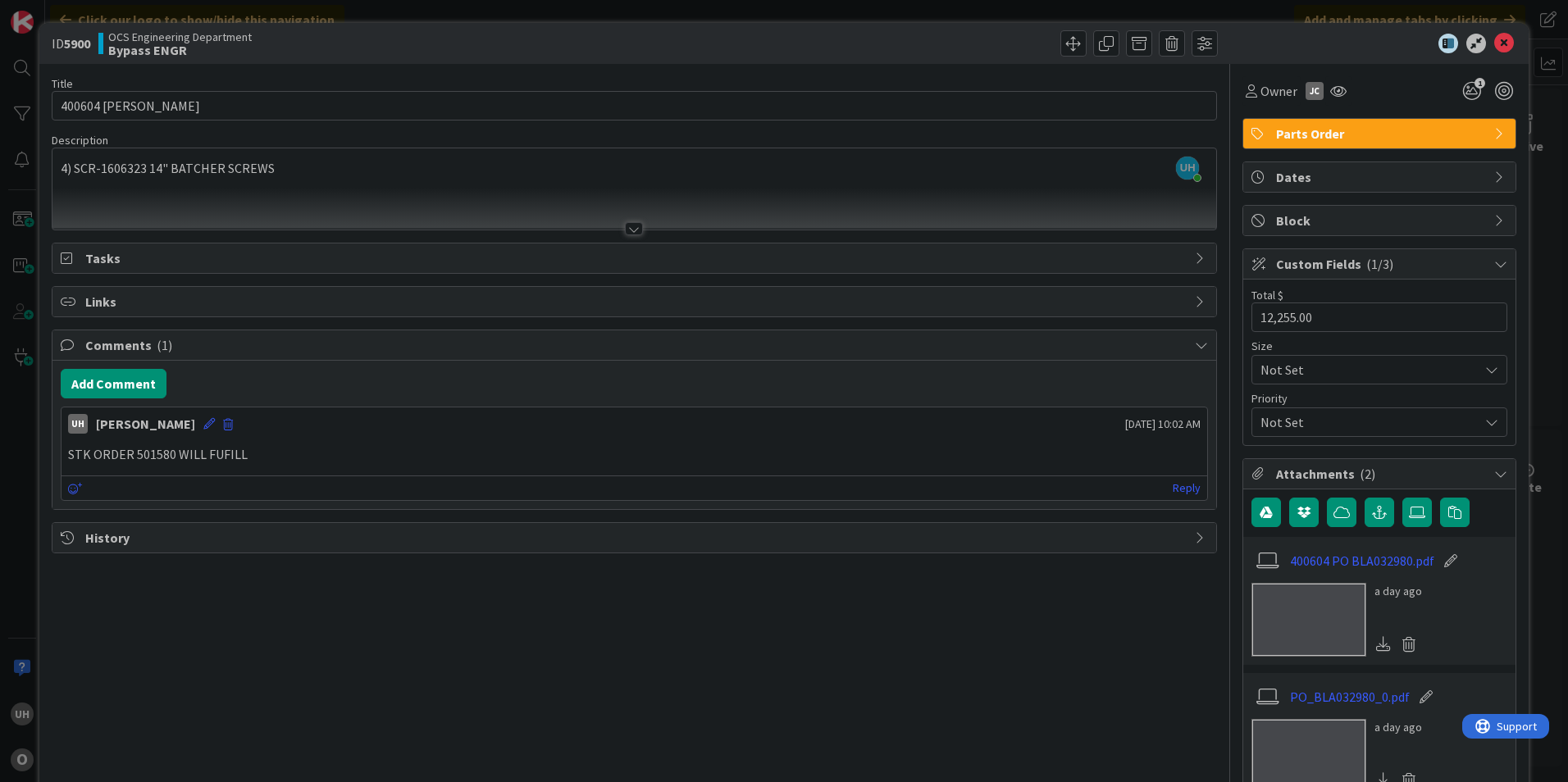
click at [1494, 36] on icon at bounding box center [1504, 44] width 19 height 19
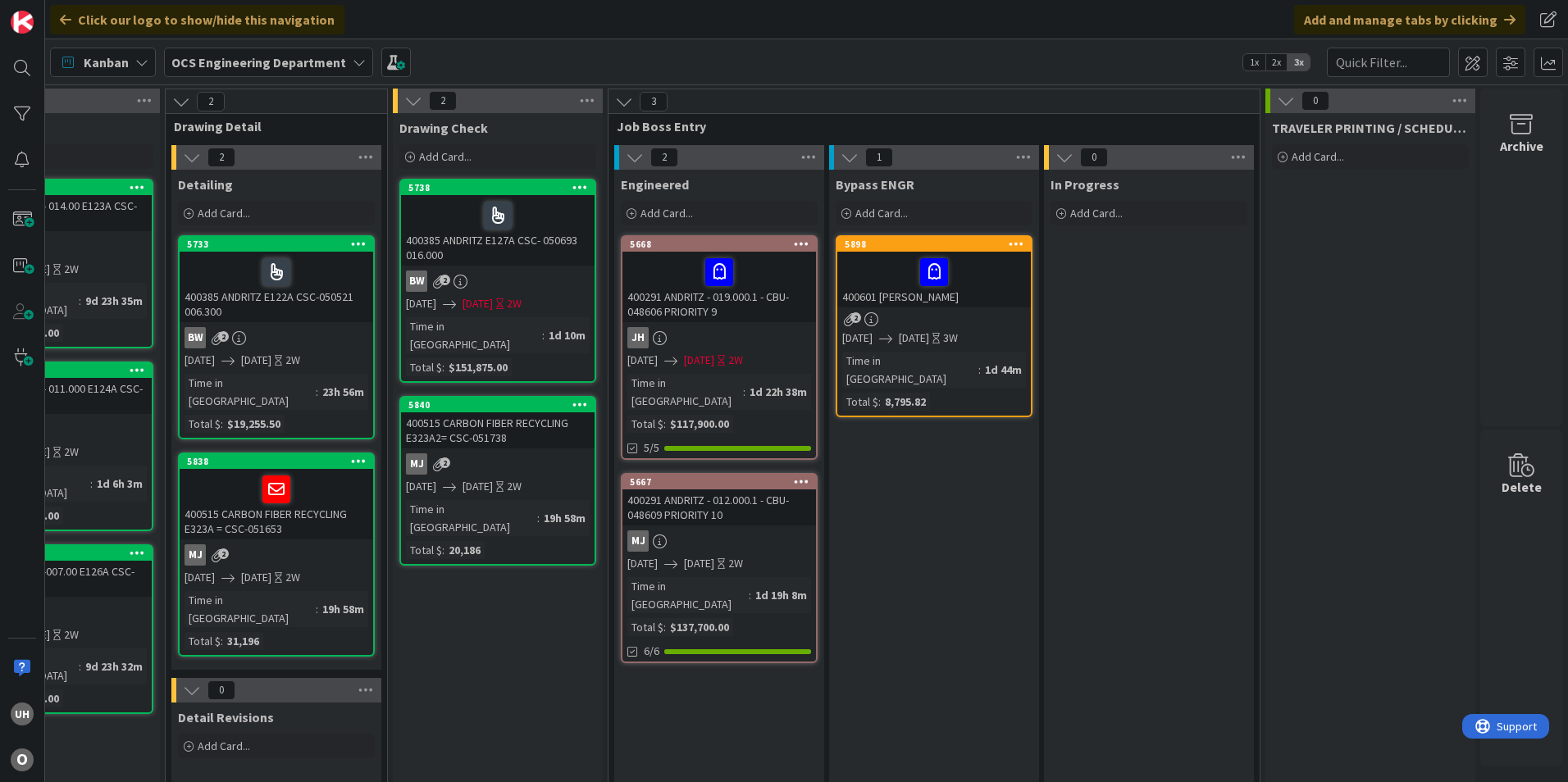
click at [921, 323] on div "2" at bounding box center [934, 319] width 194 height 14
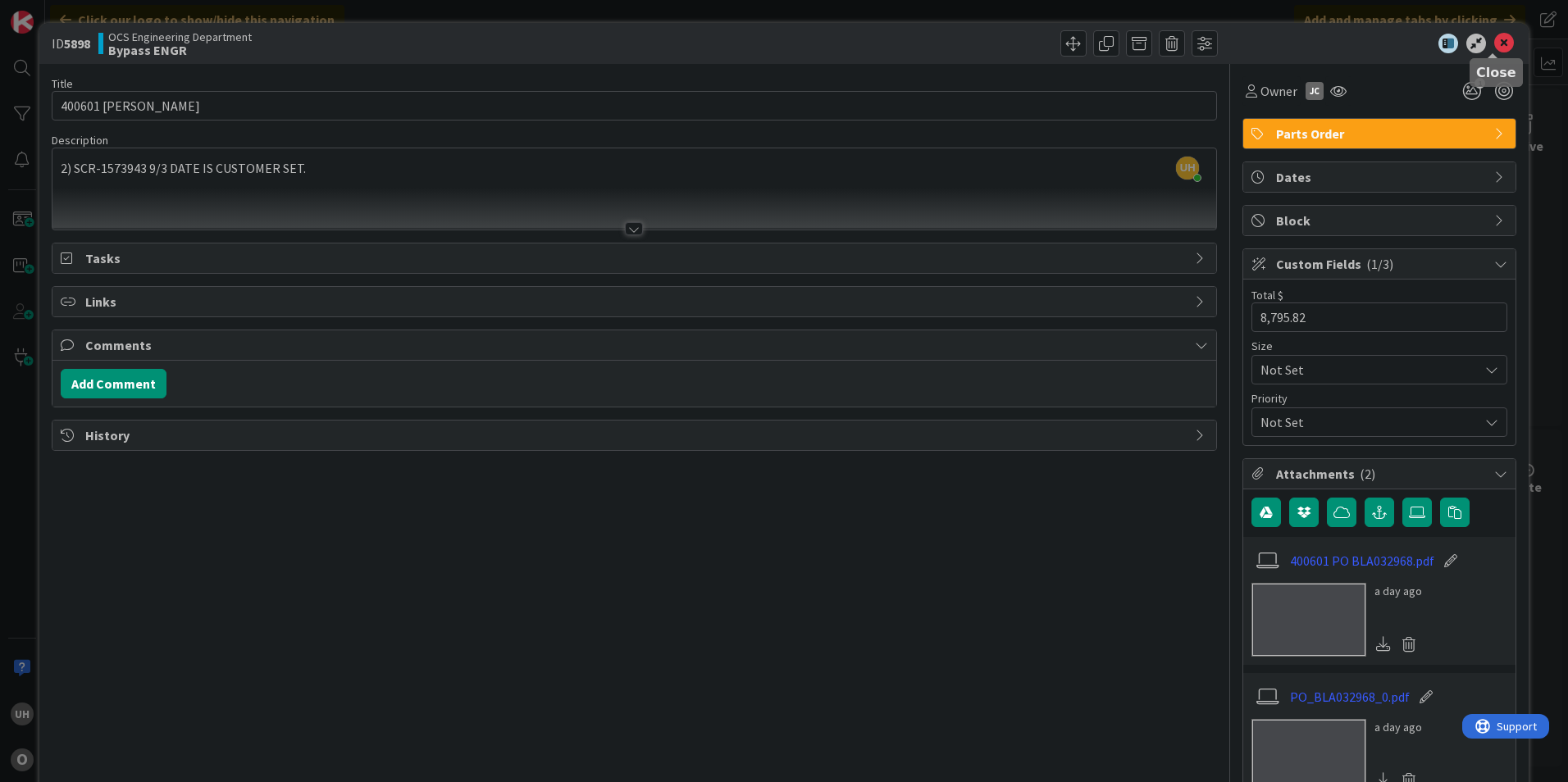
click at [1499, 40] on icon at bounding box center [1504, 44] width 19 height 19
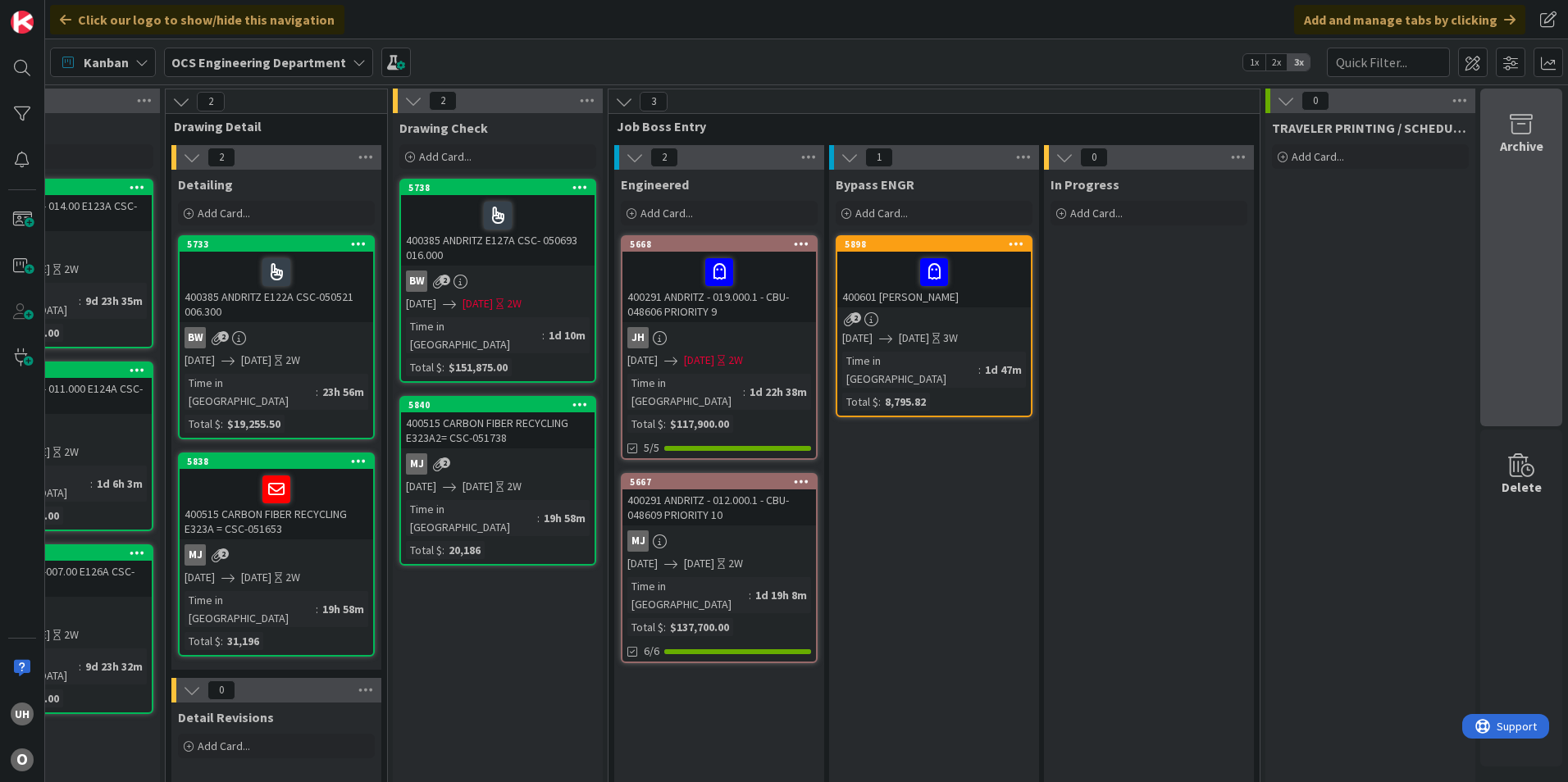
click at [1498, 179] on div "Archive" at bounding box center [1521, 257] width 82 height 338
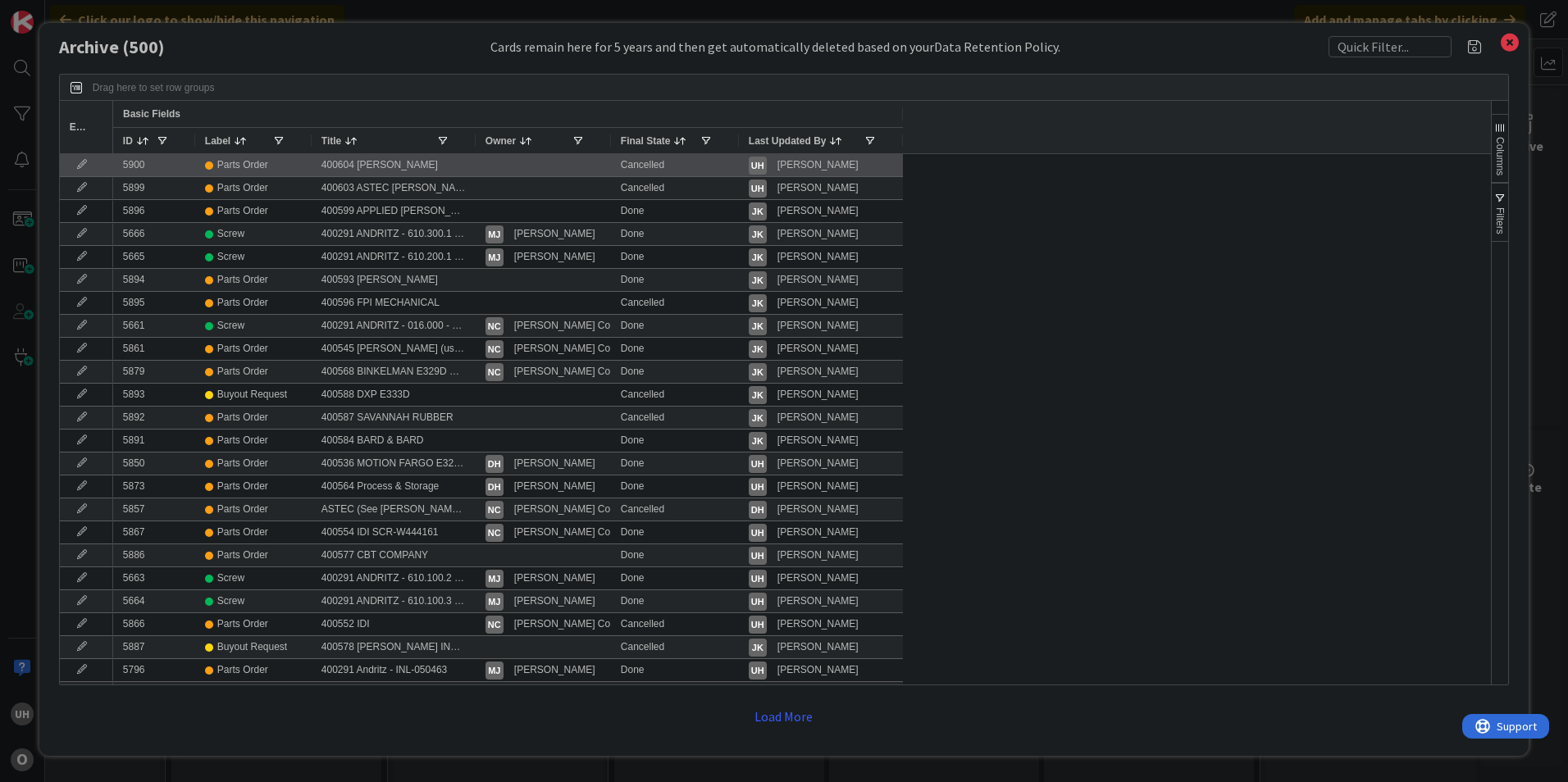
click at [284, 168] on div "Parts Order" at bounding box center [253, 165] width 96 height 20
click at [441, 168] on div "400604 ASTEC BLAIR" at bounding box center [393, 165] width 164 height 22
click at [652, 162] on div "Cancelled" at bounding box center [674, 165] width 128 height 22
click at [639, 164] on div "Cancelled" at bounding box center [674, 165] width 128 height 22
drag, startPoint x: 411, startPoint y: 169, endPoint x: 362, endPoint y: 168, distance: 49.0
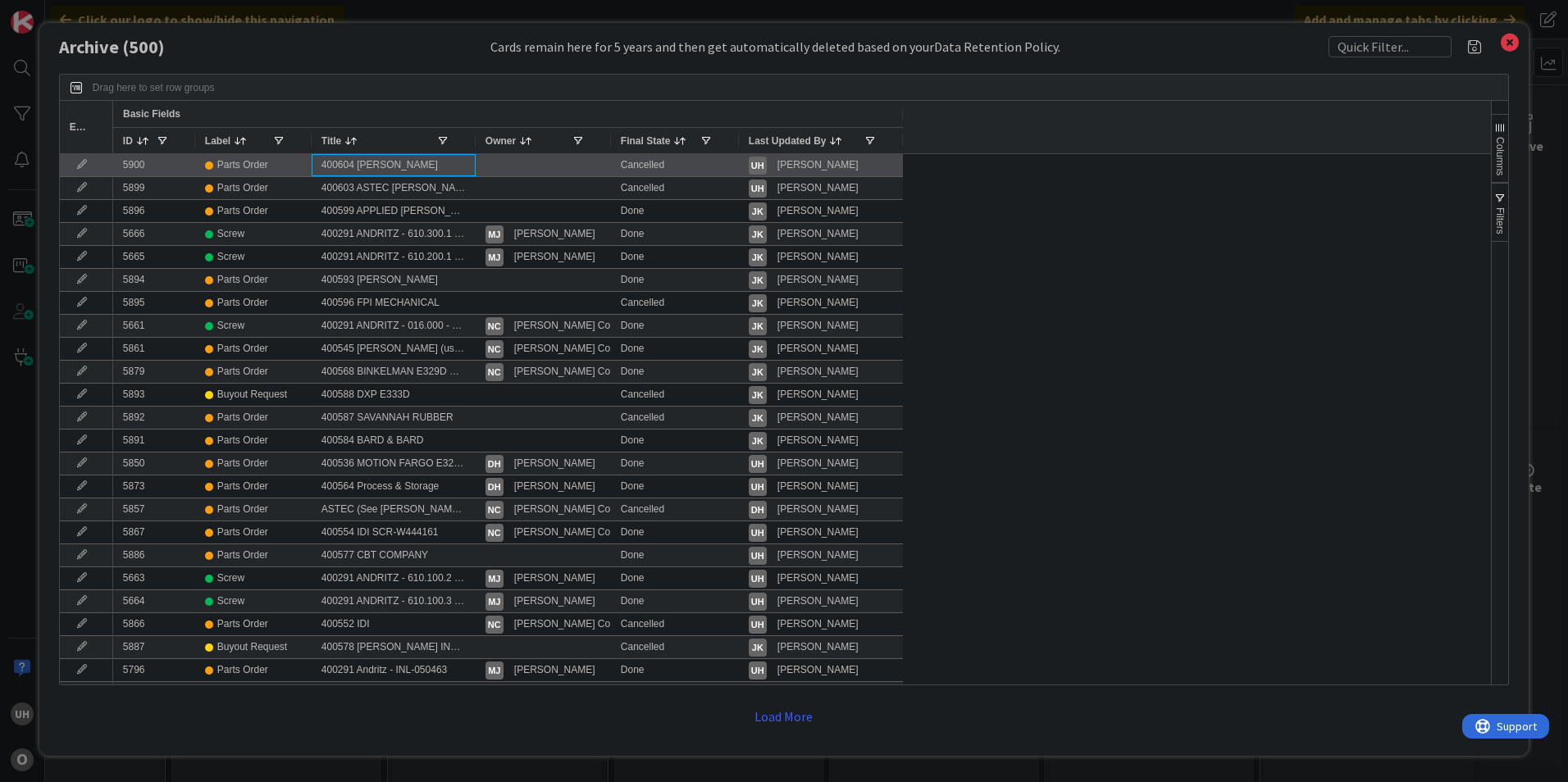
click at [371, 169] on div "400604 ASTEC BLAIR" at bounding box center [393, 165] width 164 height 22
click at [301, 165] on div "Parts Order" at bounding box center [253, 165] width 96 height 20
click at [401, 164] on div "400604 ASTEC BLAIR" at bounding box center [393, 165] width 164 height 22
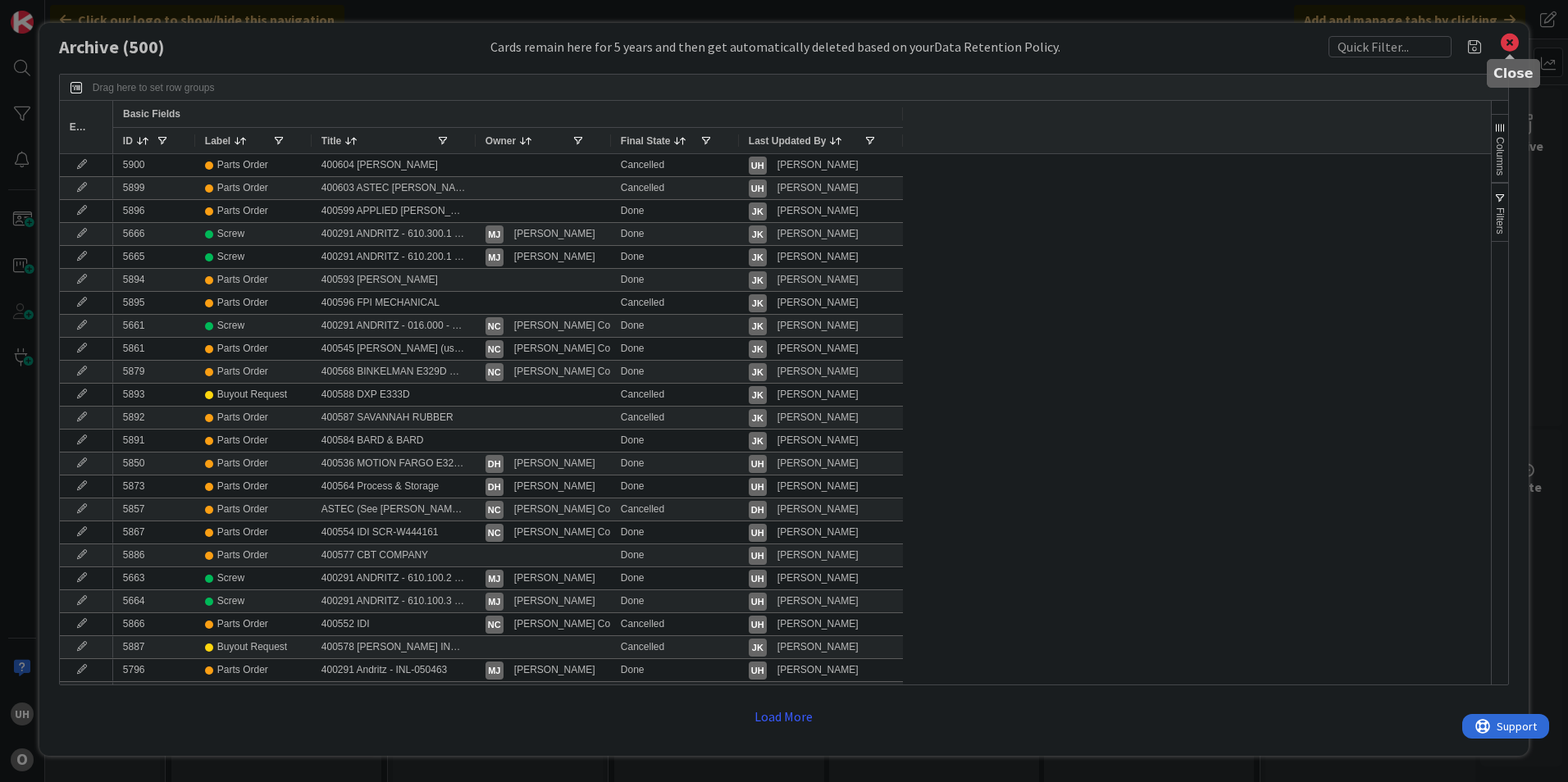
click at [1515, 37] on icon at bounding box center [1510, 43] width 21 height 23
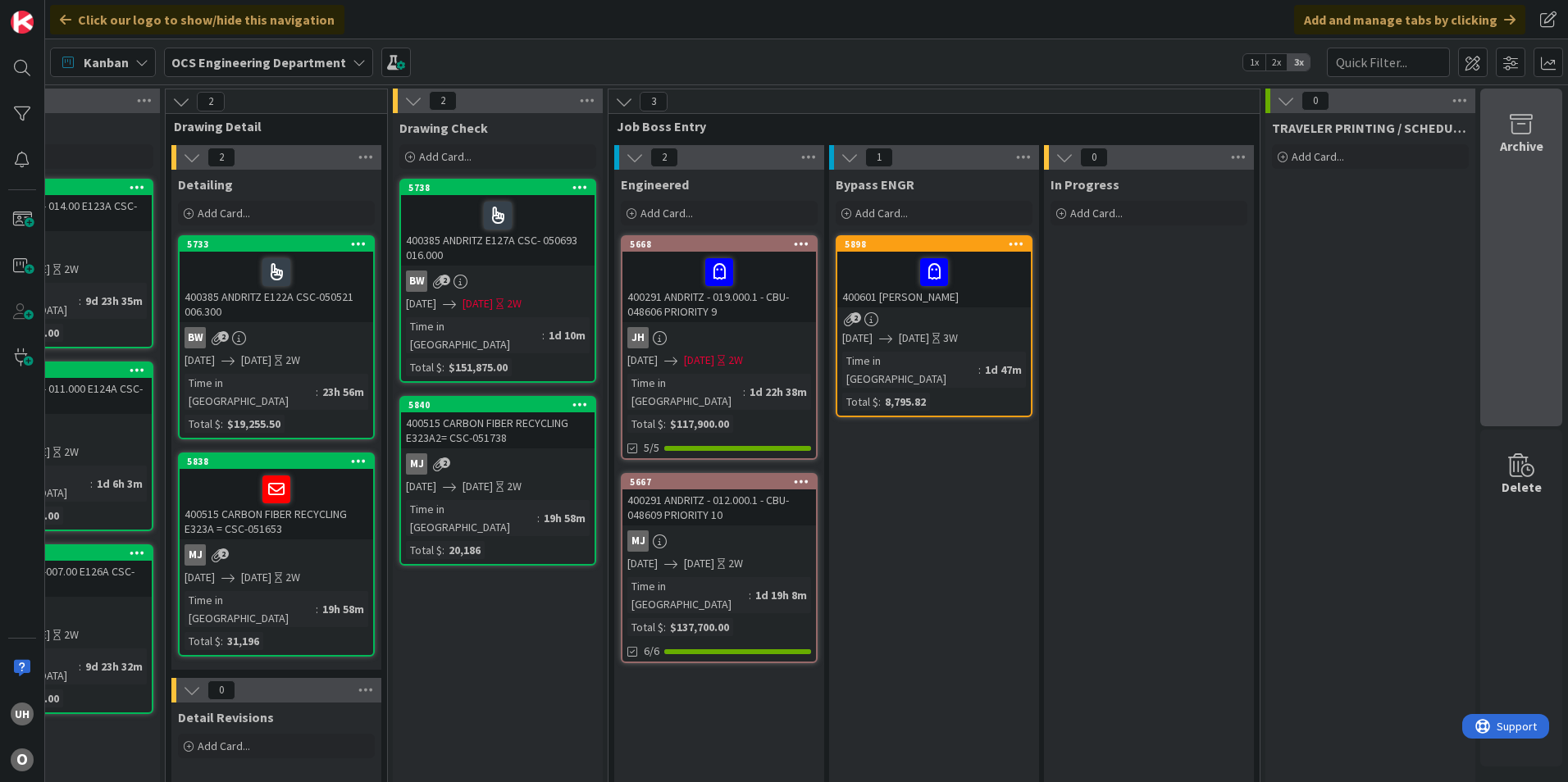
click at [1502, 220] on div "Archive" at bounding box center [1521, 257] width 82 height 338
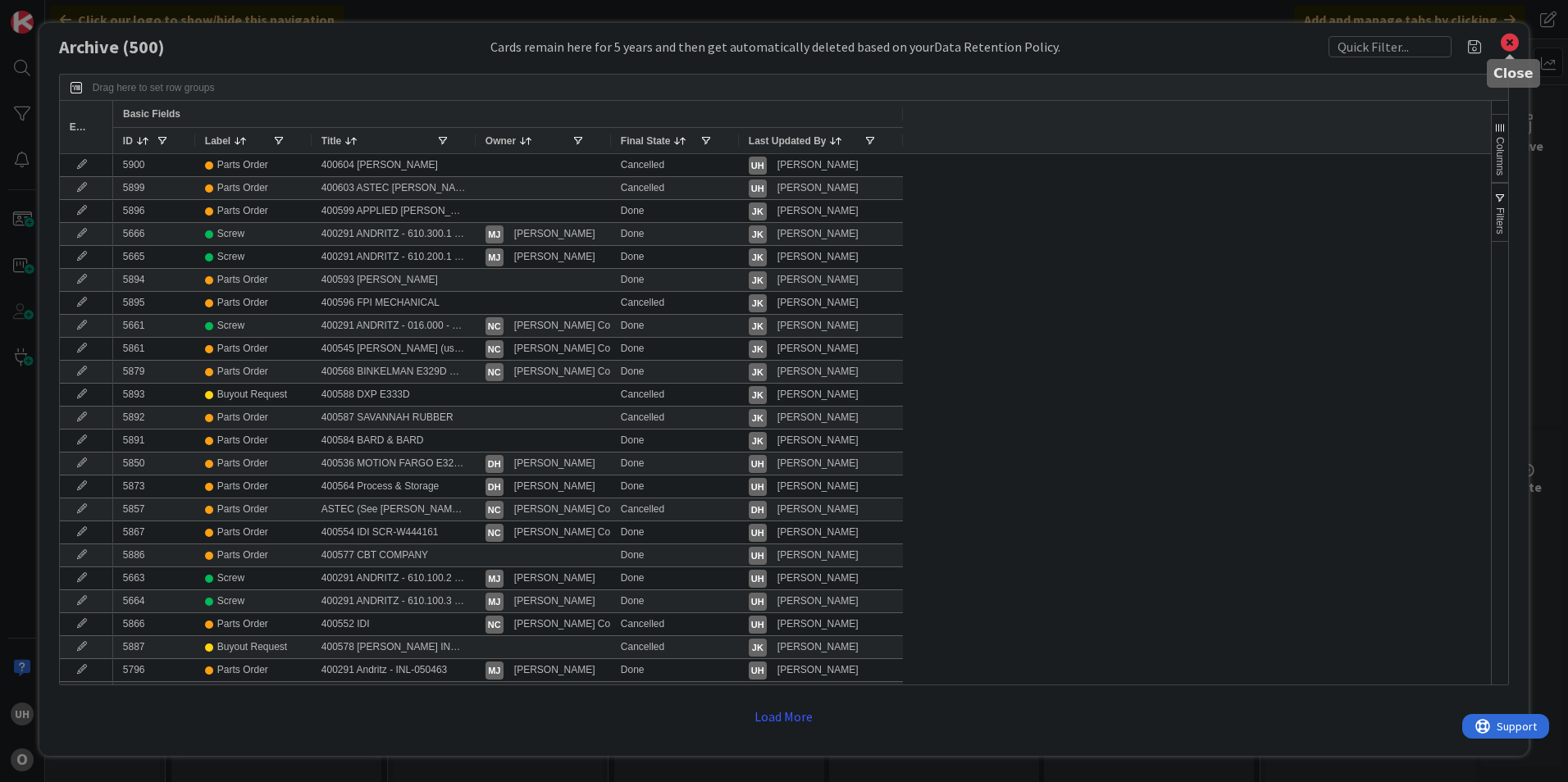
click at [1513, 39] on icon at bounding box center [1510, 43] width 21 height 23
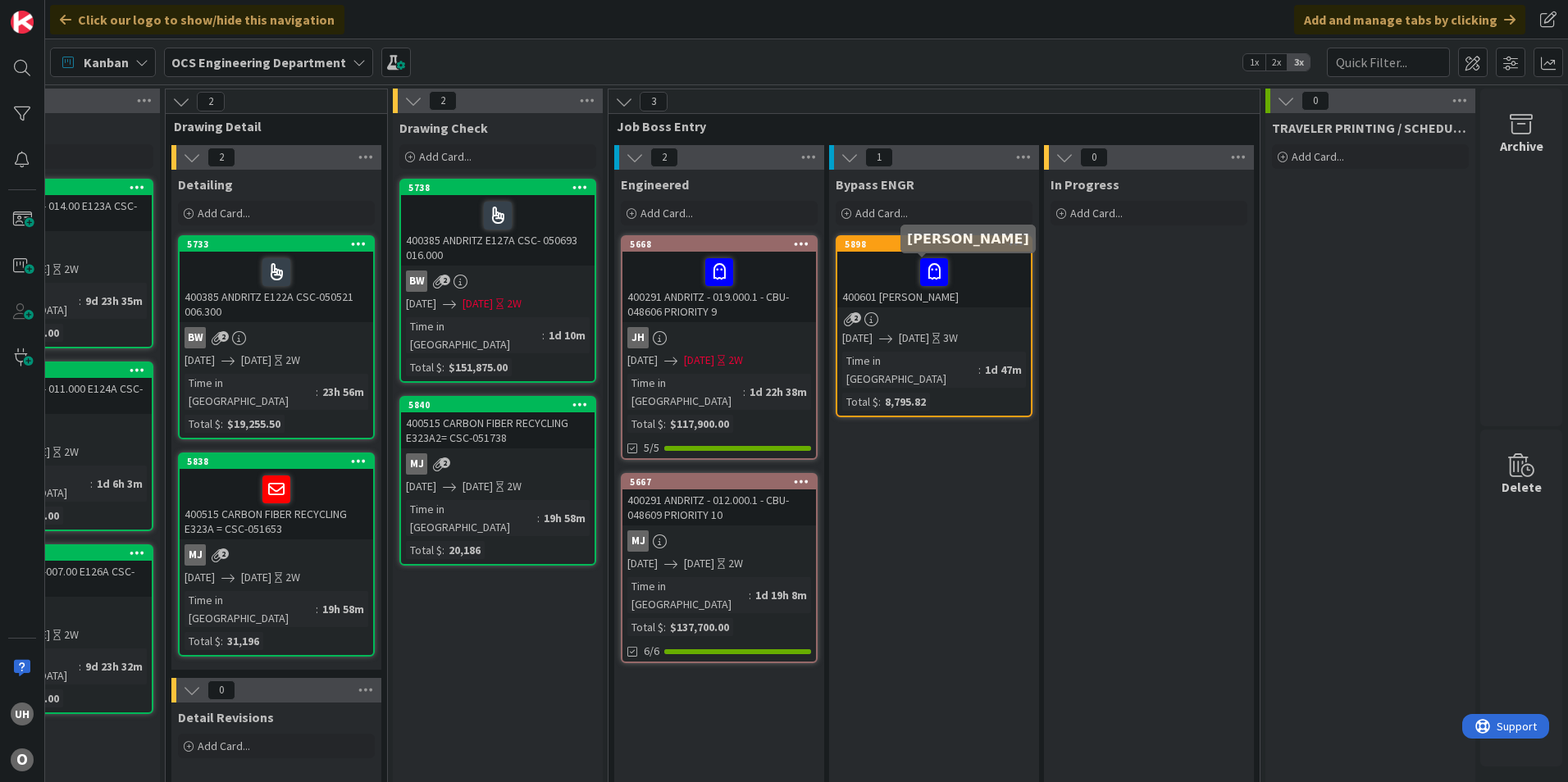
click at [850, 281] on div at bounding box center [934, 272] width 184 height 34
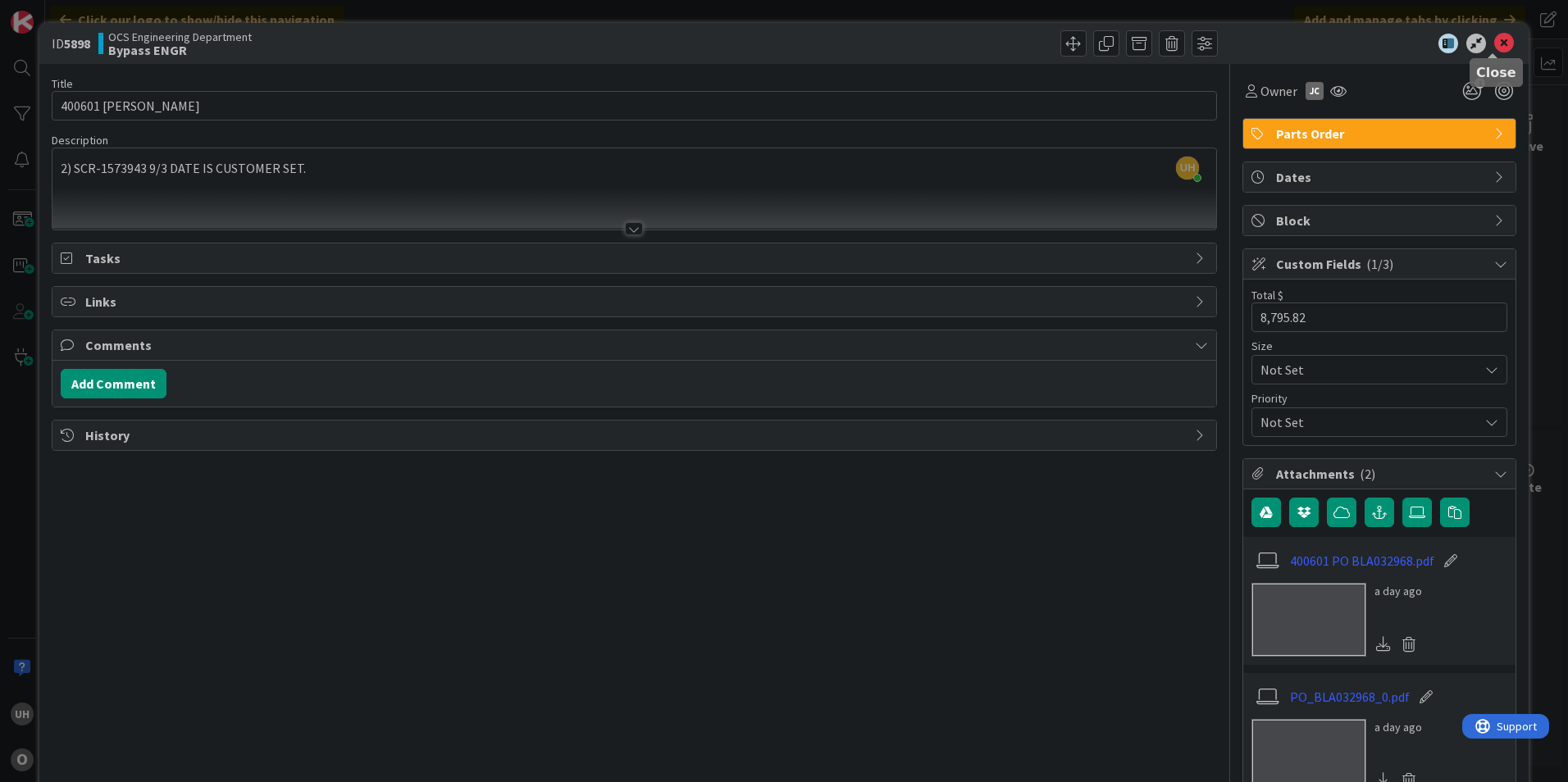
click at [1494, 44] on icon at bounding box center [1504, 44] width 19 height 19
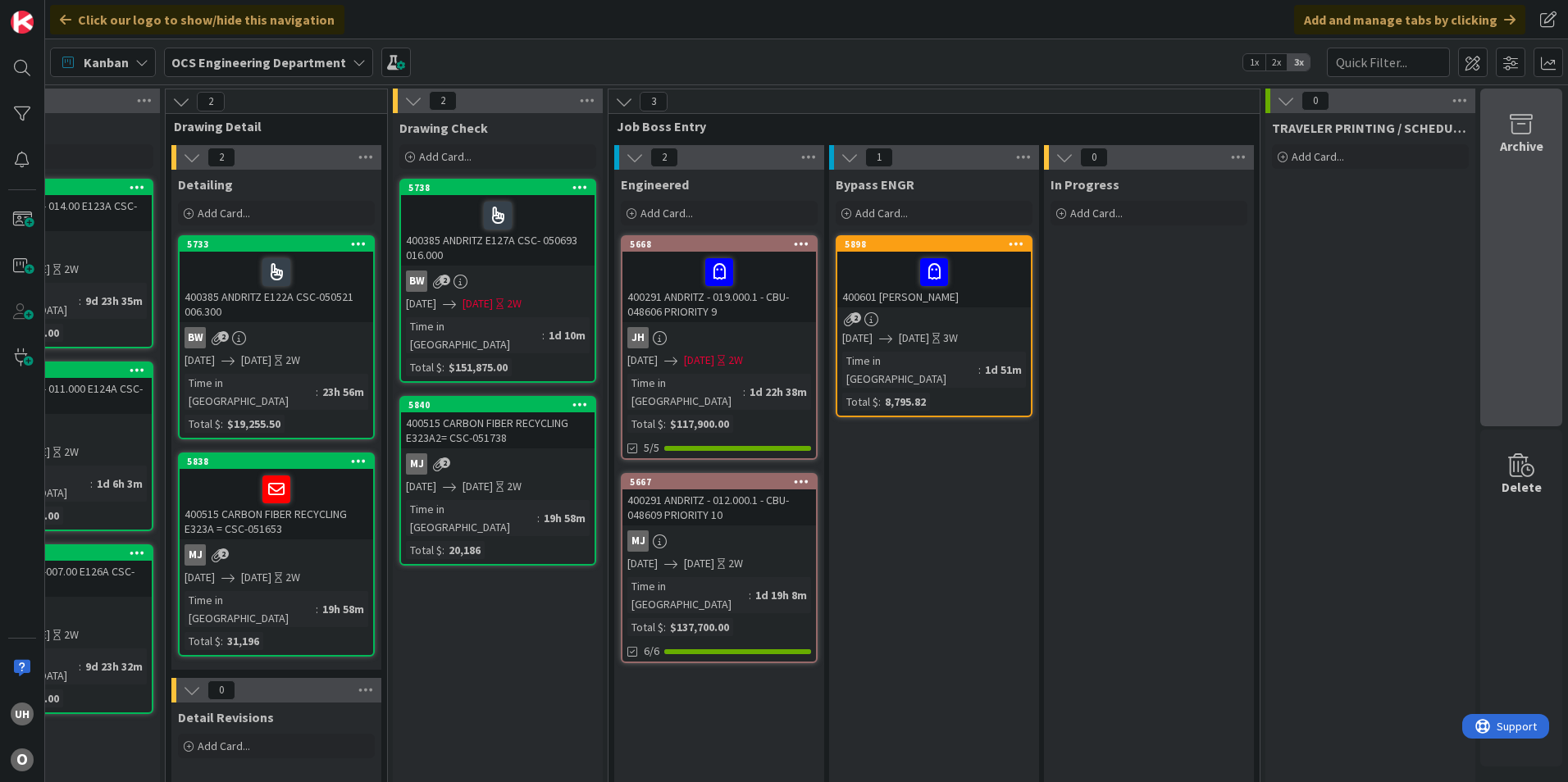
click at [1518, 179] on div "Archive" at bounding box center [1521, 257] width 82 height 338
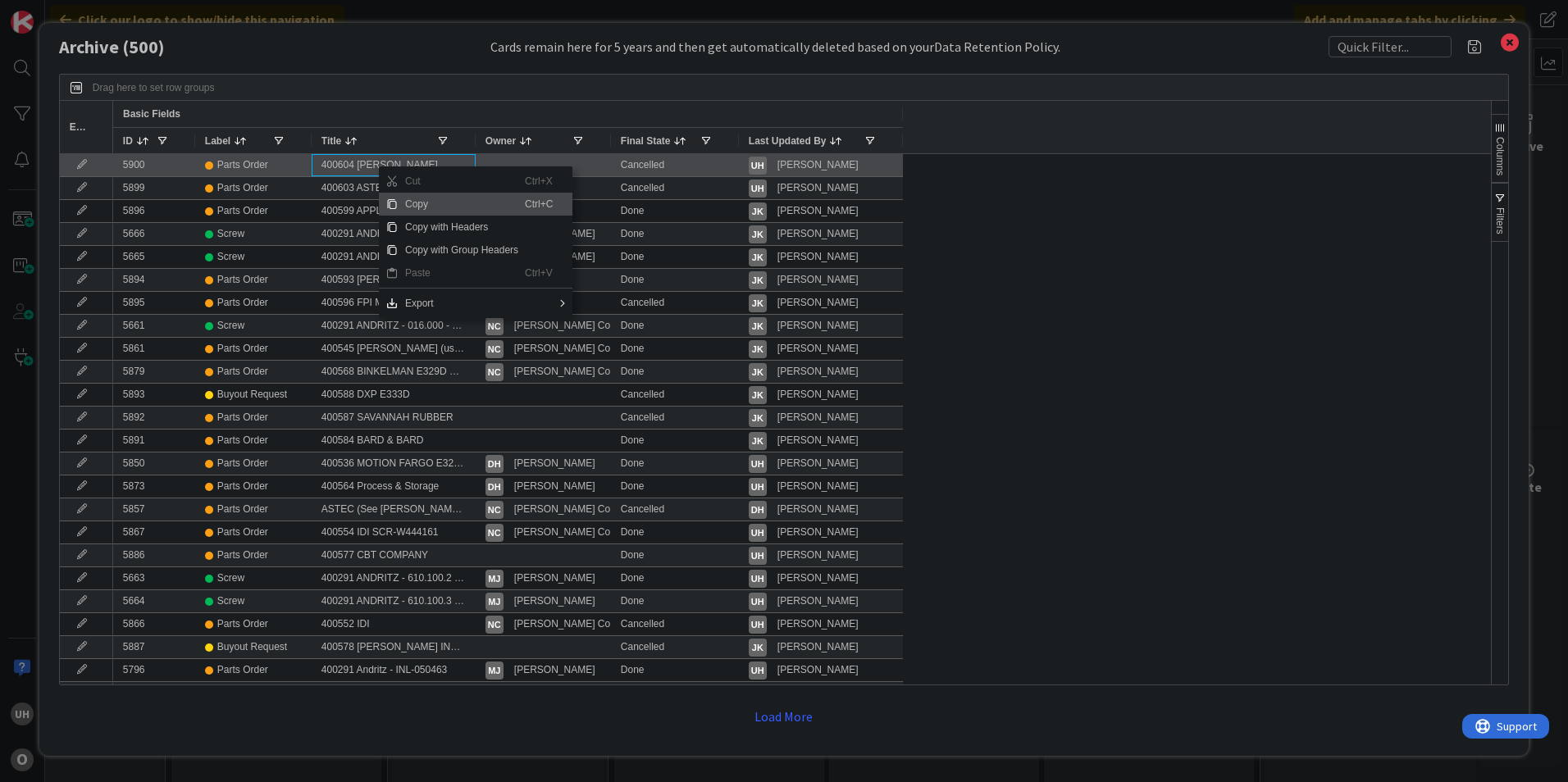
click at [354, 165] on div "400604 ASTEC BLAIR" at bounding box center [393, 165] width 164 height 22
click at [324, 163] on div "400604 ASTEC BLAIR" at bounding box center [393, 165] width 164 height 22
click at [607, 168] on div at bounding box center [542, 165] width 135 height 22
click at [304, 168] on div "Parts Order" at bounding box center [253, 165] width 117 height 22
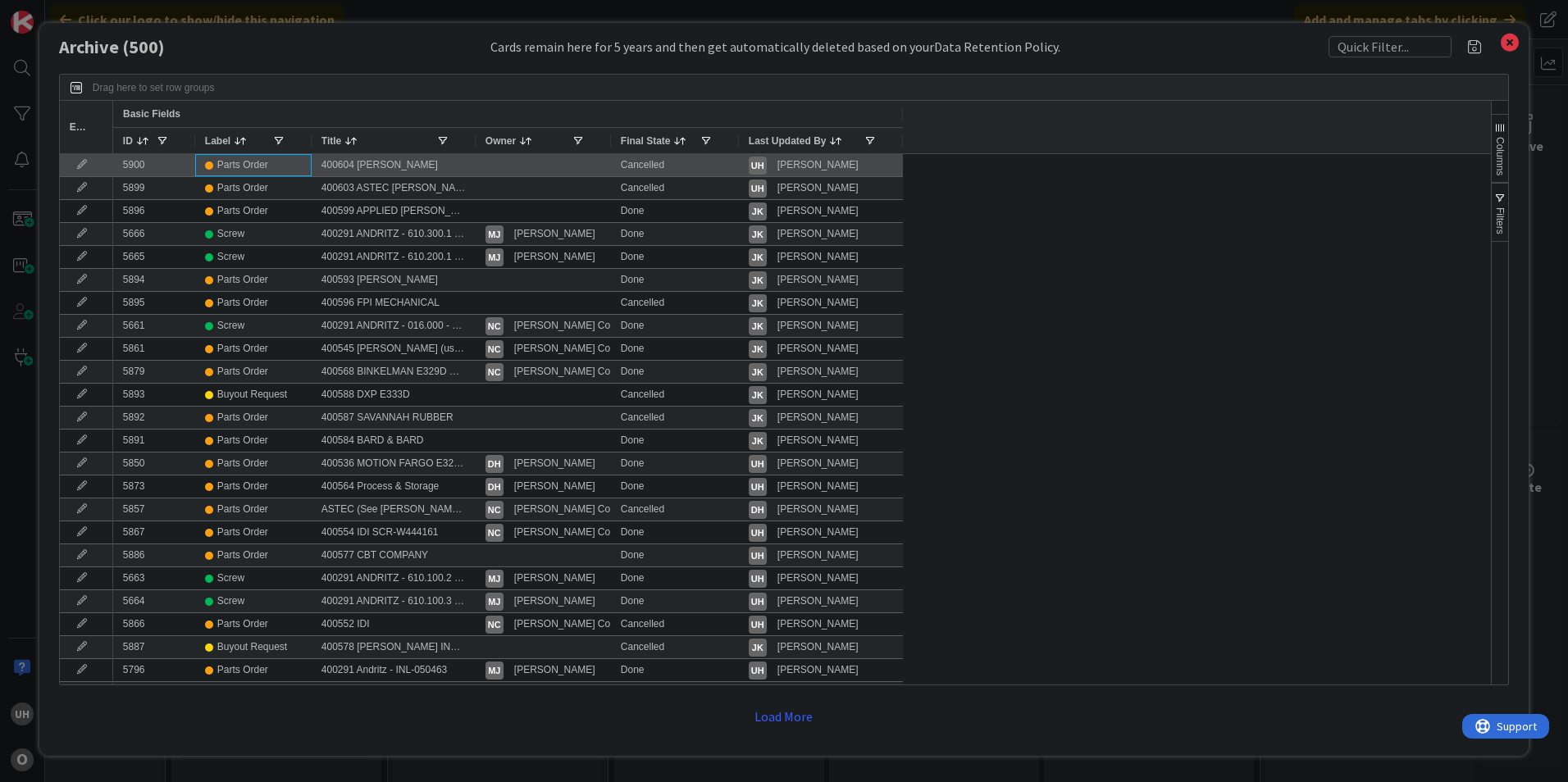
click at [304, 168] on div "Parts Order" at bounding box center [253, 165] width 117 height 22
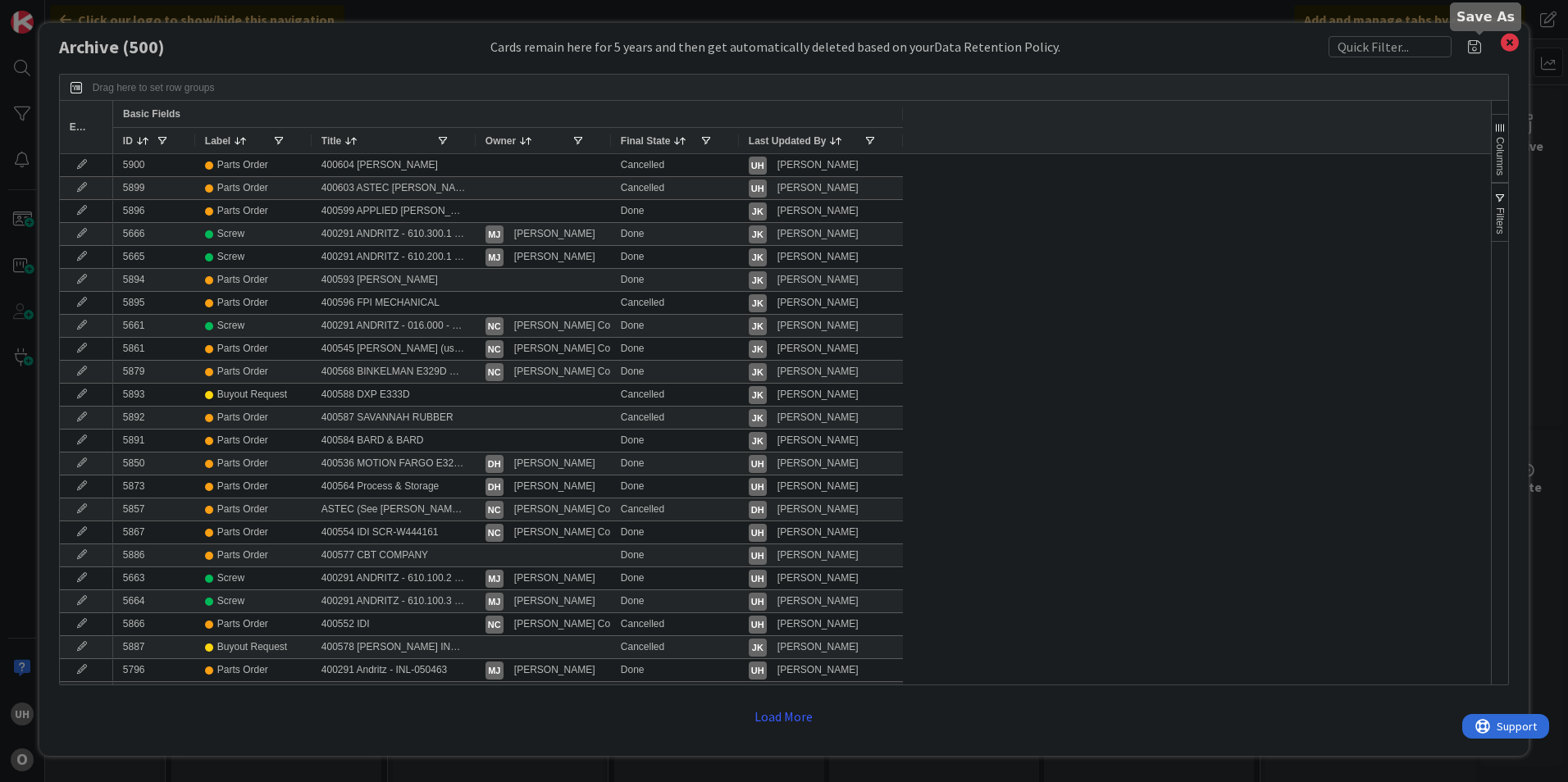
click at [1503, 43] on icon at bounding box center [1510, 43] width 21 height 23
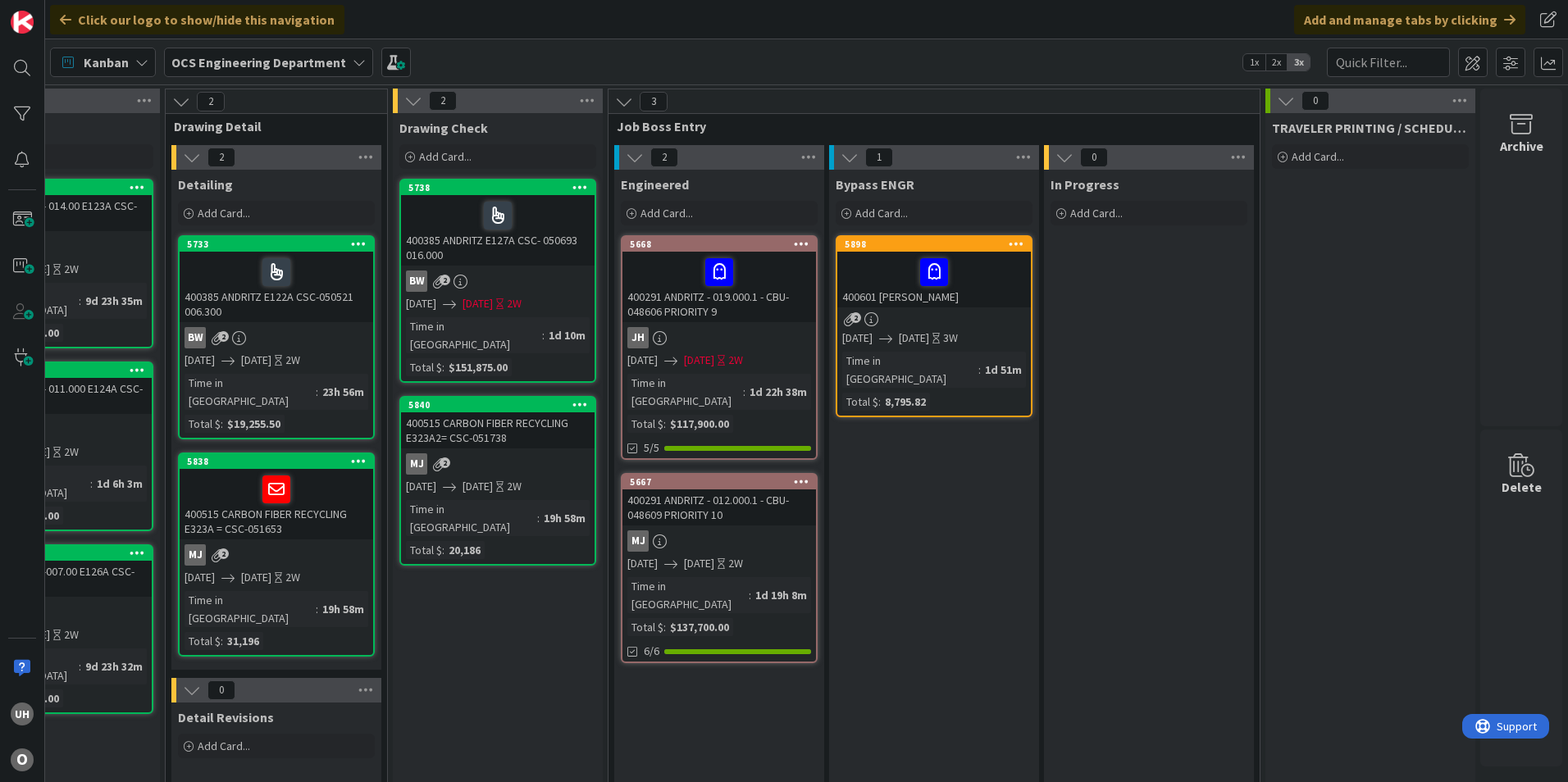
click at [872, 293] on div "400601 ASTEC BLAIR" at bounding box center [934, 279] width 194 height 56
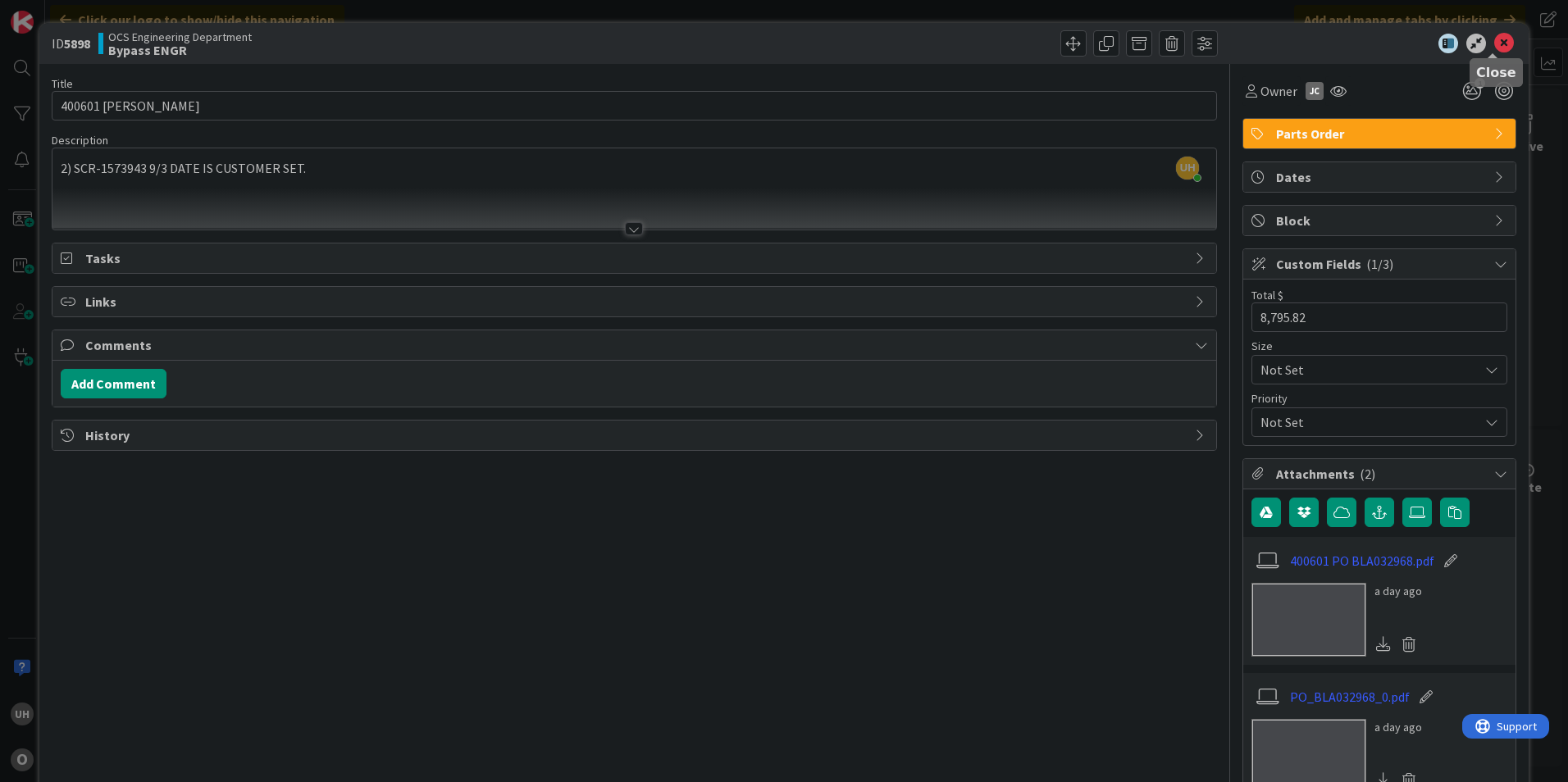
click at [1500, 37] on icon at bounding box center [1504, 44] width 19 height 19
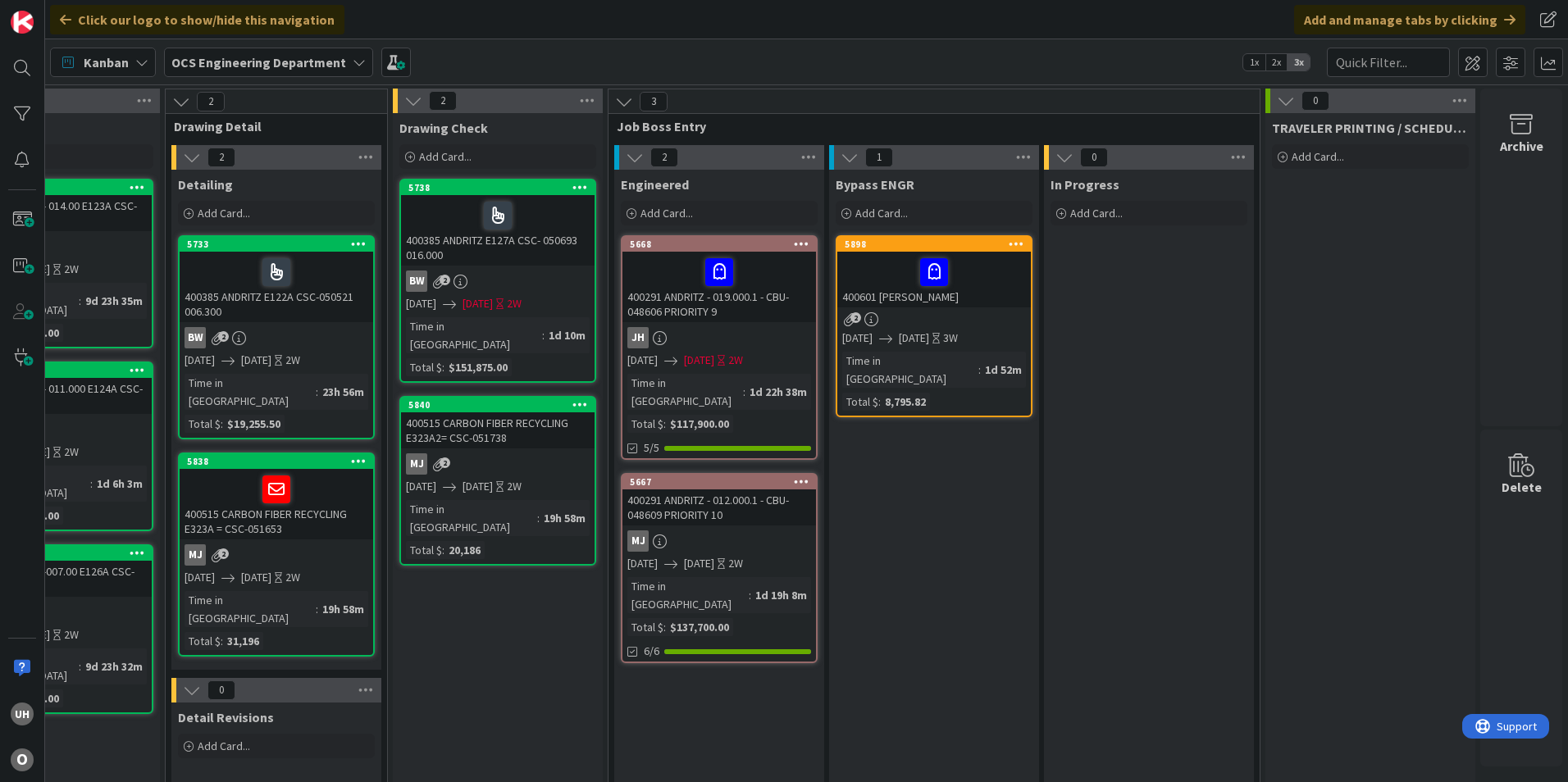
click at [855, 274] on div at bounding box center [934, 272] width 184 height 34
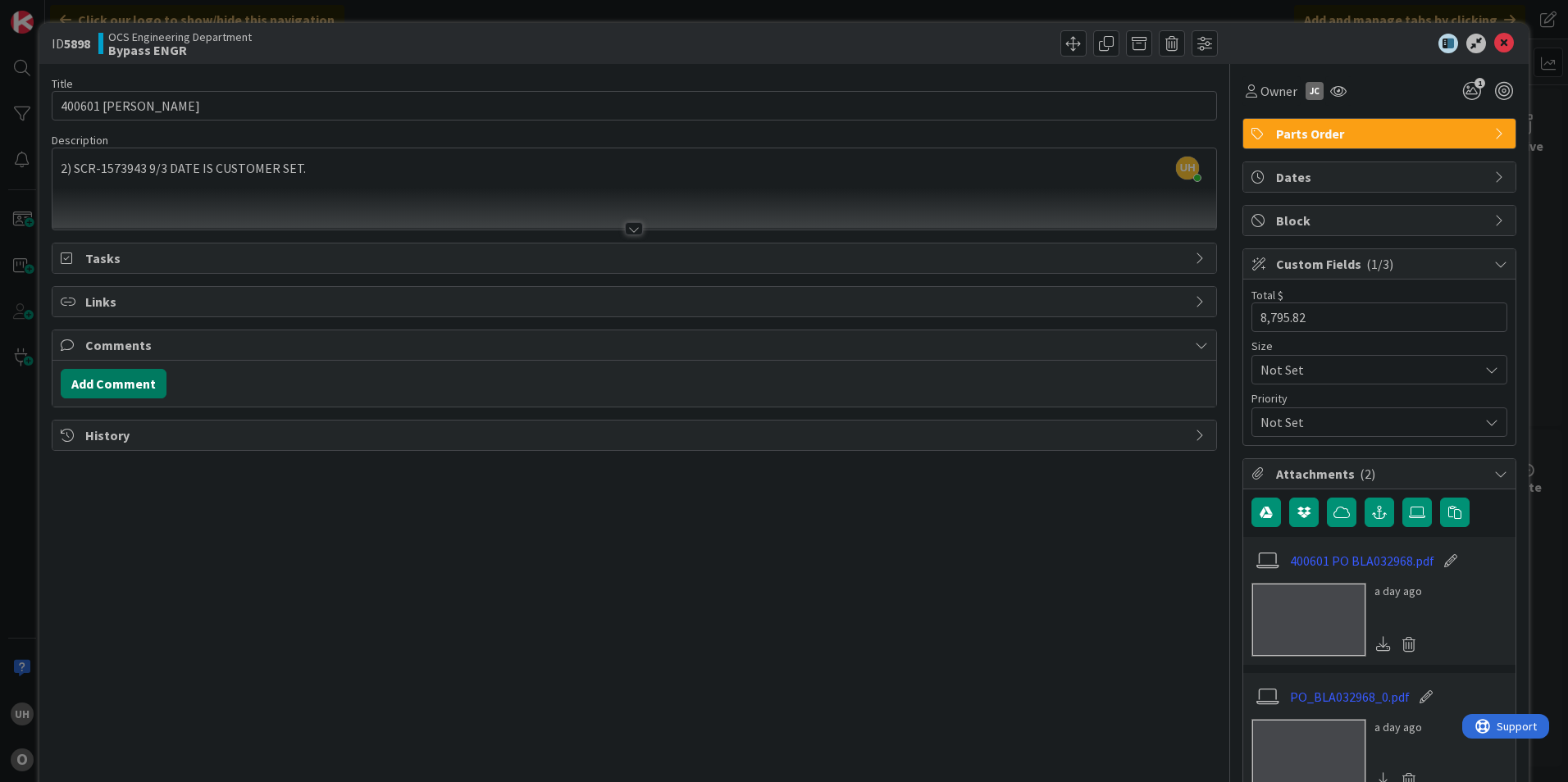
click at [124, 387] on button "Add Comment" at bounding box center [113, 384] width 106 height 29
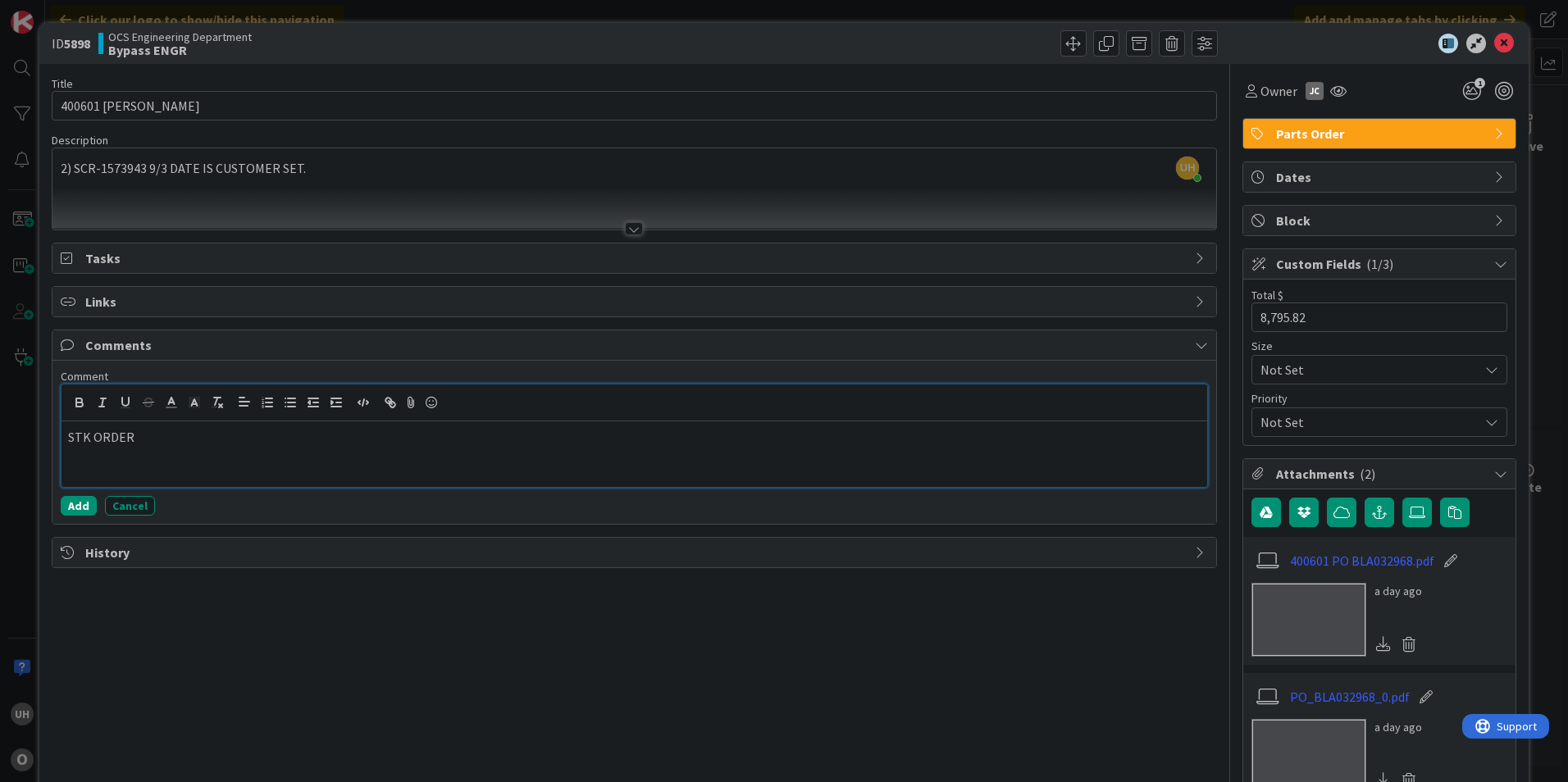
click at [177, 443] on p "STK ORDER" at bounding box center [634, 437] width 1133 height 19
click at [167, 457] on div "STK ORDER" at bounding box center [634, 454] width 1145 height 65
click at [1496, 45] on icon at bounding box center [1504, 44] width 19 height 19
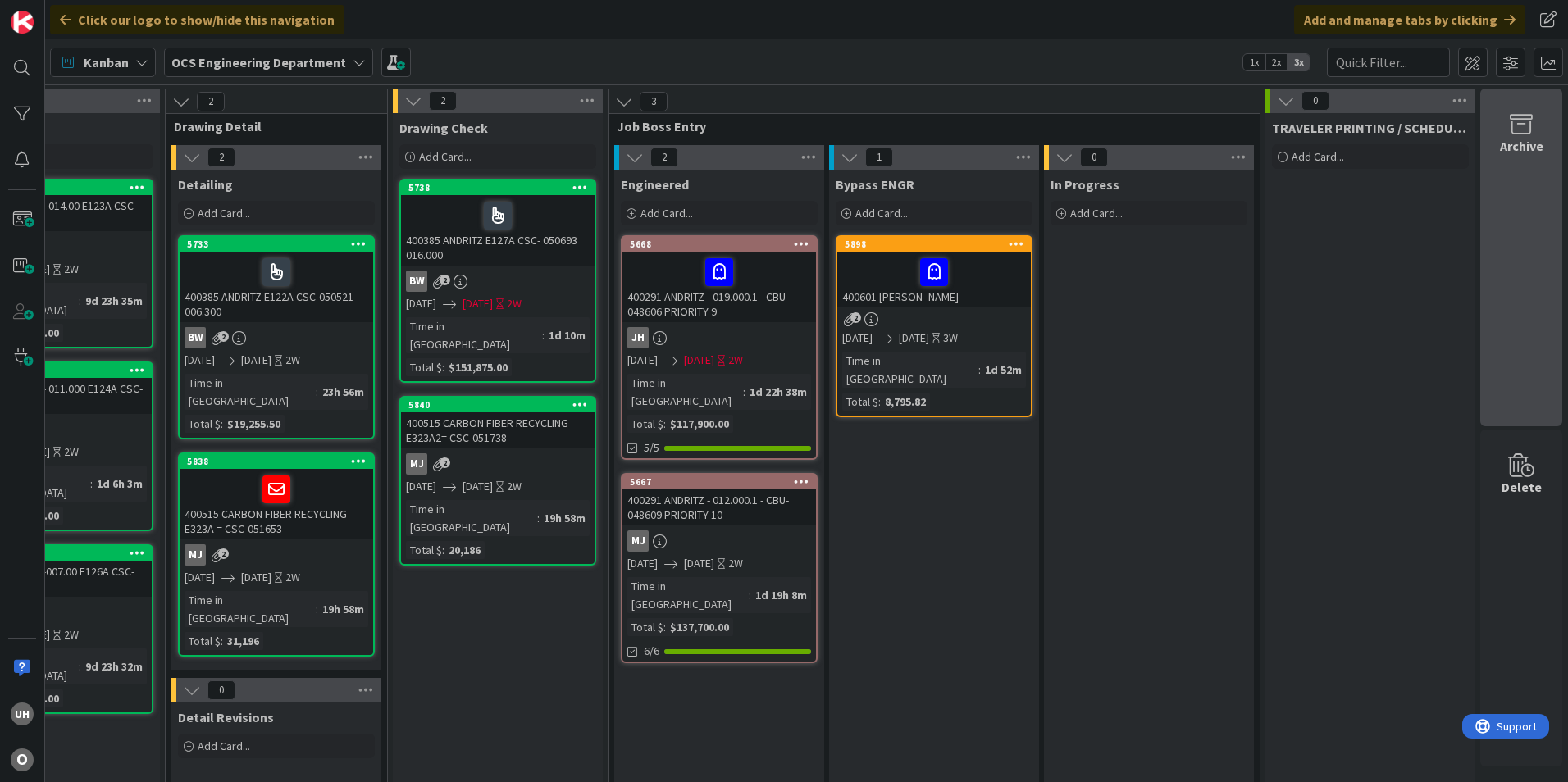
click at [1517, 170] on div "Archive" at bounding box center [1521, 257] width 82 height 338
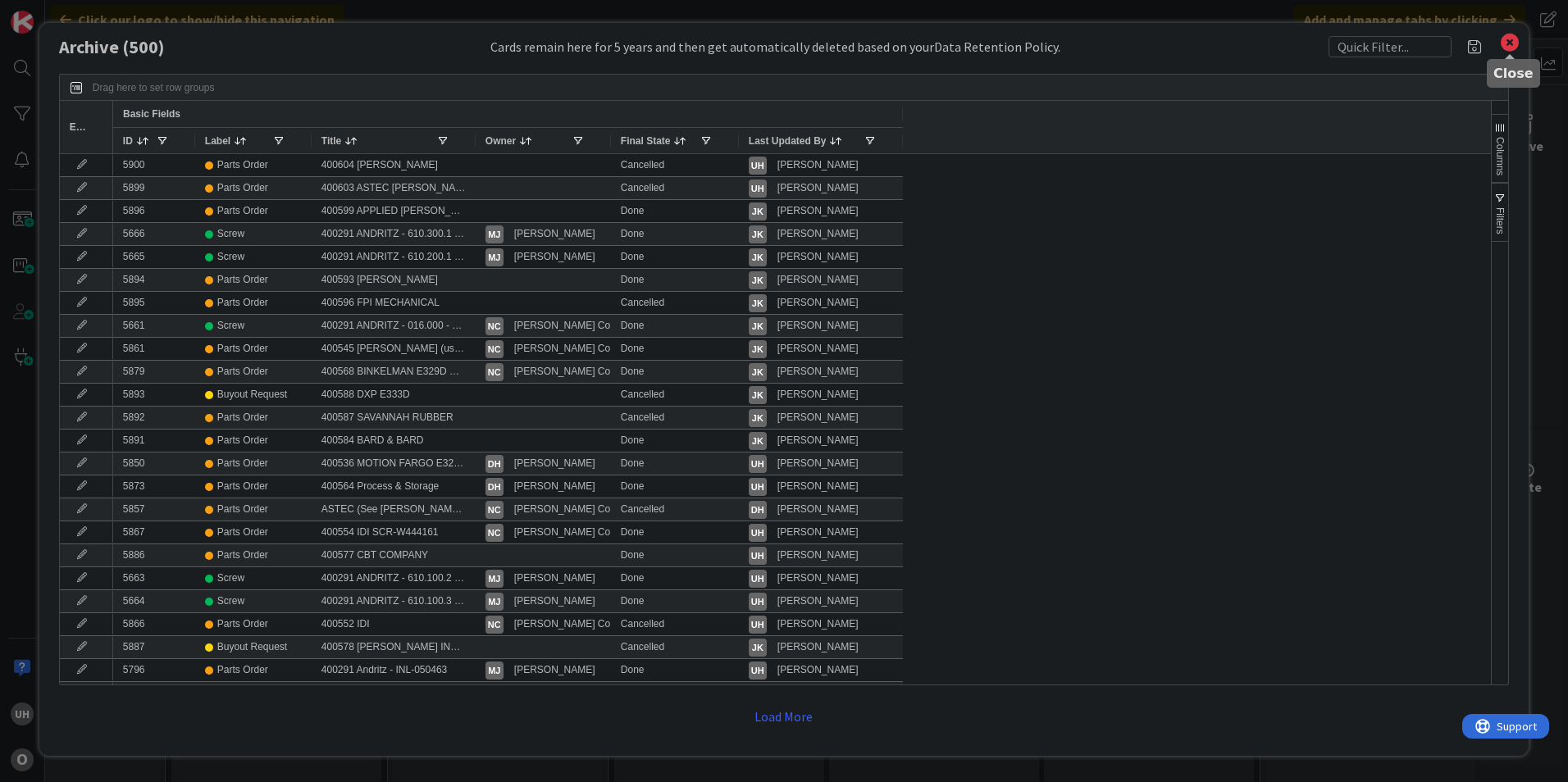
drag, startPoint x: 1508, startPoint y: 47, endPoint x: 1475, endPoint y: 51, distance: 33.2
click at [1508, 47] on icon at bounding box center [1510, 43] width 21 height 23
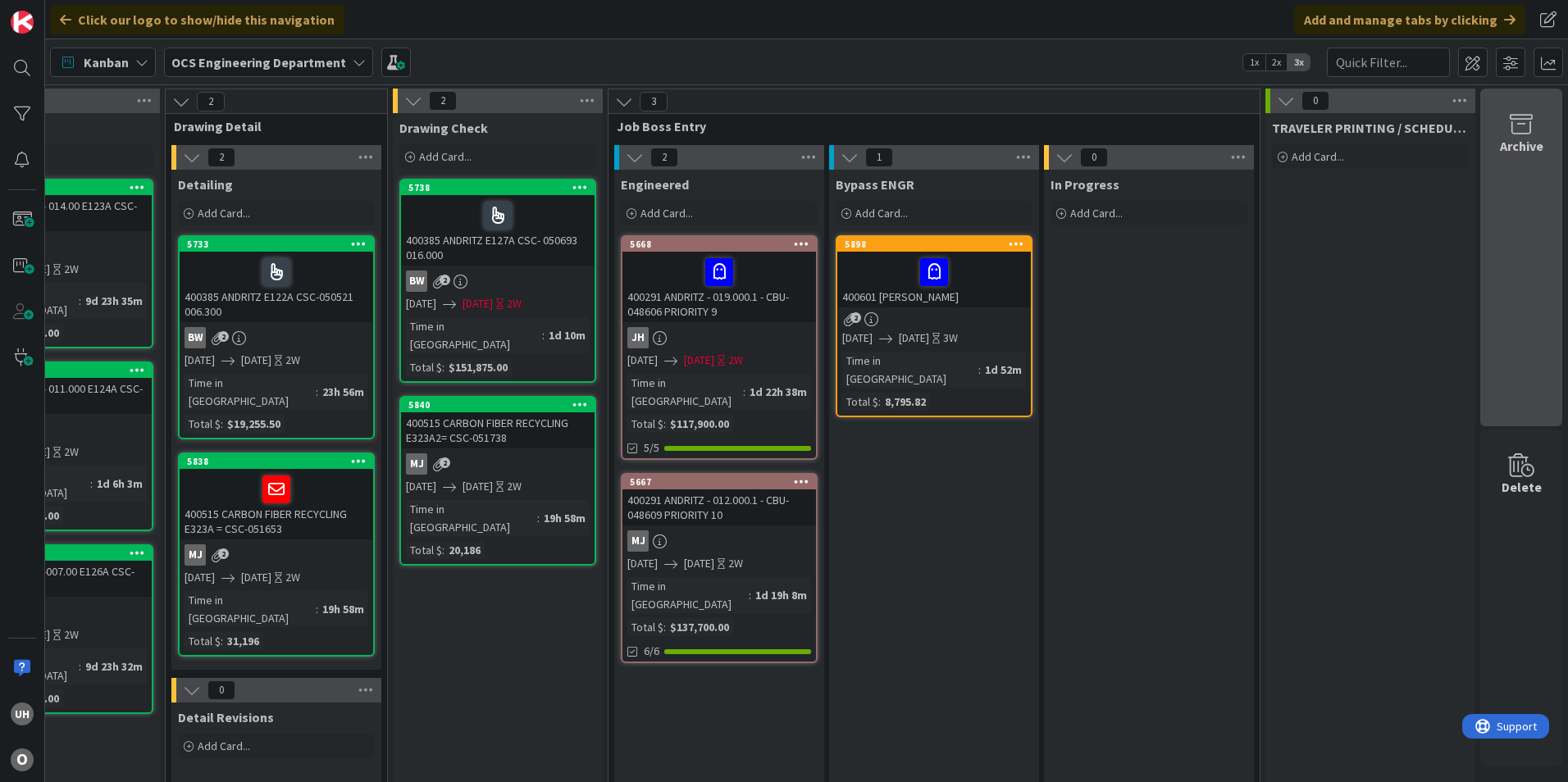
click at [1526, 159] on div "Archive" at bounding box center [1521, 257] width 82 height 338
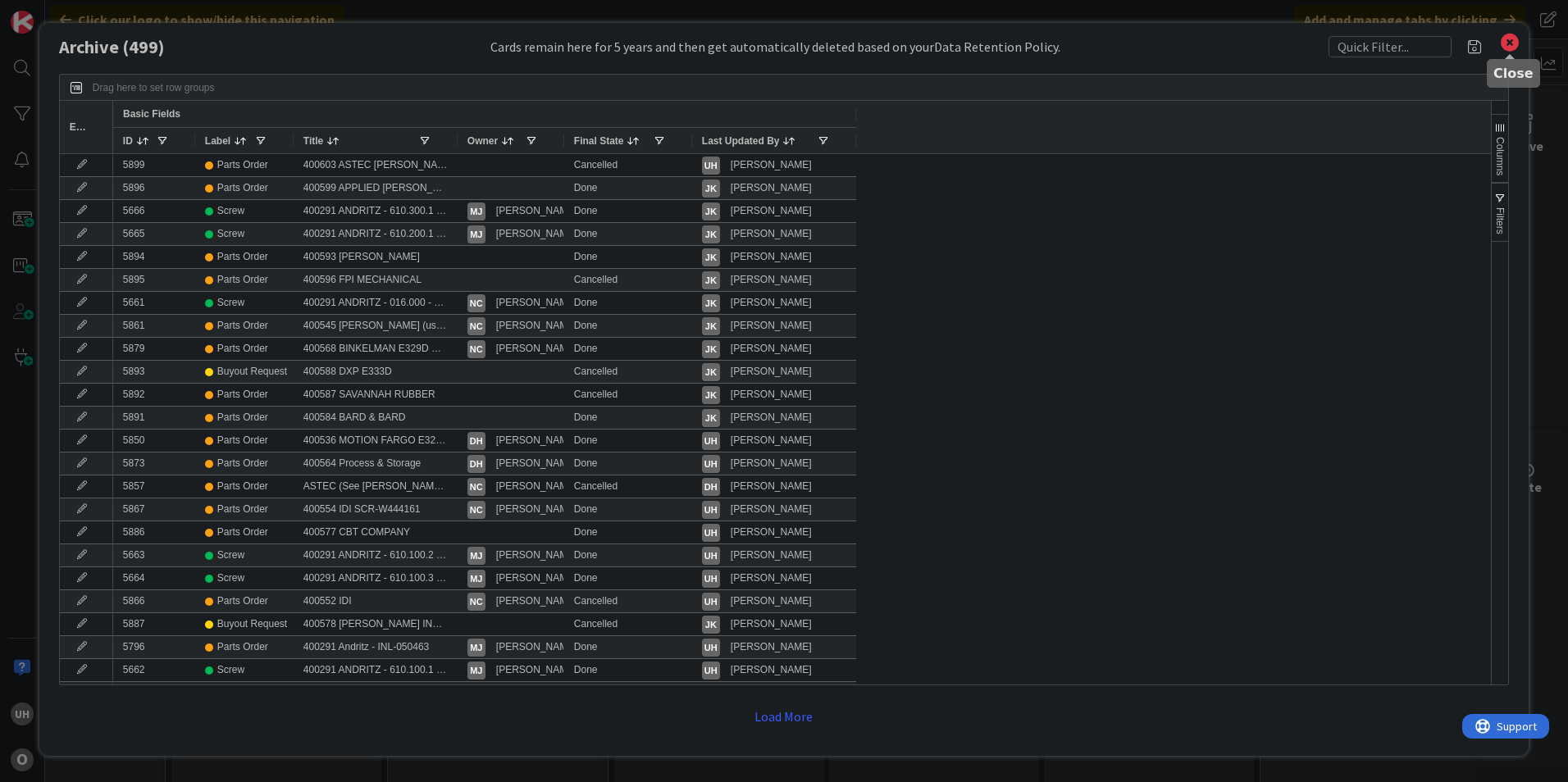
click at [1518, 35] on icon at bounding box center [1510, 43] width 21 height 23
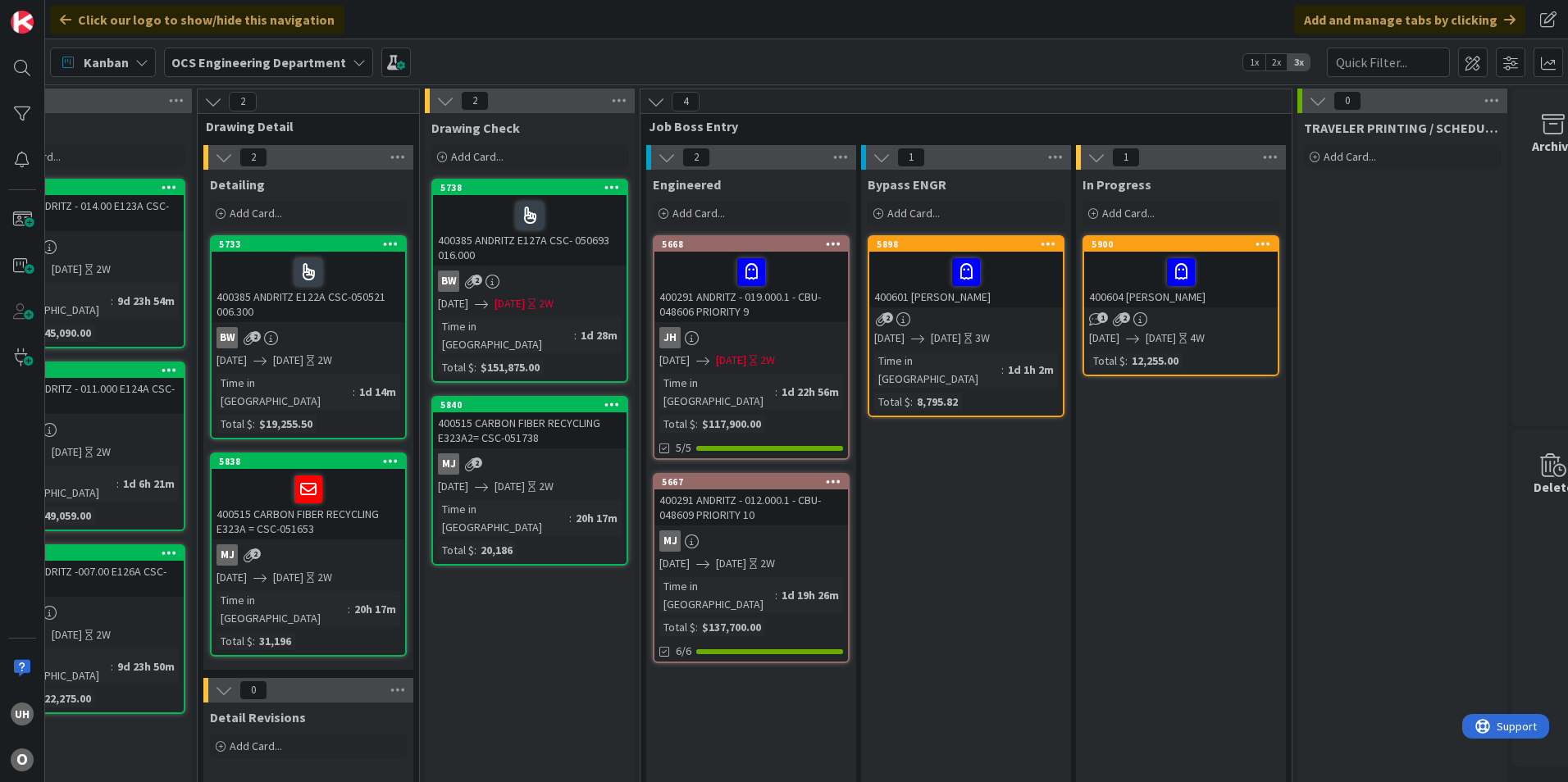
click at [1122, 278] on div at bounding box center [1180, 272] width 184 height 34
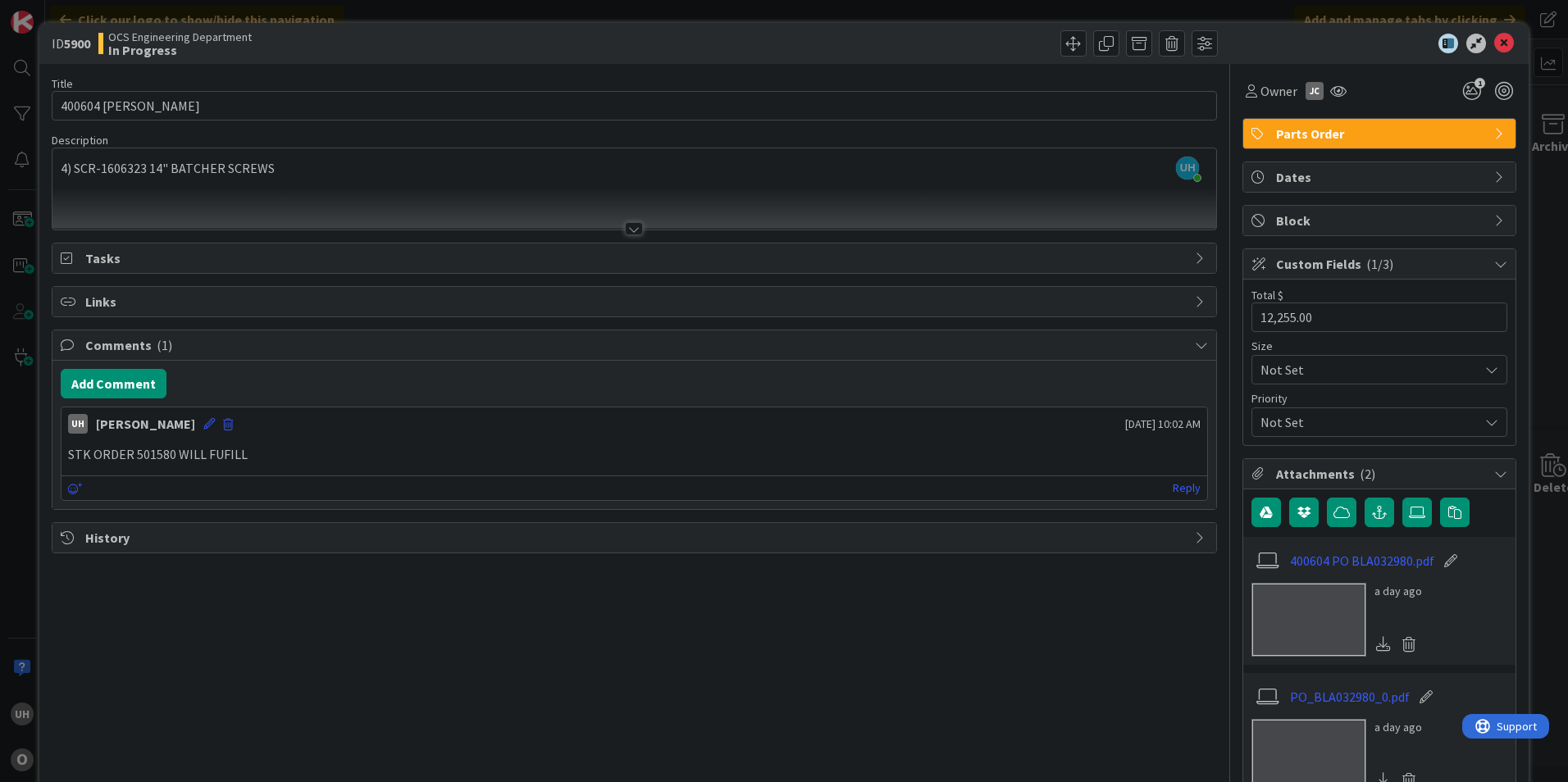
click at [263, 458] on p "STK ORDER 501580 WILL FUFILL" at bounding box center [634, 454] width 1133 height 19
drag, startPoint x: 262, startPoint y: 458, endPoint x: 337, endPoint y: 458, distance: 75.0
click at [337, 458] on p "STK ORDER 501580 WILL FUFILL" at bounding box center [634, 454] width 1133 height 19
click at [360, 461] on p "STK ORDER 501580 WILL FUFILL" at bounding box center [634, 454] width 1133 height 19
click at [355, 461] on p "STK ORDER 501580 WILL FUFILL" at bounding box center [634, 454] width 1133 height 19
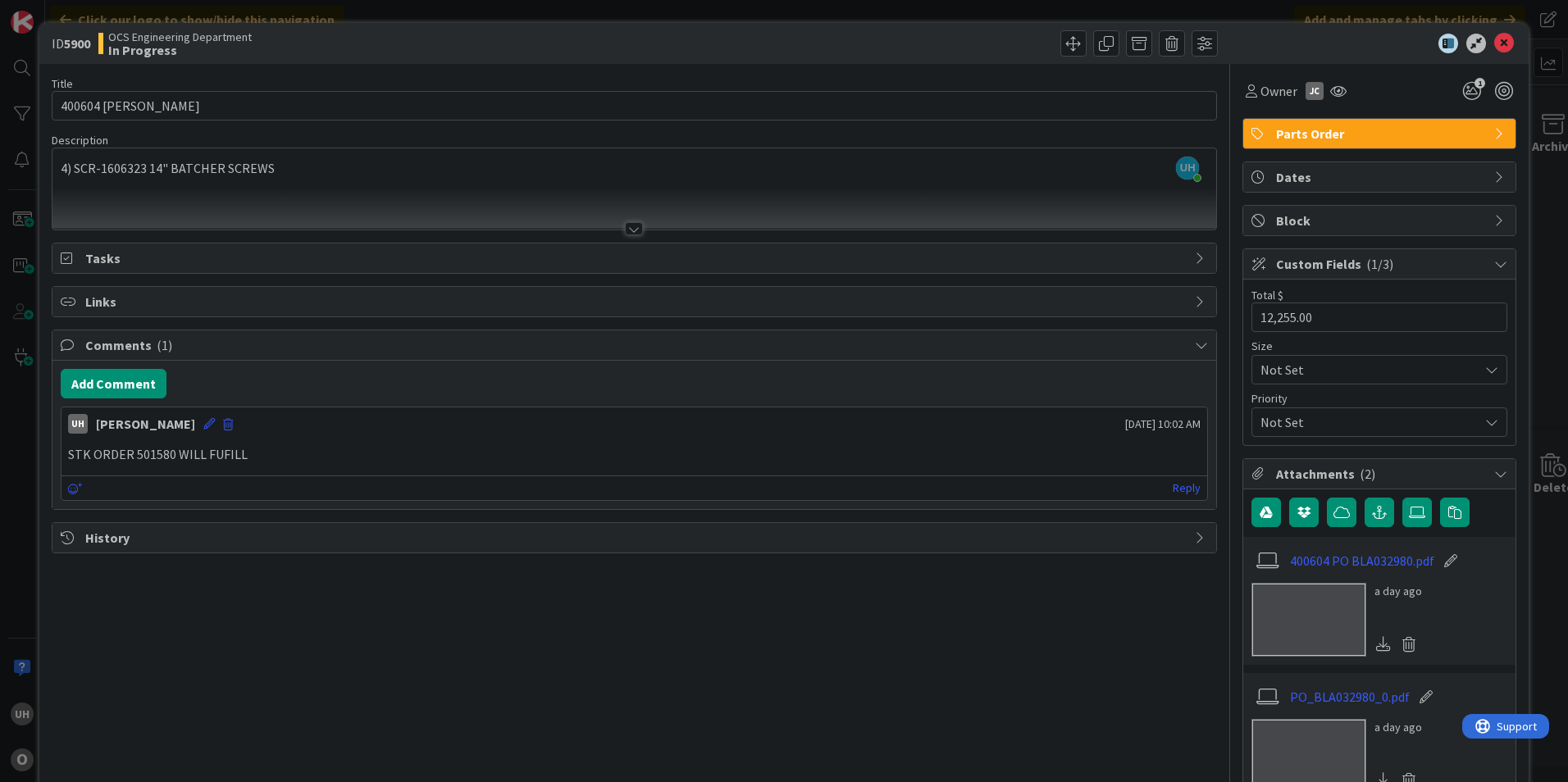
click at [355, 461] on p "STK ORDER 501580 WILL FUFILL" at bounding box center [634, 454] width 1133 height 19
click at [231, 462] on p "STK ORDER 501580 WILL FUFILL" at bounding box center [634, 454] width 1133 height 19
click at [273, 459] on p "STK ORDER 501580 WILL FUFILL" at bounding box center [634, 454] width 1133 height 19
drag, startPoint x: 273, startPoint y: 459, endPoint x: 561, endPoint y: 458, distance: 288.0
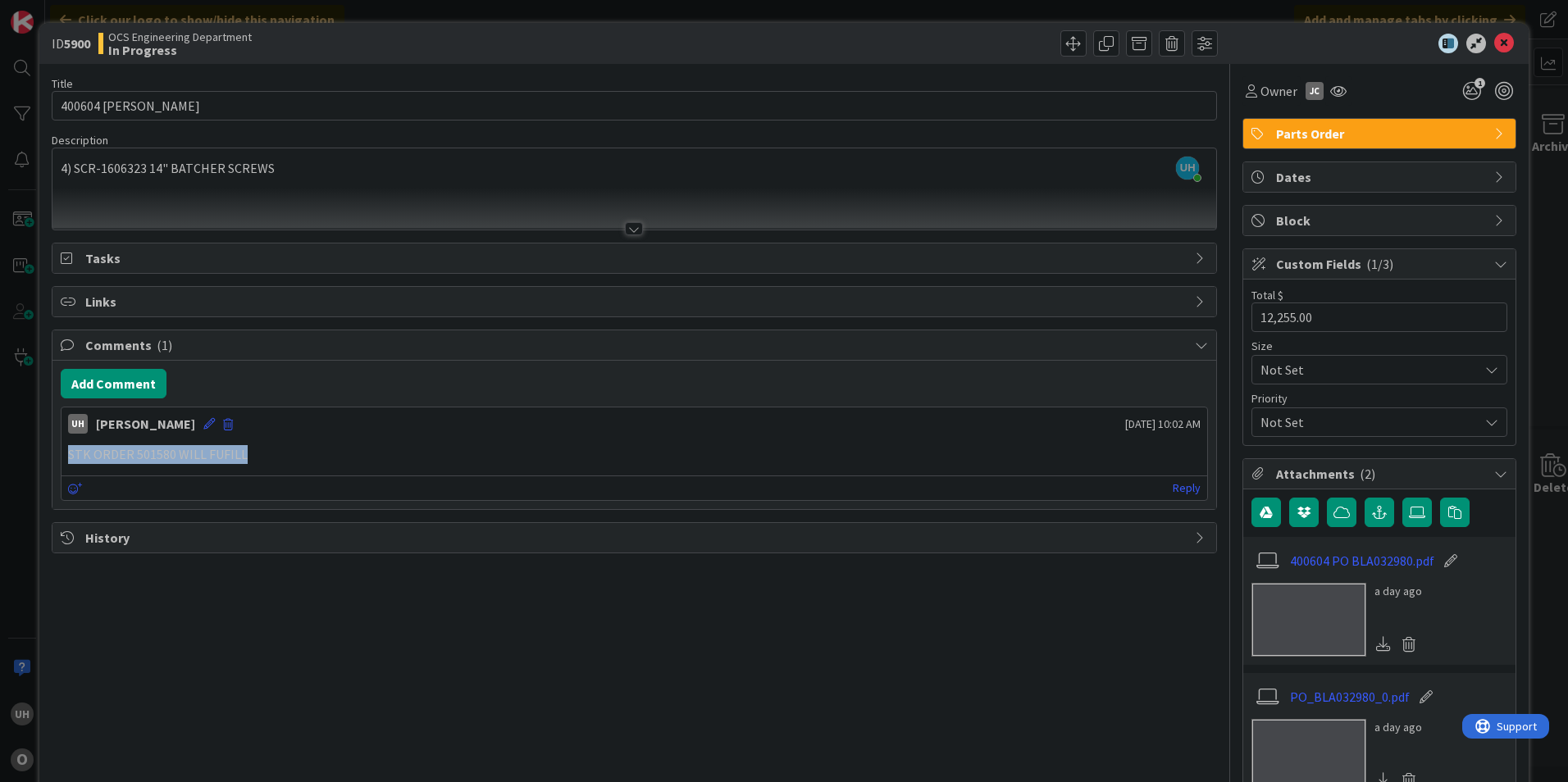
click at [327, 458] on p "STK ORDER 501580 WILL FUFILL" at bounding box center [634, 454] width 1133 height 19
click at [1504, 45] on div at bounding box center [1371, 44] width 290 height 19
click at [1498, 45] on icon at bounding box center [1504, 44] width 19 height 19
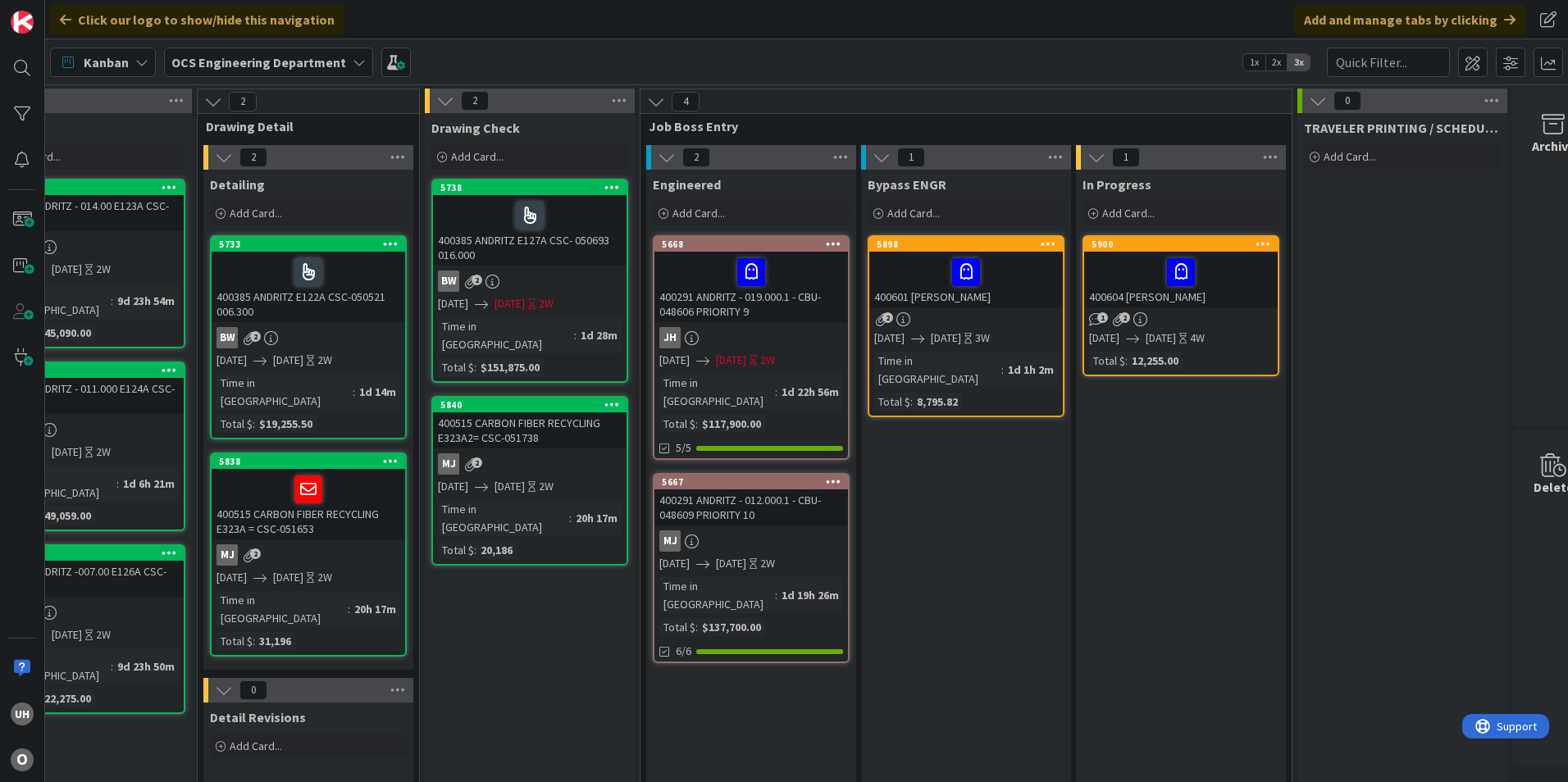
click at [935, 306] on div "400601 ASTEC BLAIR" at bounding box center [966, 279] width 194 height 56
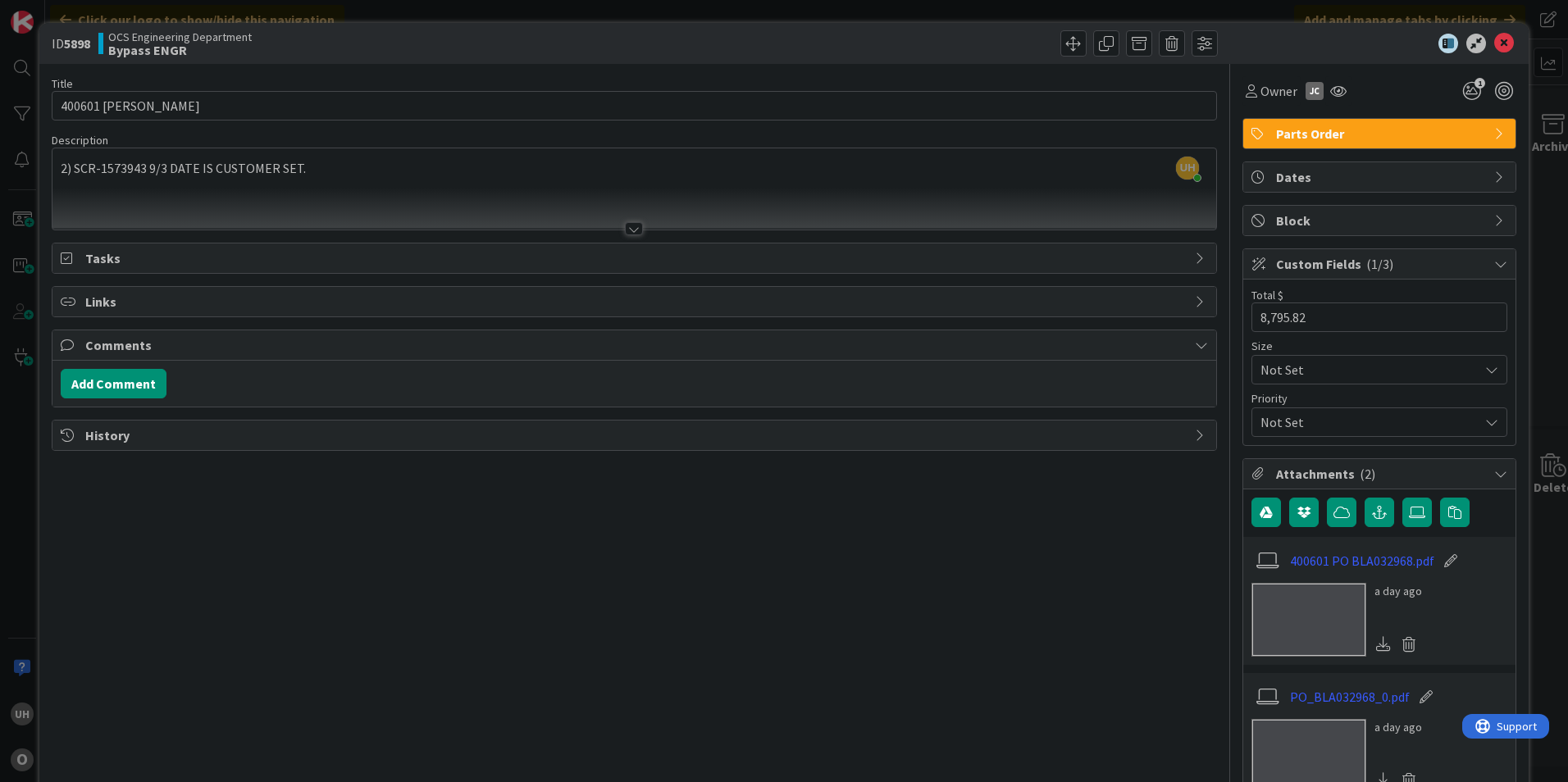
click at [1195, 346] on icon at bounding box center [1201, 345] width 13 height 13
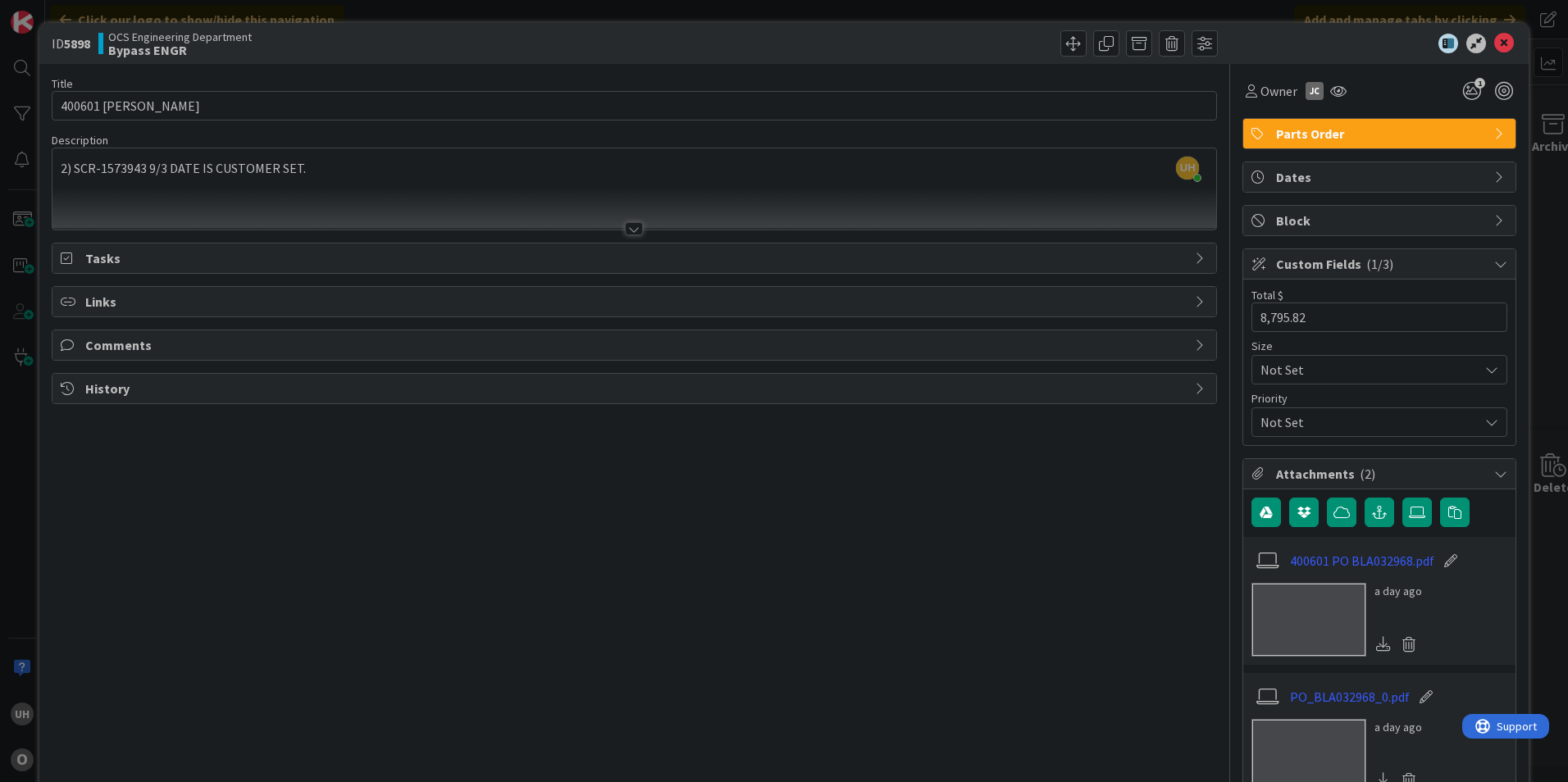
click at [1195, 346] on icon at bounding box center [1201, 345] width 13 height 13
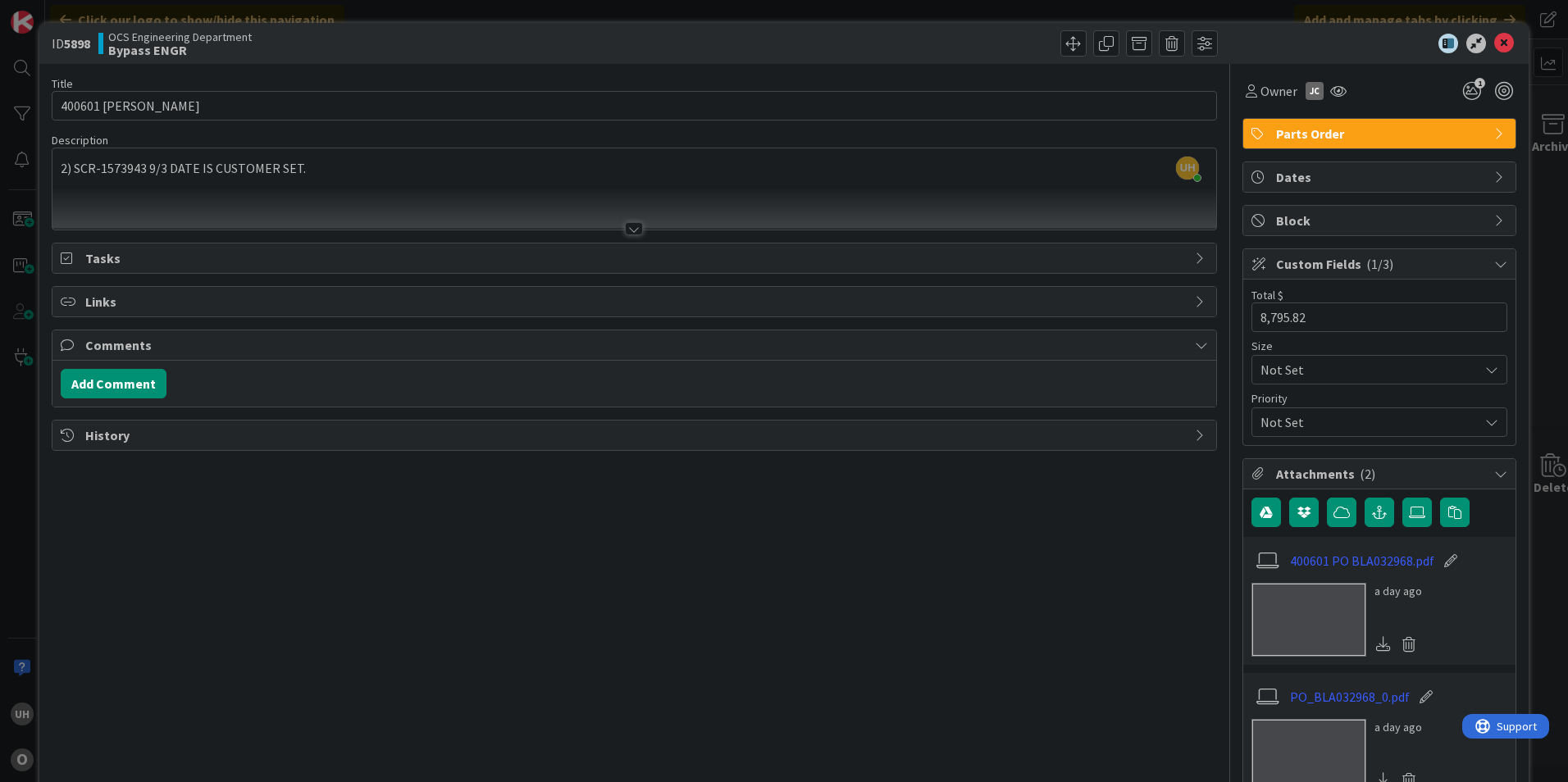
click at [1195, 346] on icon at bounding box center [1201, 345] width 13 height 13
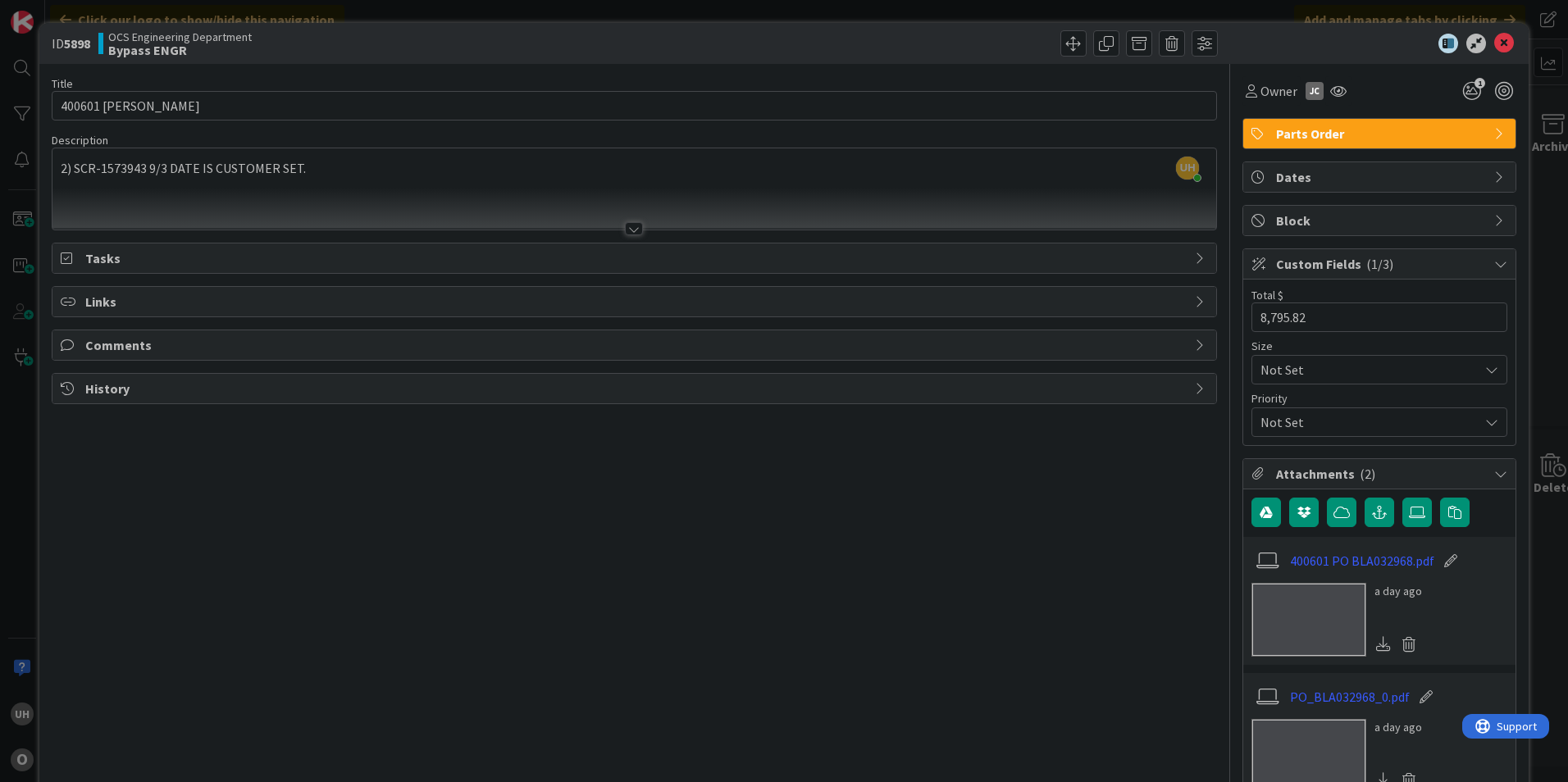
click at [1195, 346] on icon at bounding box center [1201, 345] width 13 height 13
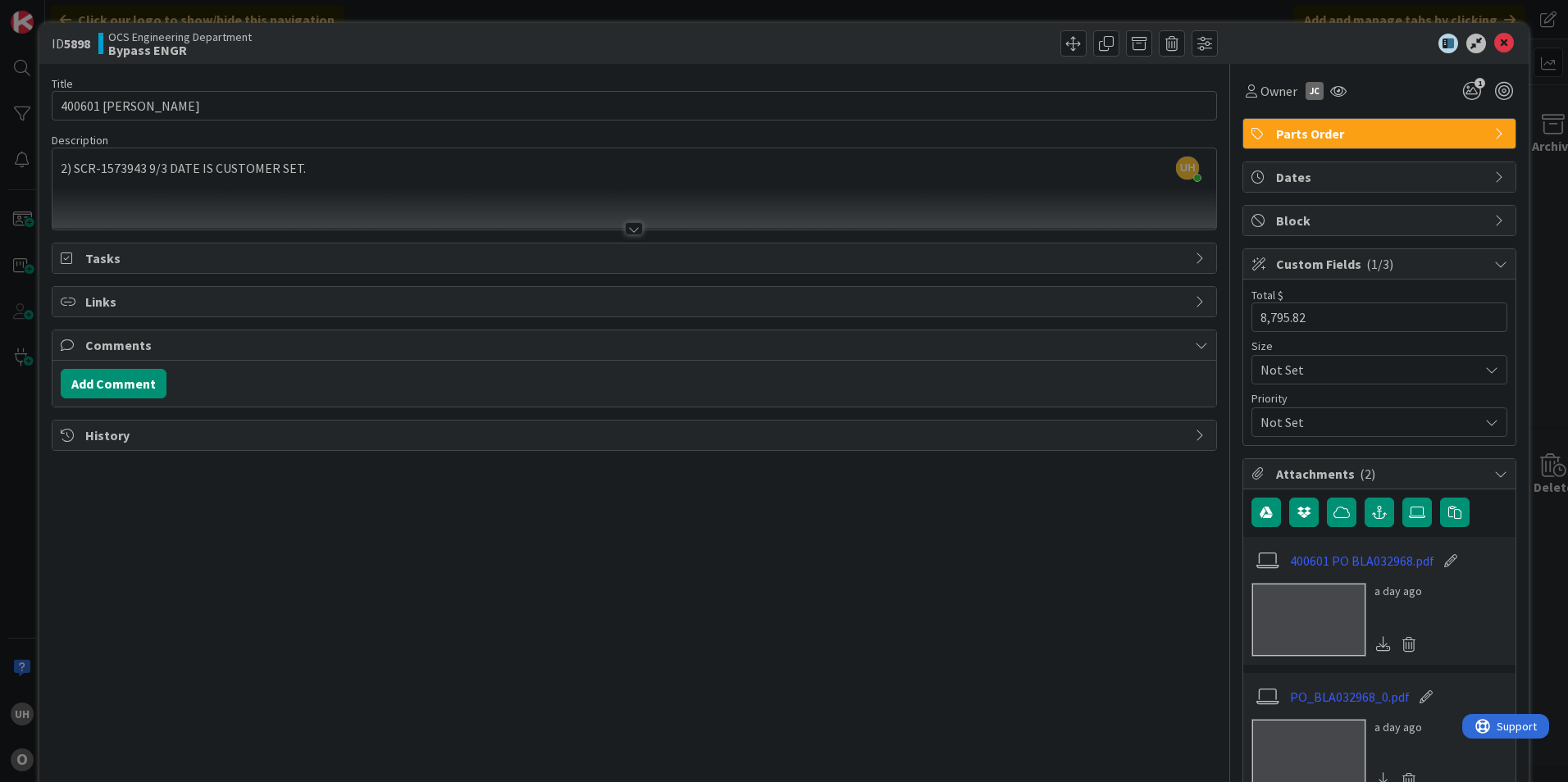
click at [1195, 346] on icon at bounding box center [1201, 345] width 13 height 13
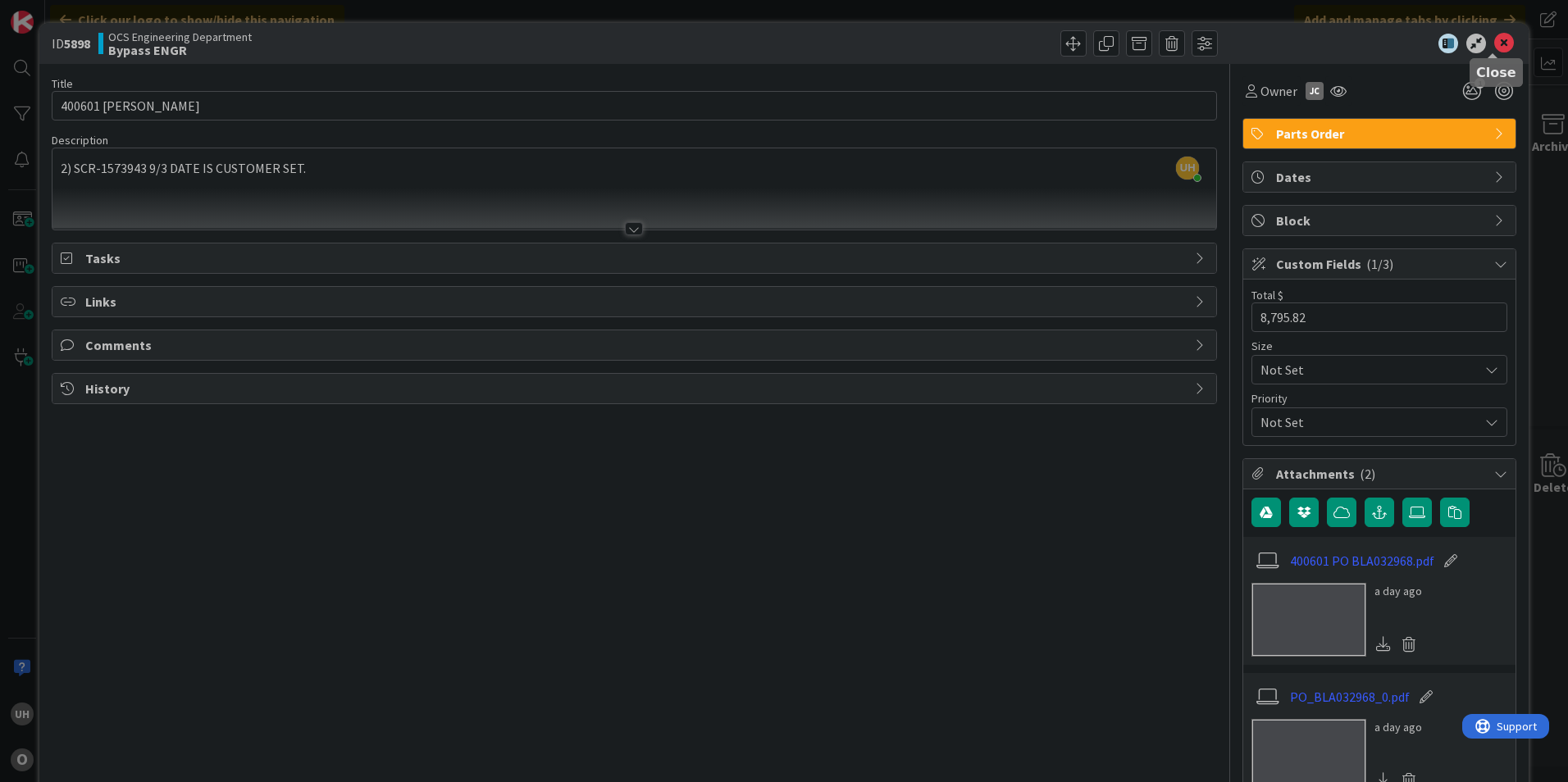
click at [1494, 44] on icon at bounding box center [1504, 44] width 19 height 19
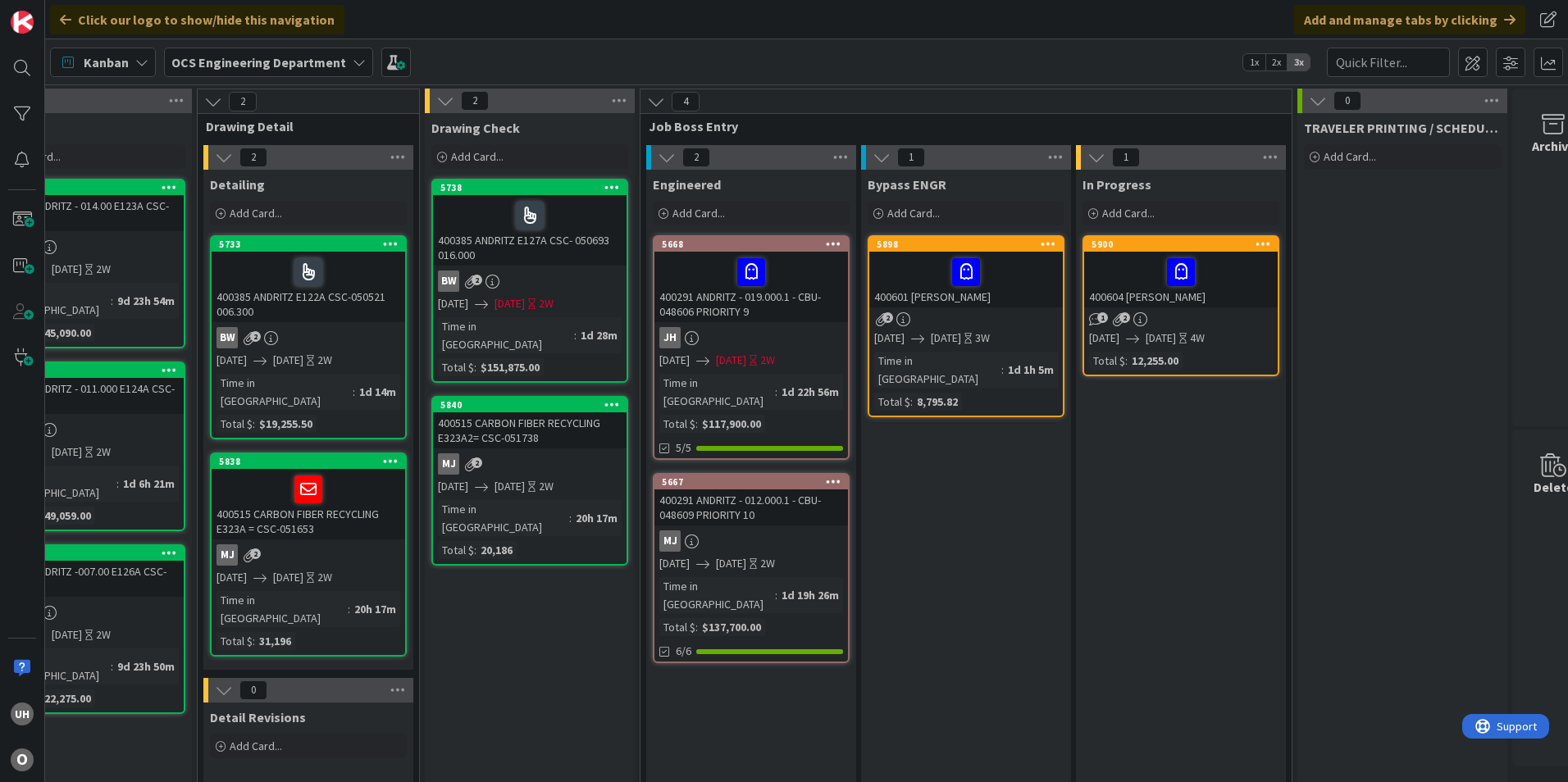
click at [1120, 270] on div at bounding box center [1180, 272] width 184 height 34
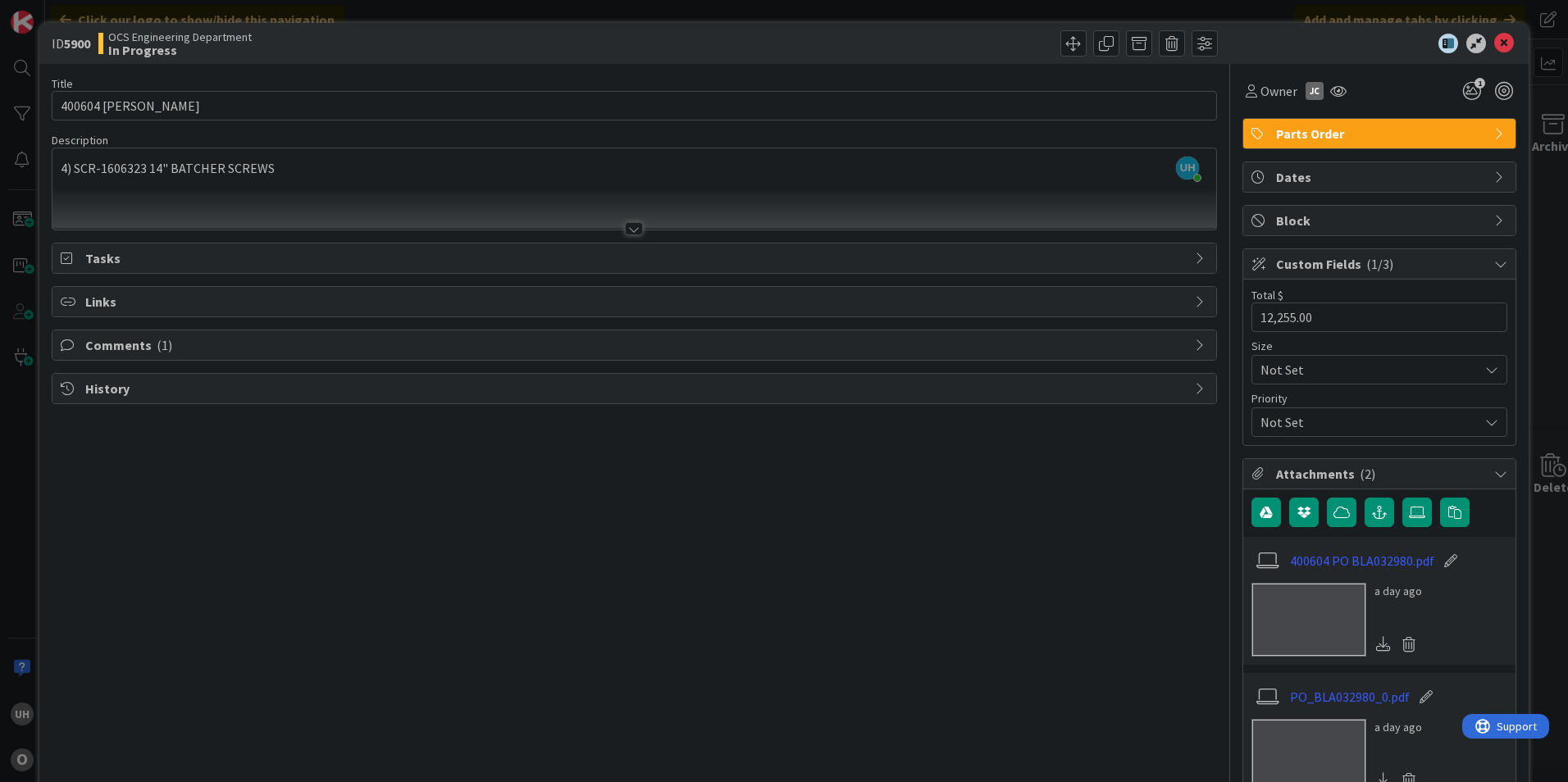
click at [1181, 361] on div "Title 18 / 128 400604 ASTEC BLAIR Description UH uriel hernandez just joined 4)…" at bounding box center [634, 544] width 1166 height 960
click at [1181, 342] on div "Comments ( 1 )" at bounding box center [634, 345] width 1164 height 29
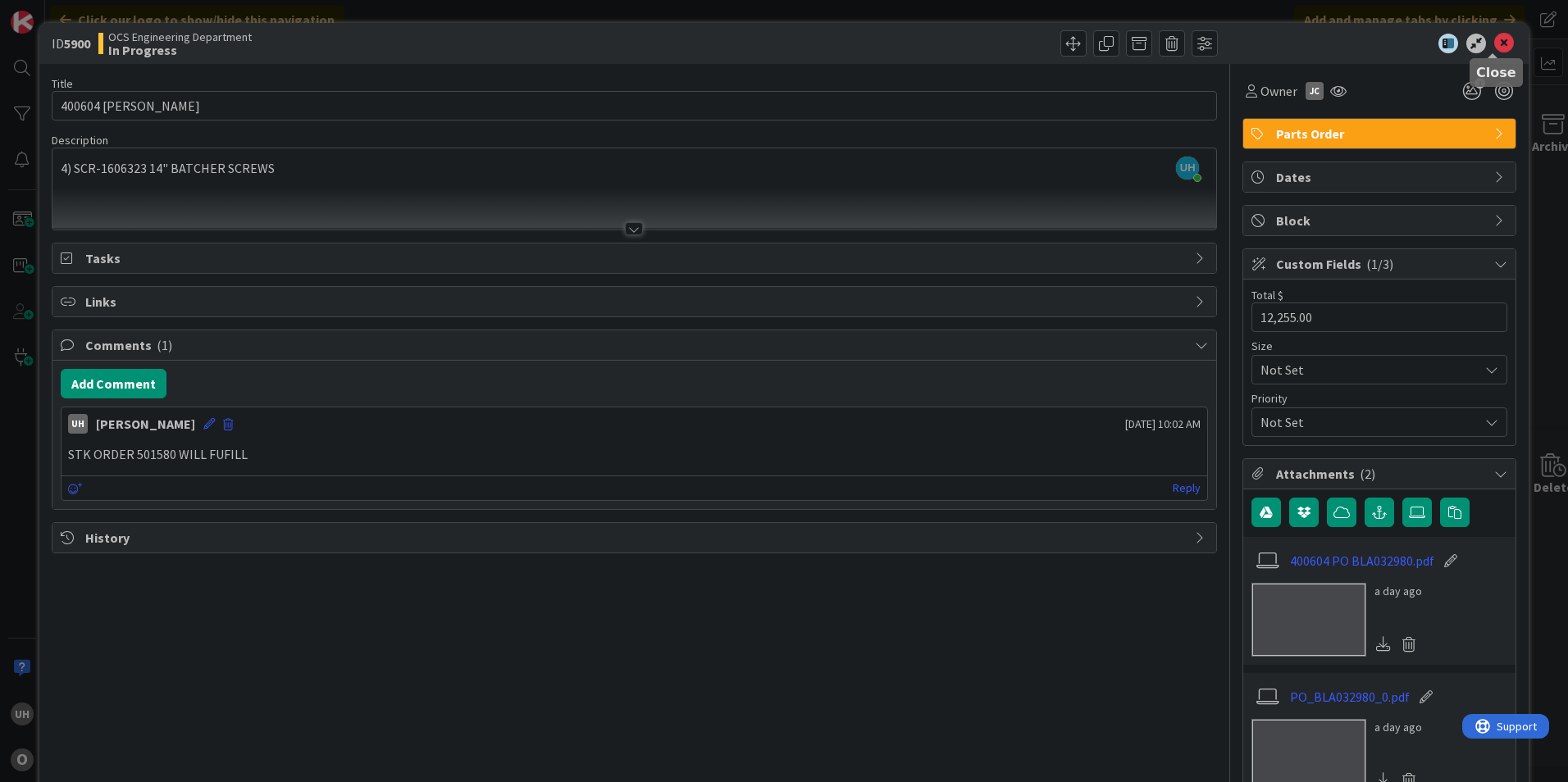
click at [1494, 34] on icon at bounding box center [1504, 44] width 19 height 19
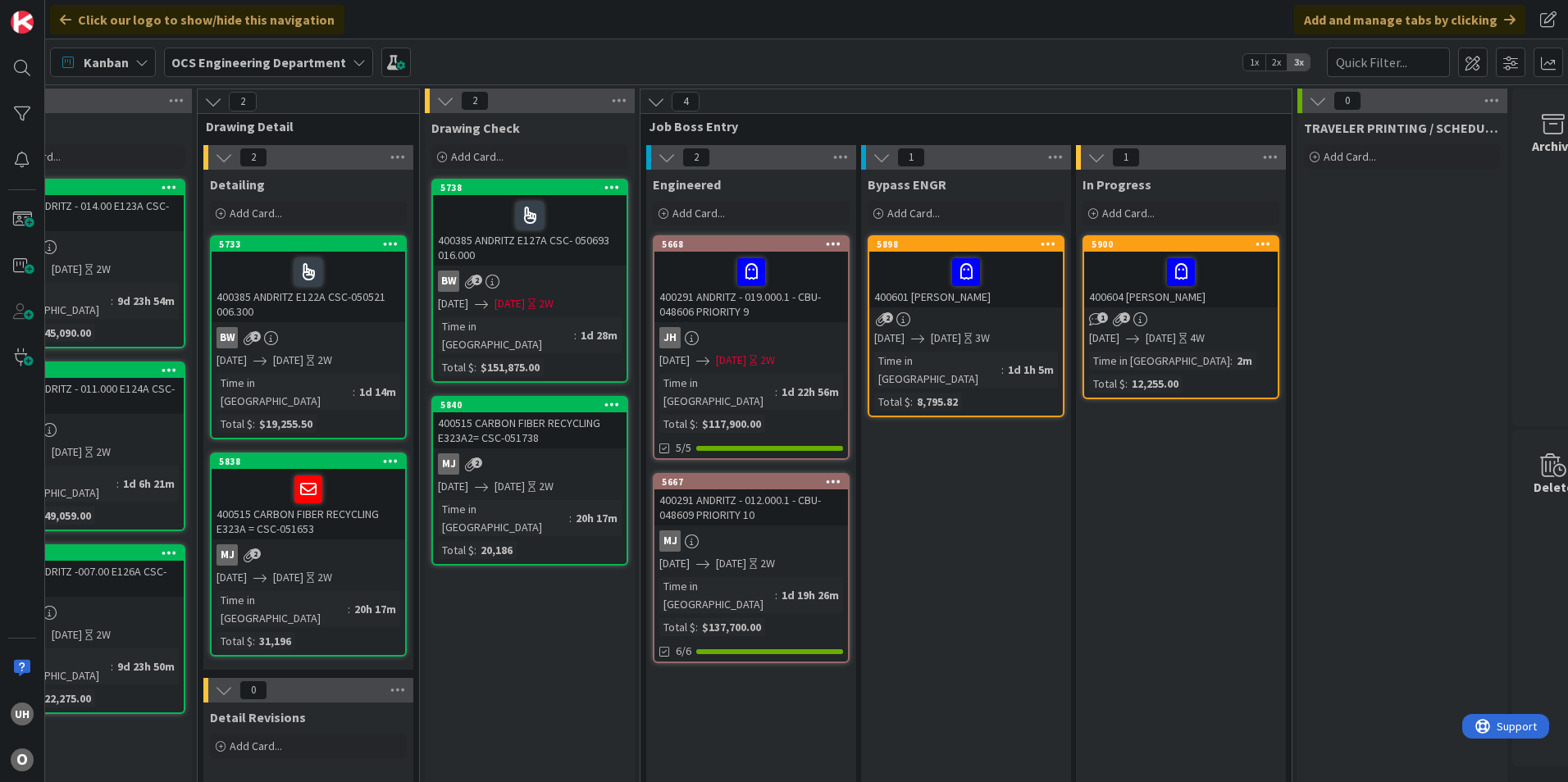
click at [962, 319] on div "2" at bounding box center [966, 319] width 194 height 14
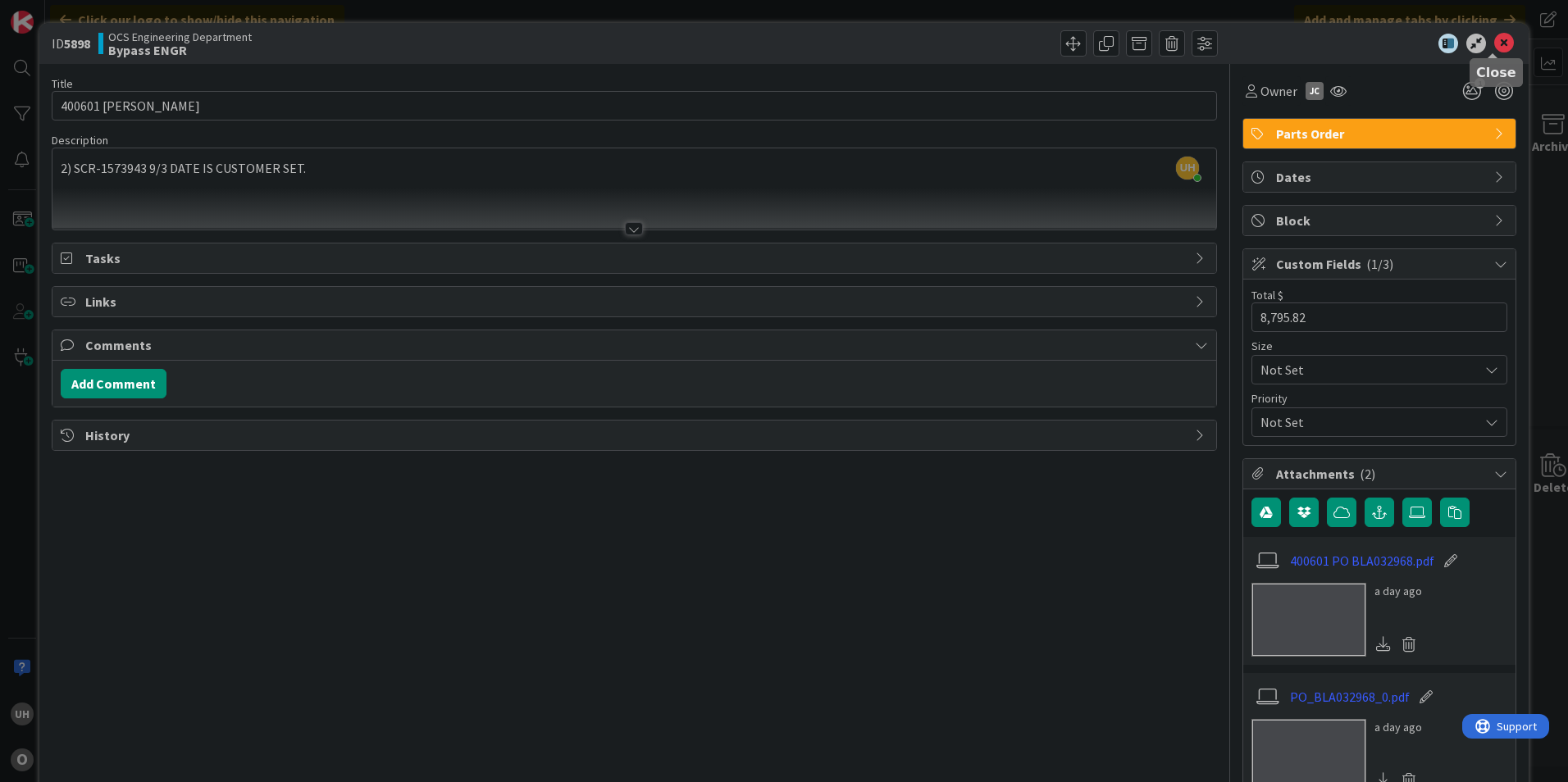
click at [1494, 46] on icon at bounding box center [1504, 44] width 19 height 19
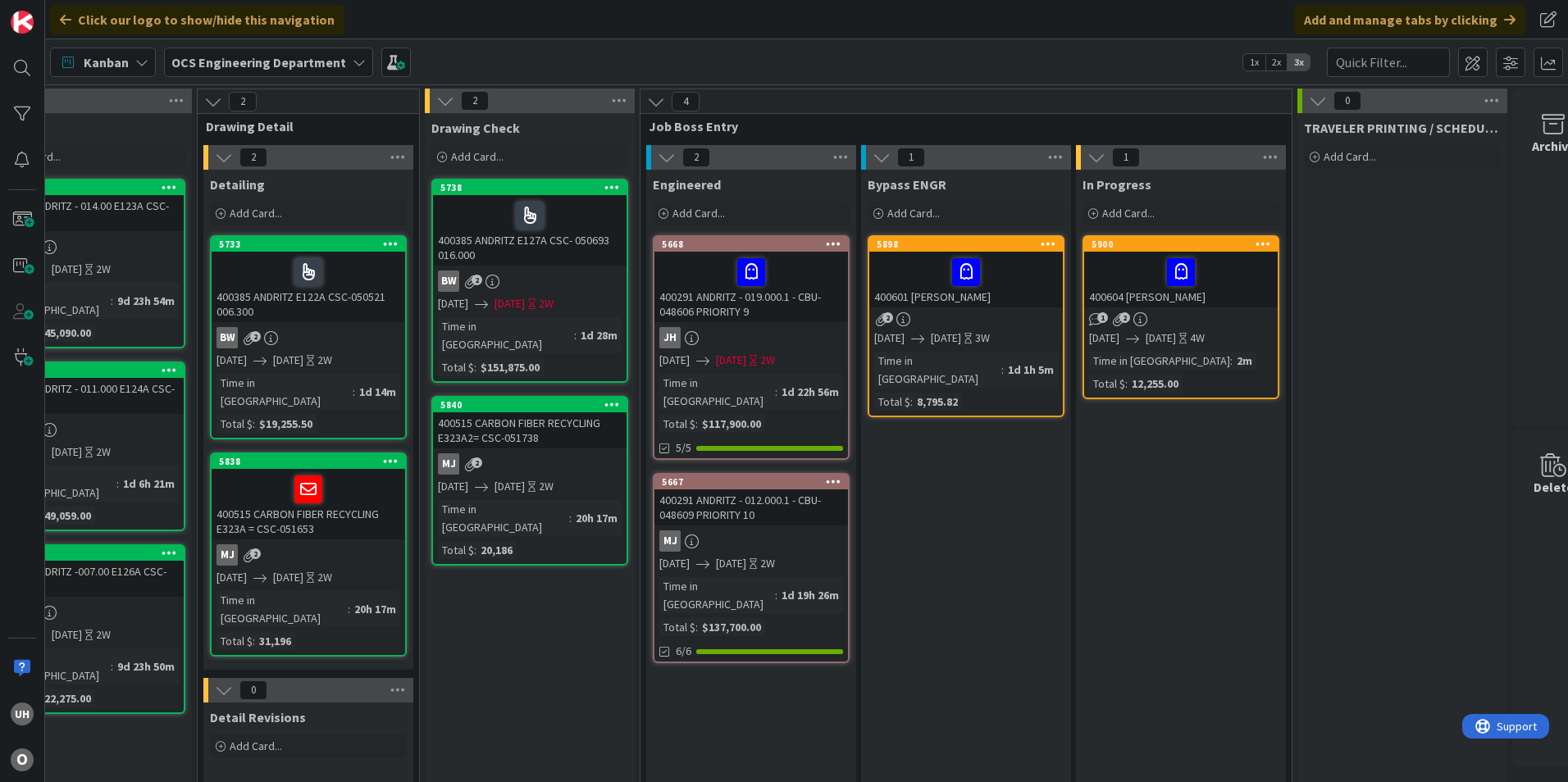
click at [1133, 288] on div at bounding box center [1180, 272] width 184 height 34
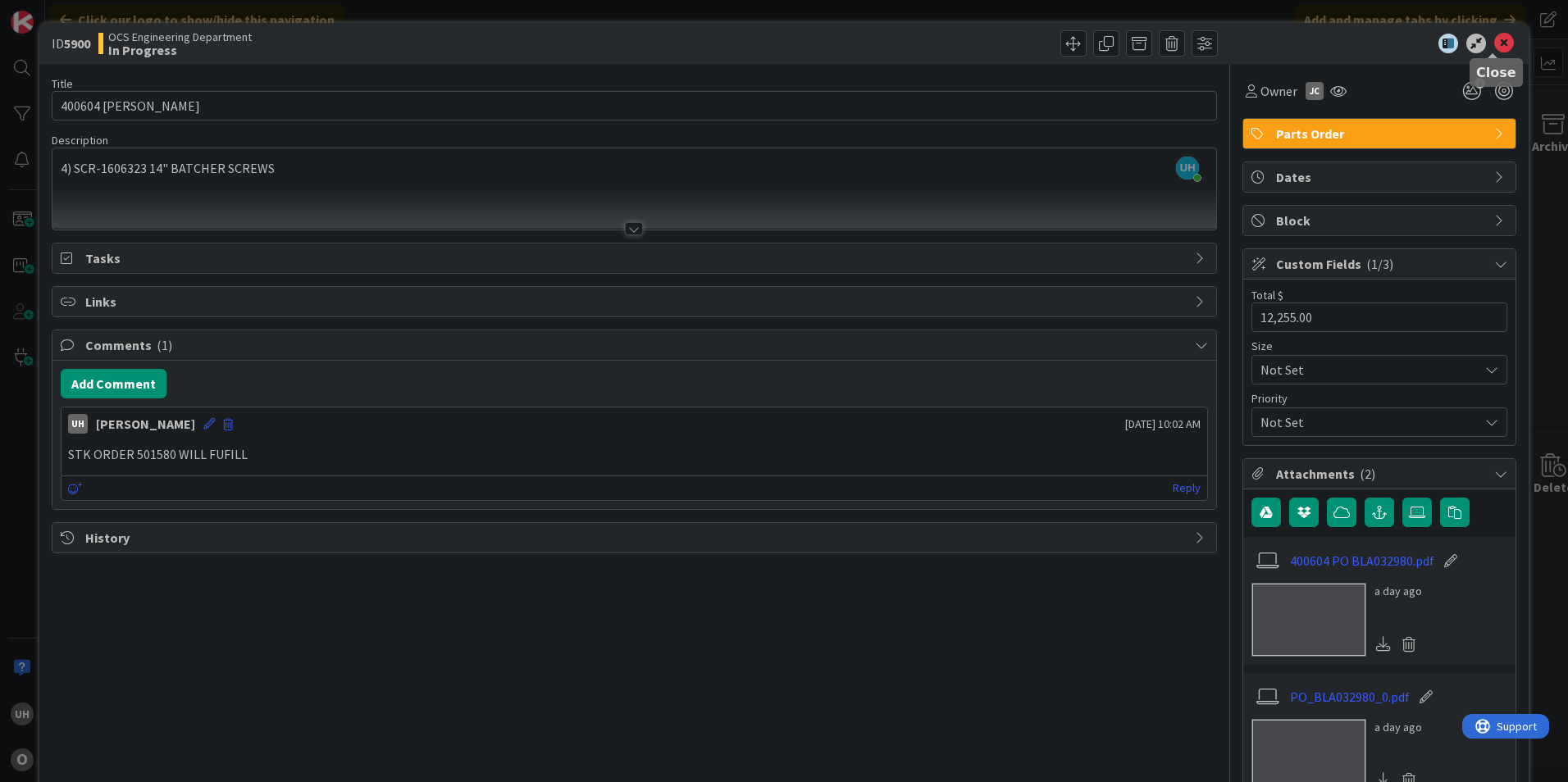
click at [1495, 50] on icon at bounding box center [1504, 44] width 19 height 19
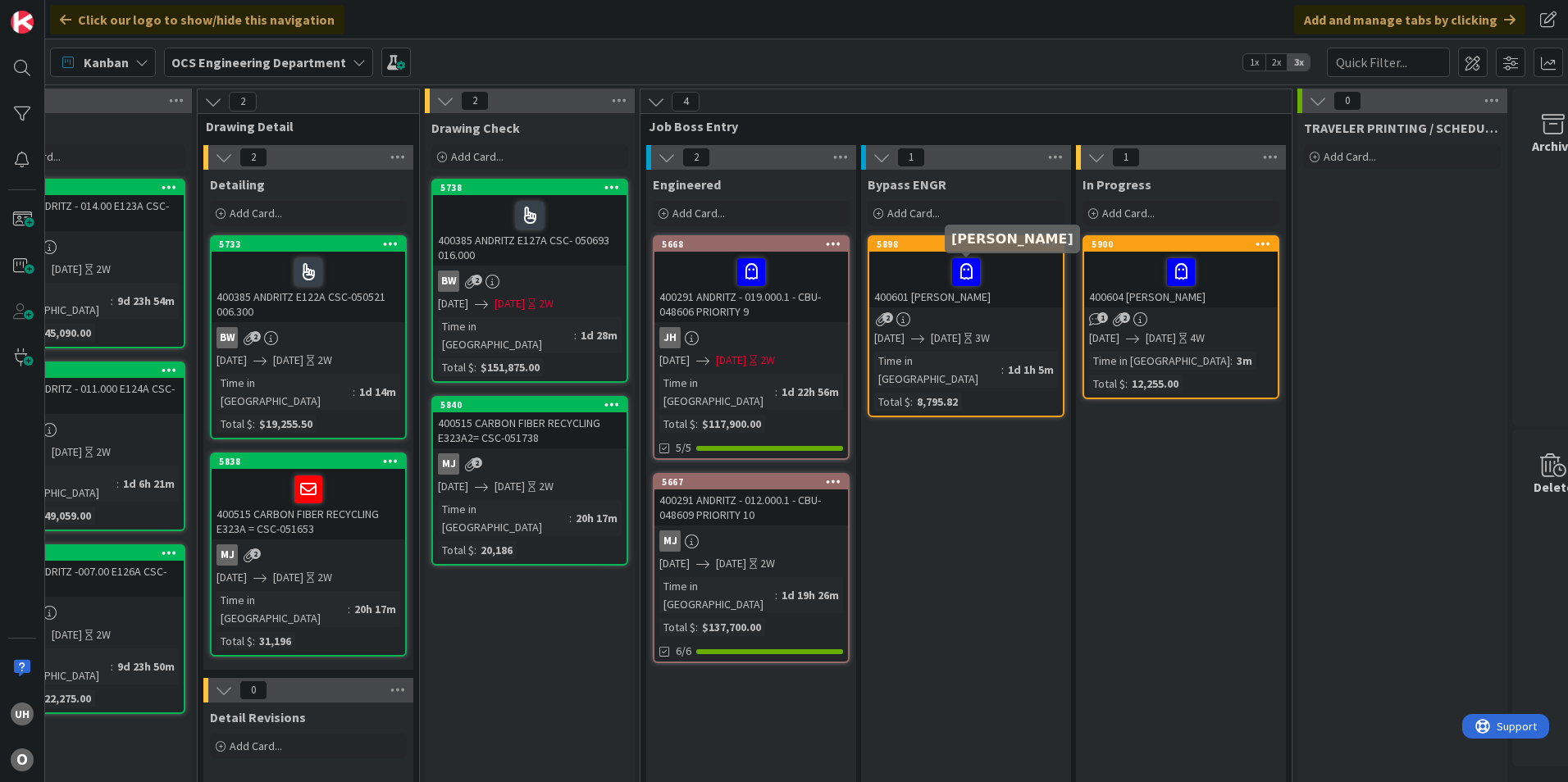
click at [925, 261] on div at bounding box center [966, 272] width 184 height 34
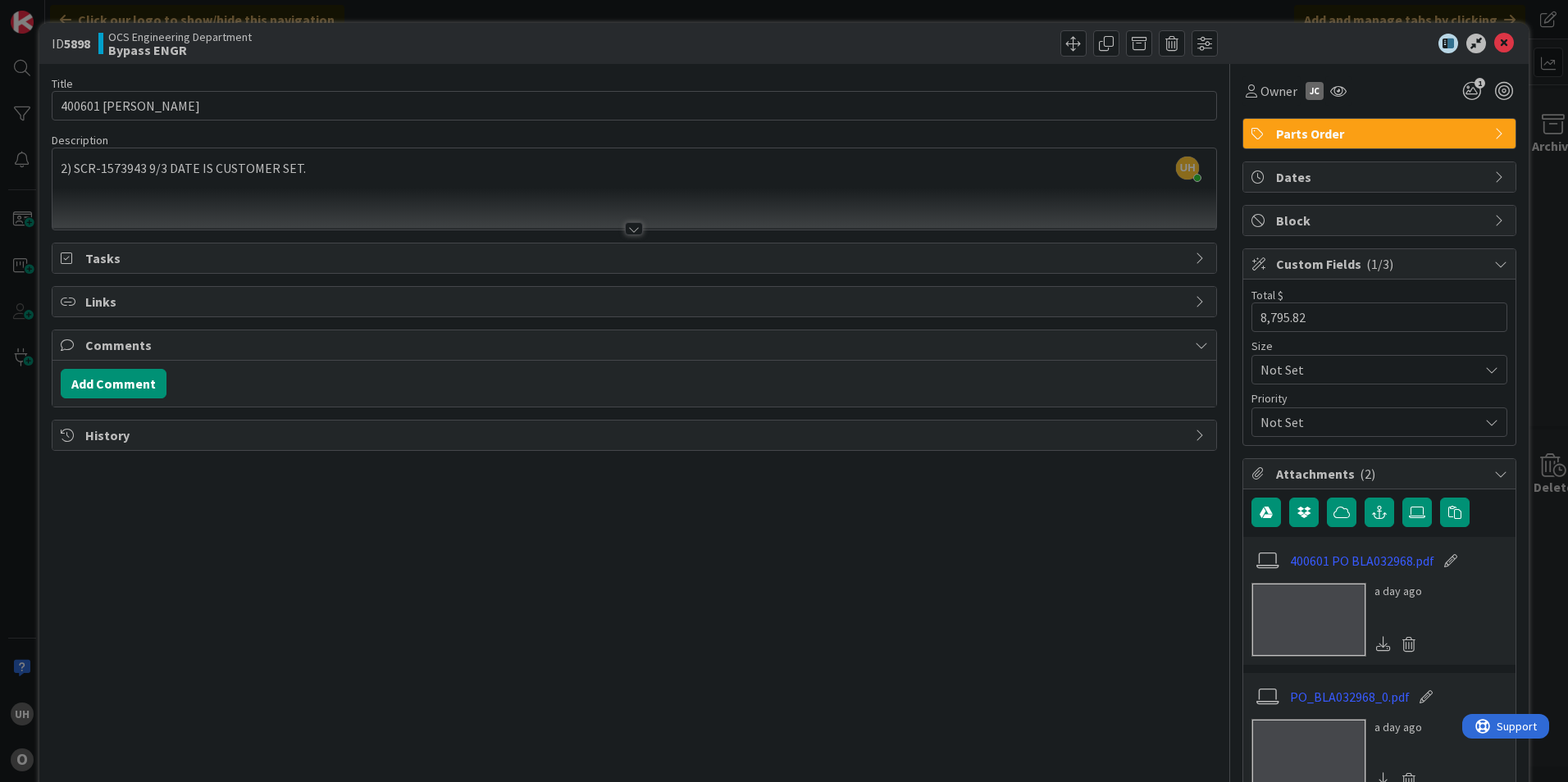
click at [1172, 347] on span "Comments" at bounding box center [636, 345] width 1101 height 19
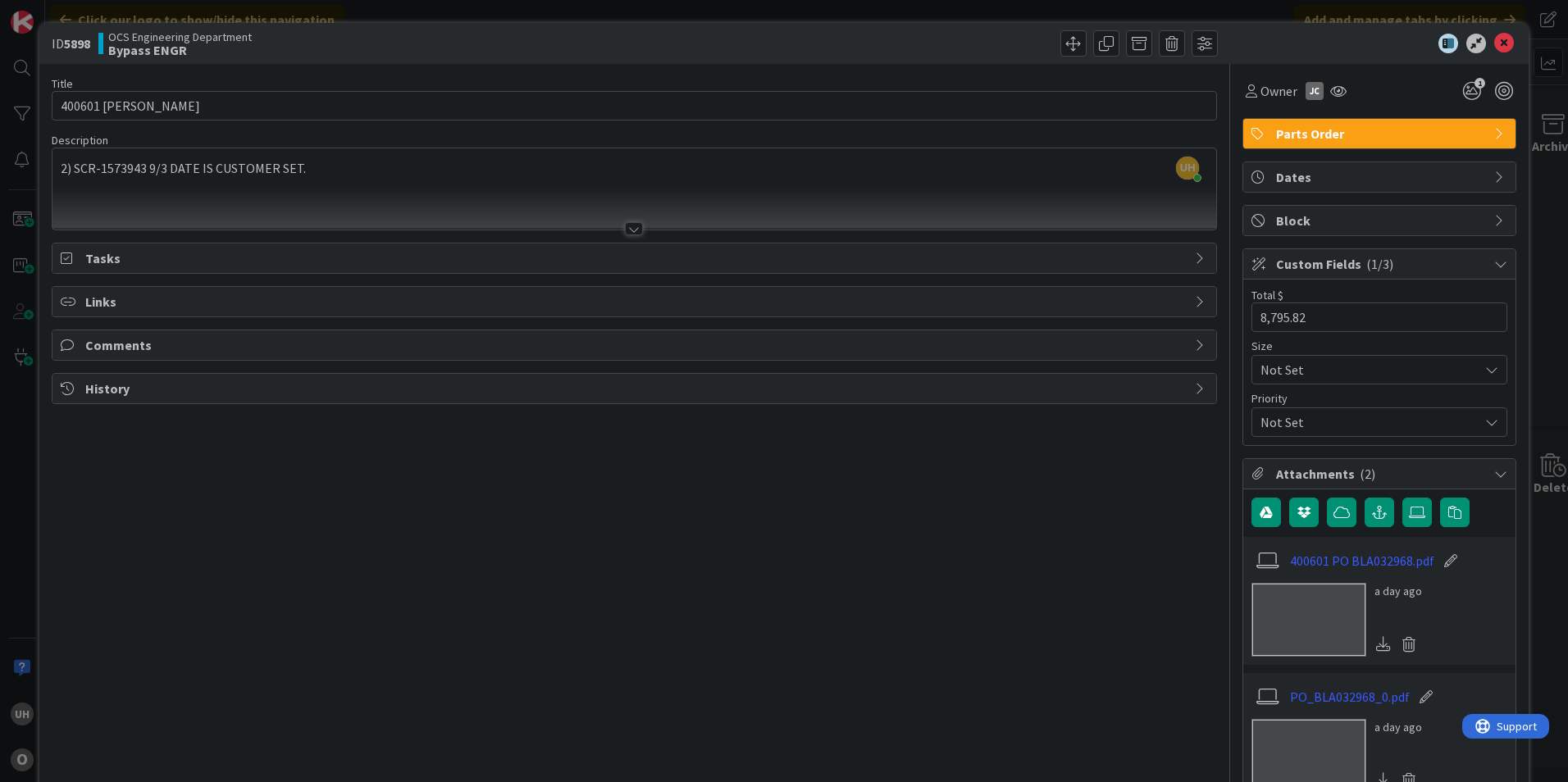
click at [1178, 347] on div "Comments" at bounding box center [634, 345] width 1164 height 29
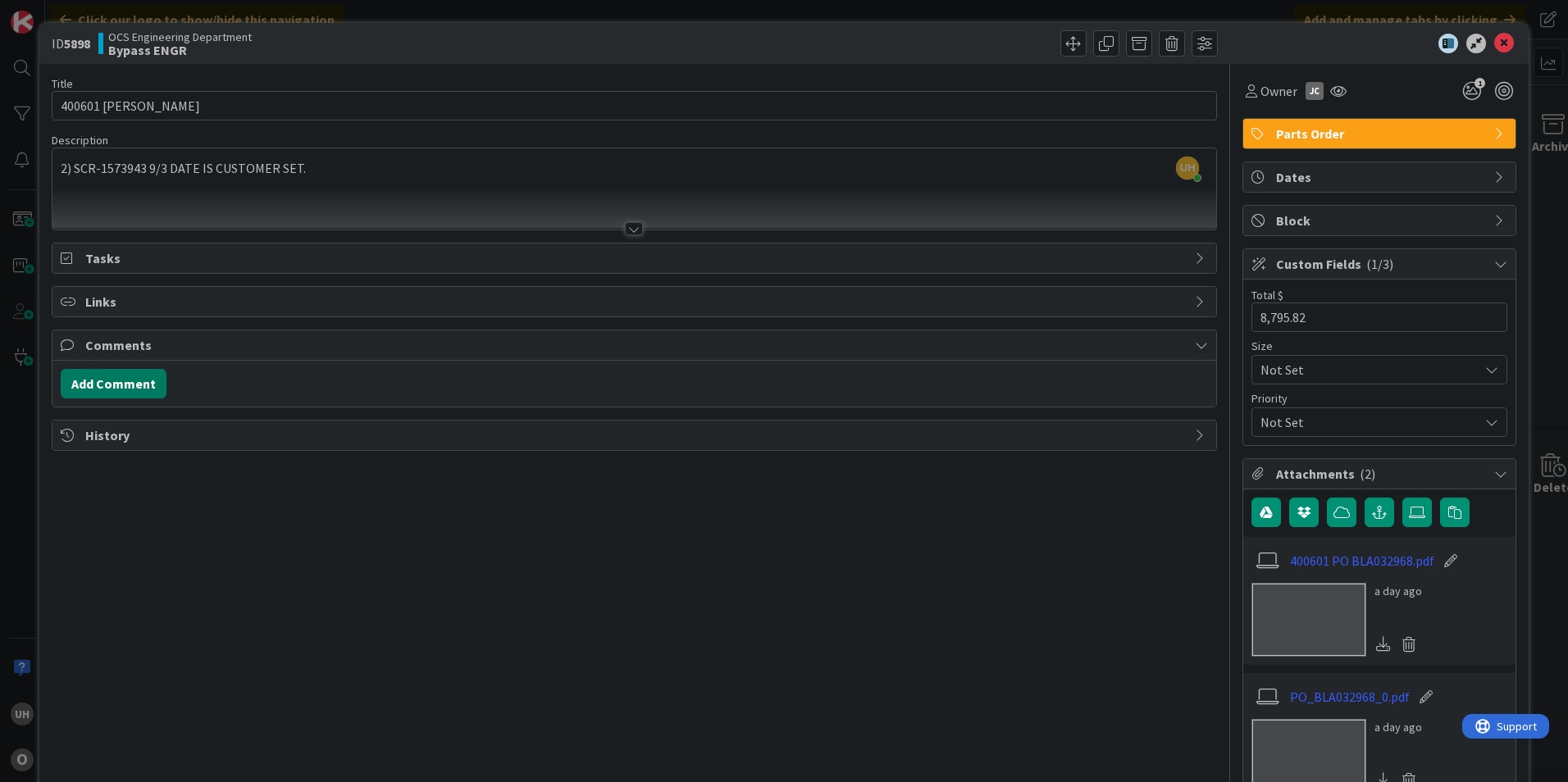
click at [107, 374] on button "Add Comment" at bounding box center [113, 384] width 106 height 29
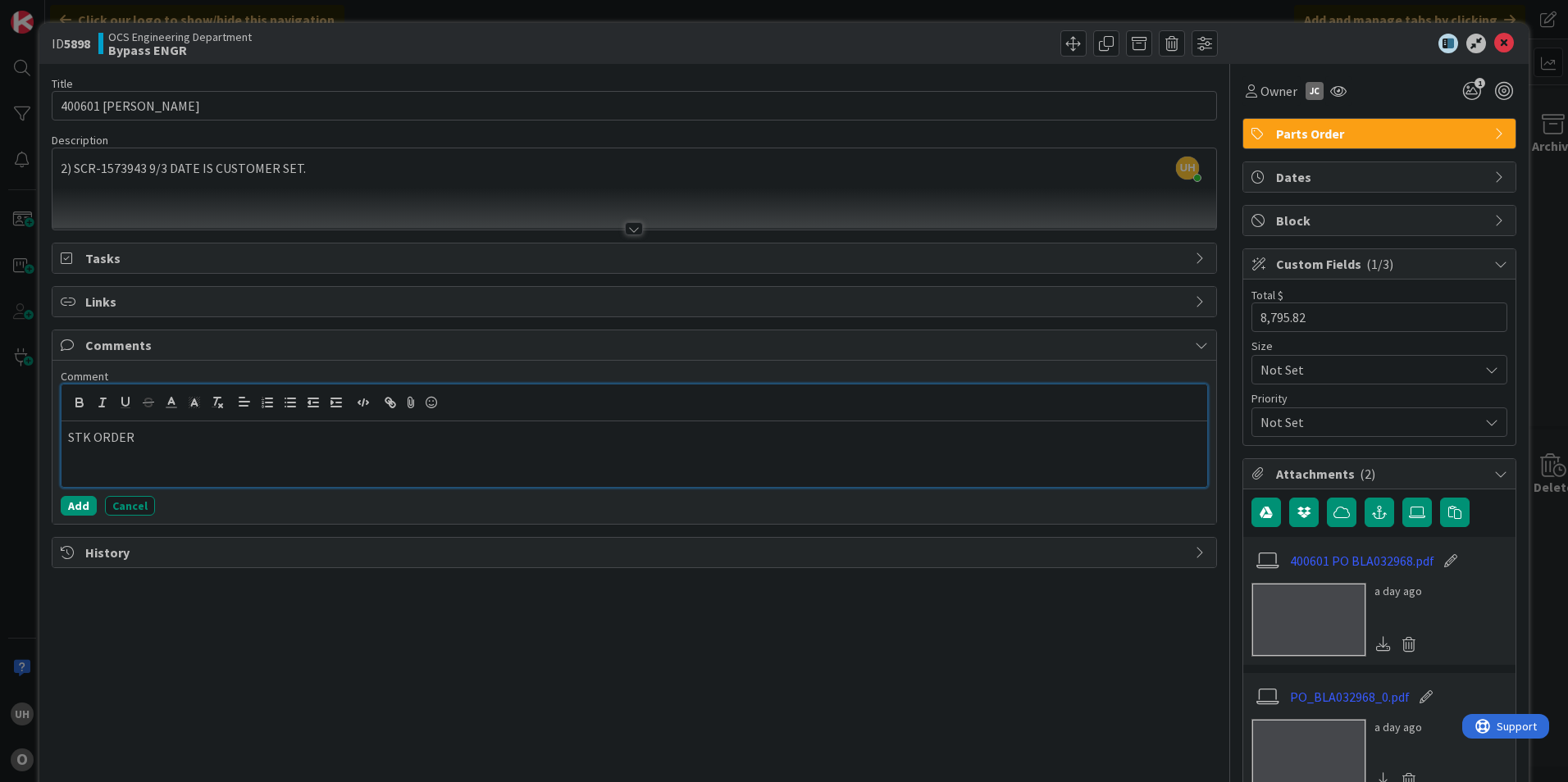
click at [168, 443] on p "STK ORDER" at bounding box center [634, 437] width 1133 height 19
click at [82, 511] on button "Add" at bounding box center [78, 505] width 36 height 19
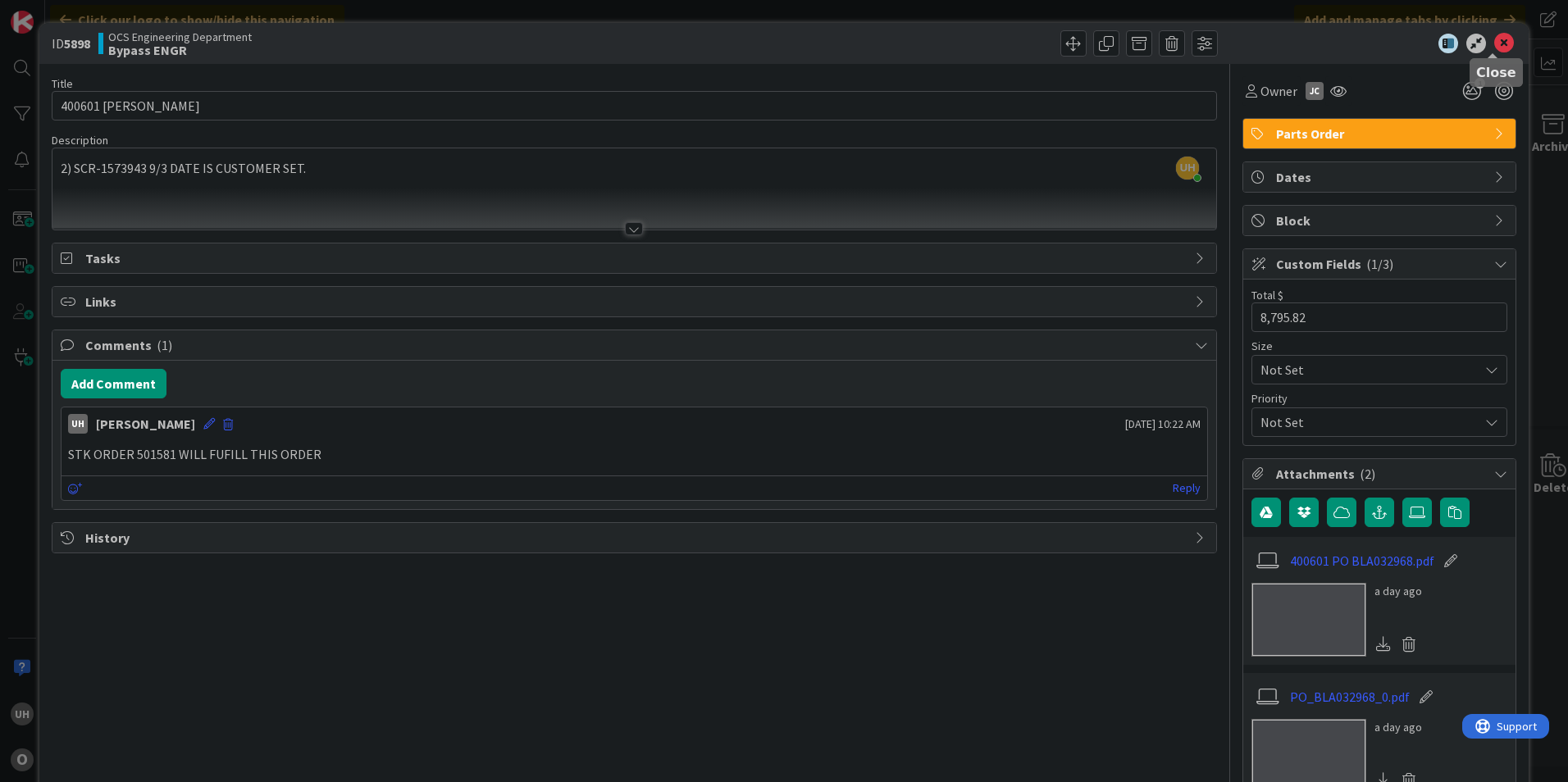
click at [1498, 39] on icon at bounding box center [1504, 44] width 19 height 19
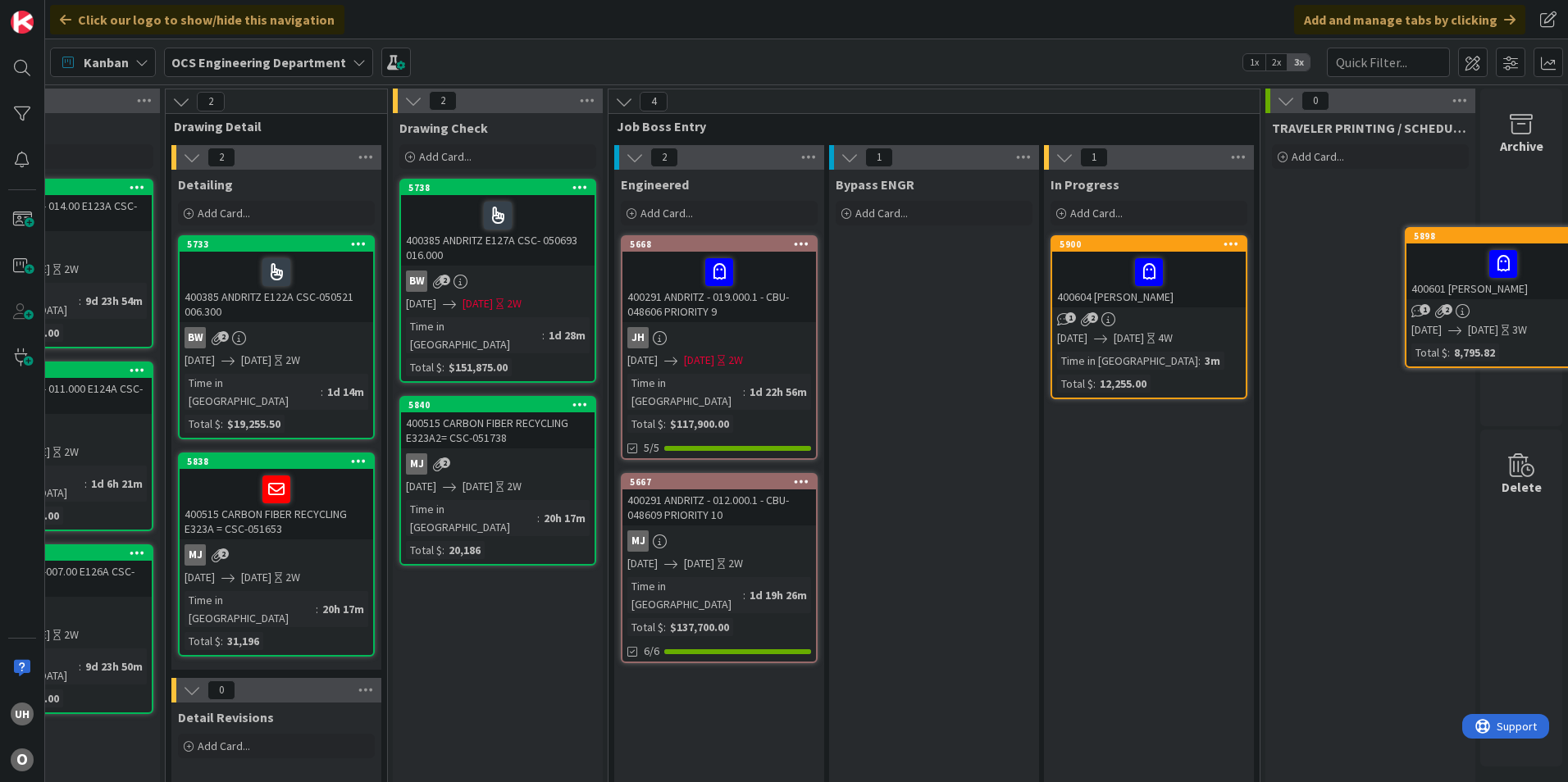
scroll to position [0, 1429]
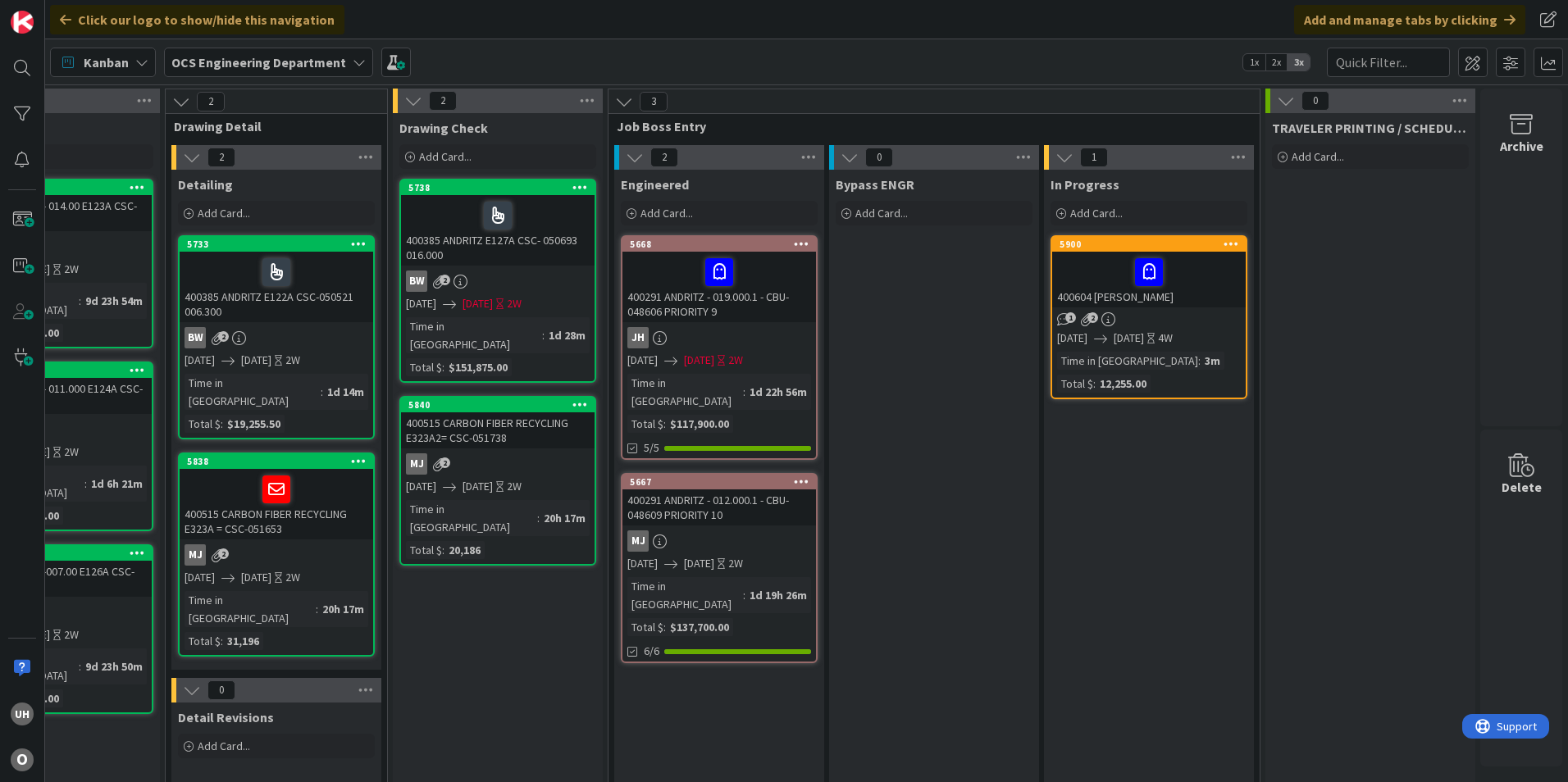
click at [1176, 303] on div "400604 ASTEC BLAIR" at bounding box center [1148, 279] width 194 height 56
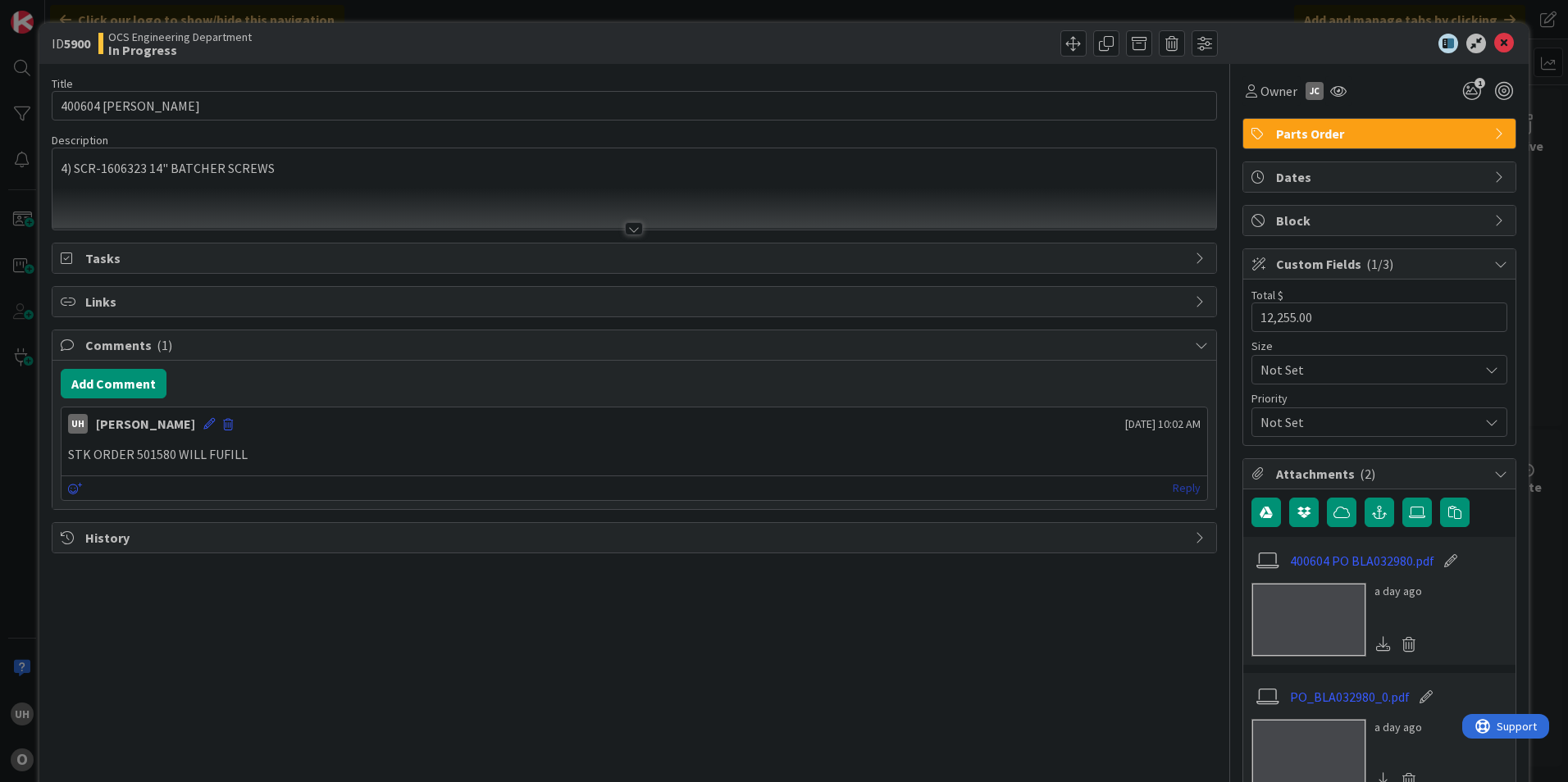
click at [1176, 492] on link "Reply" at bounding box center [1186, 488] width 28 height 20
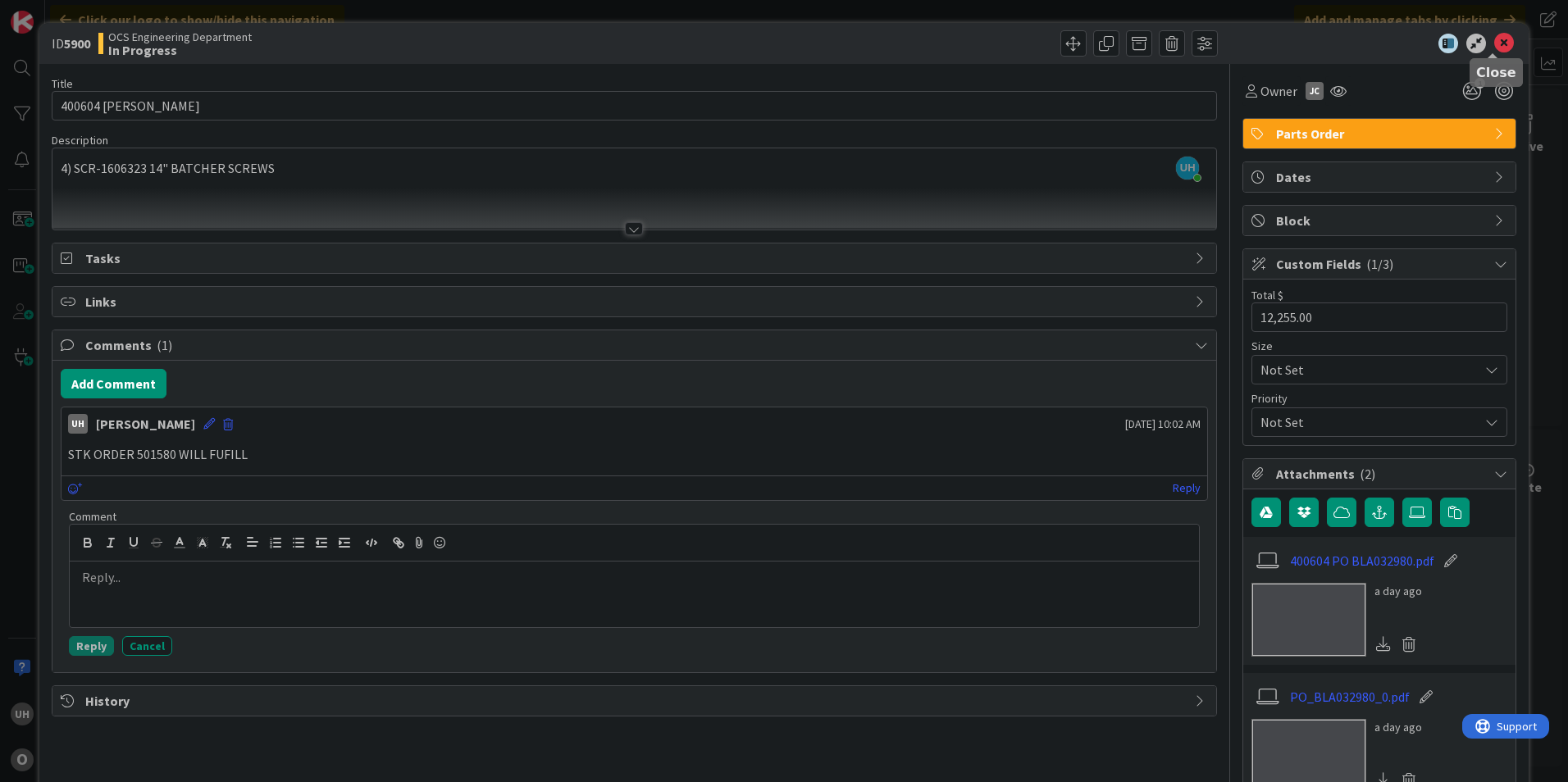
click at [1494, 46] on icon at bounding box center [1504, 44] width 19 height 19
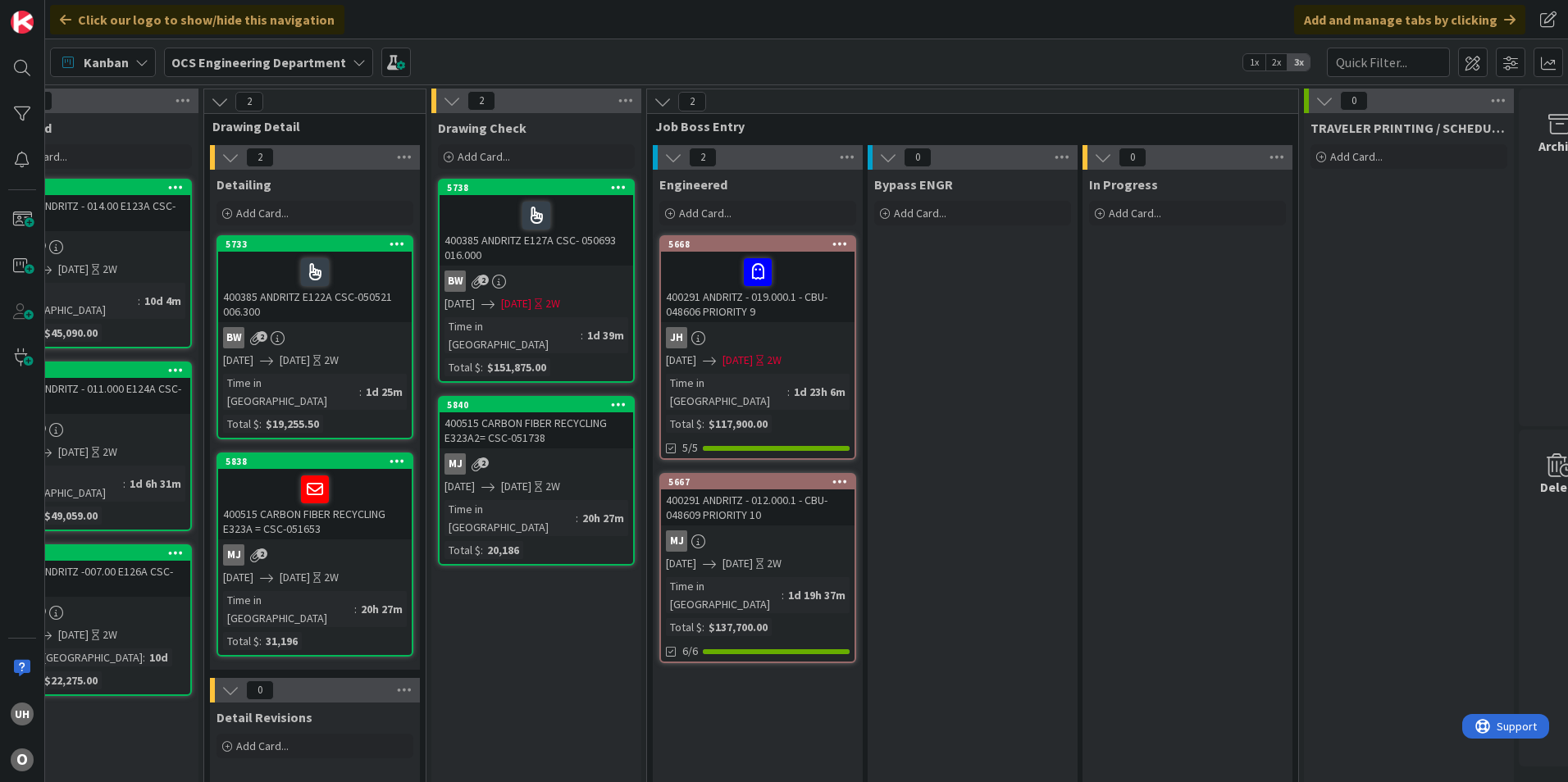
scroll to position [0, 1429]
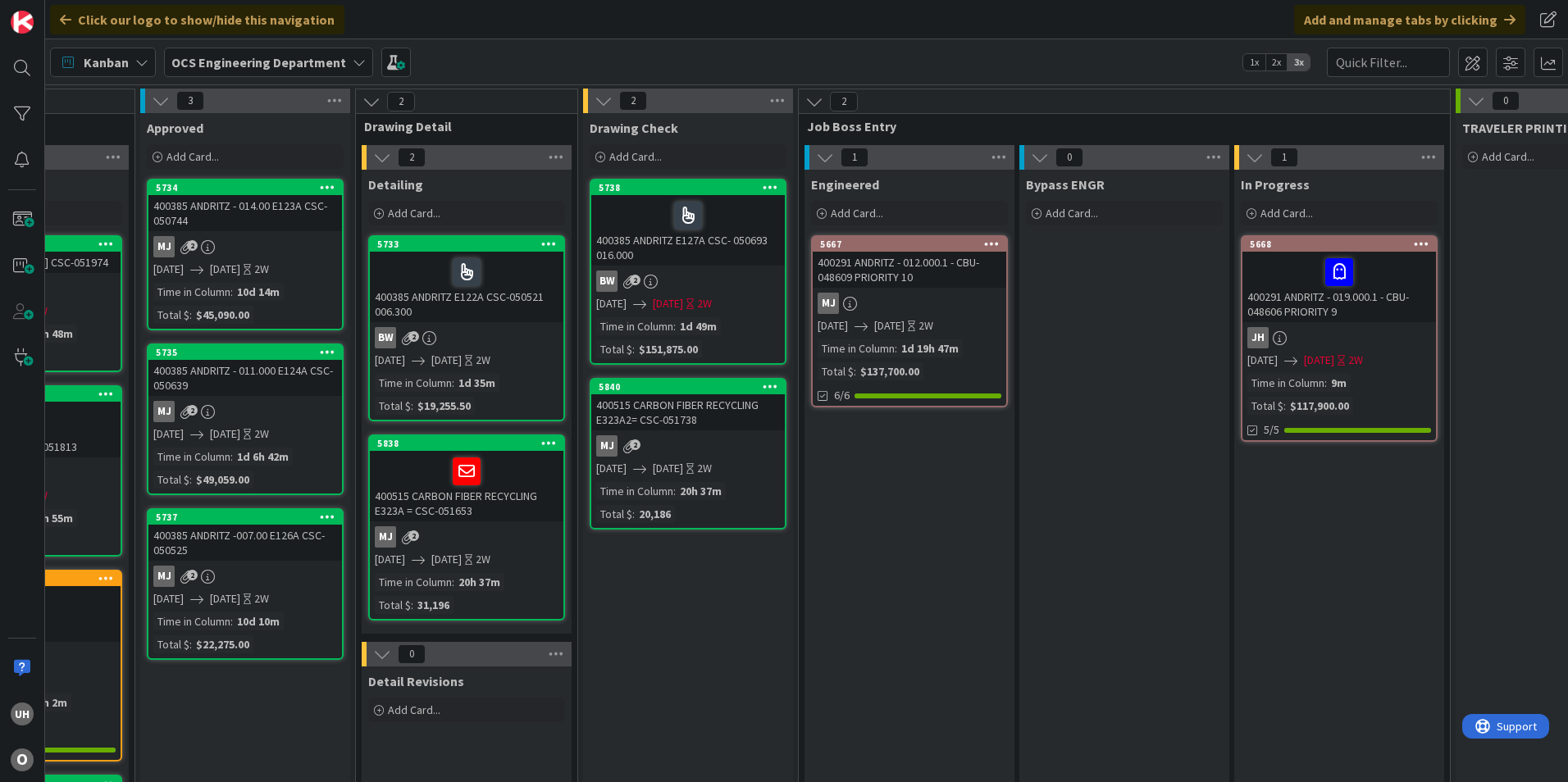
scroll to position [0, 1256]
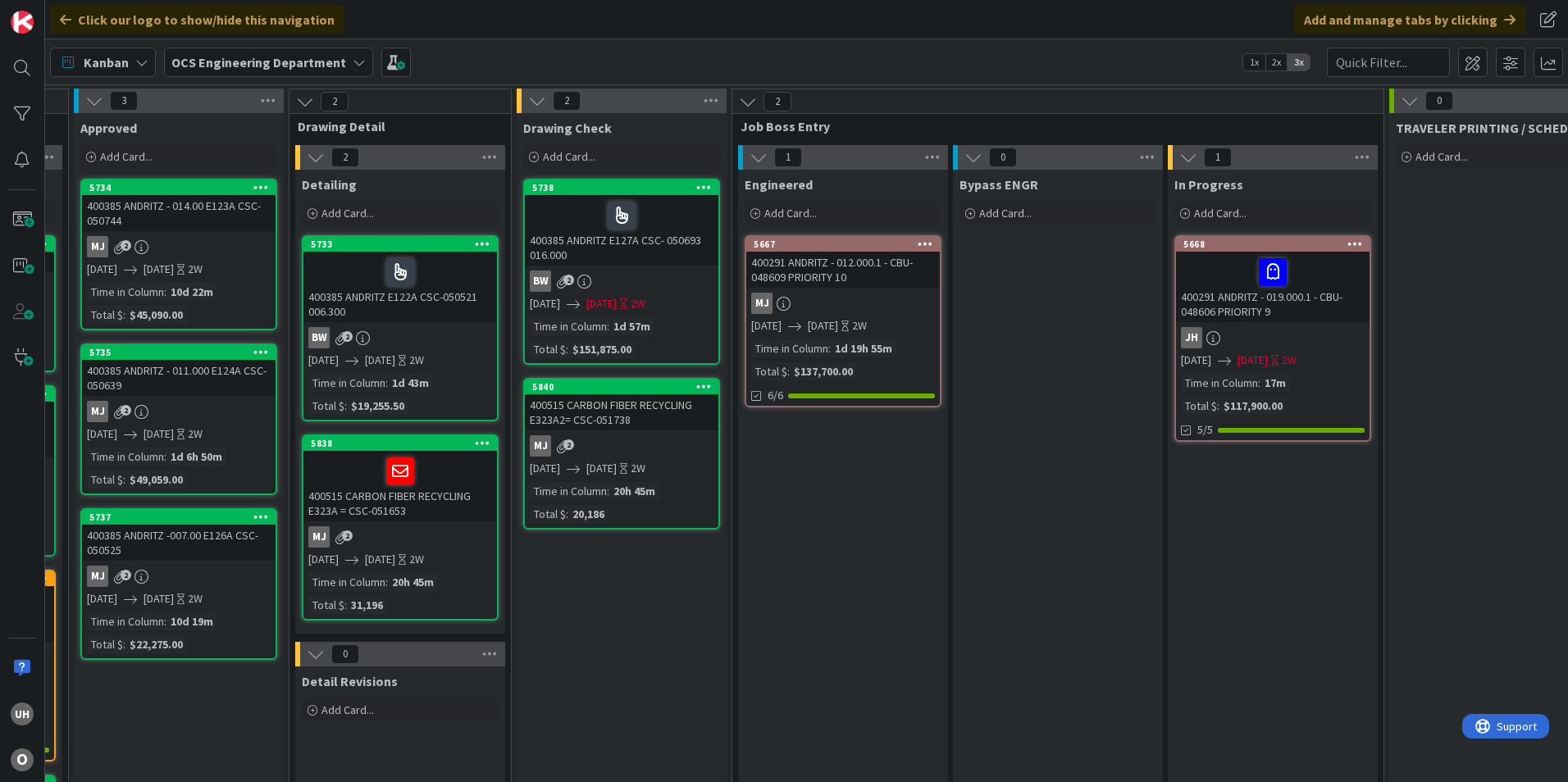
scroll to position [0, 1383]
